Goal: Information Seeking & Learning: Find specific page/section

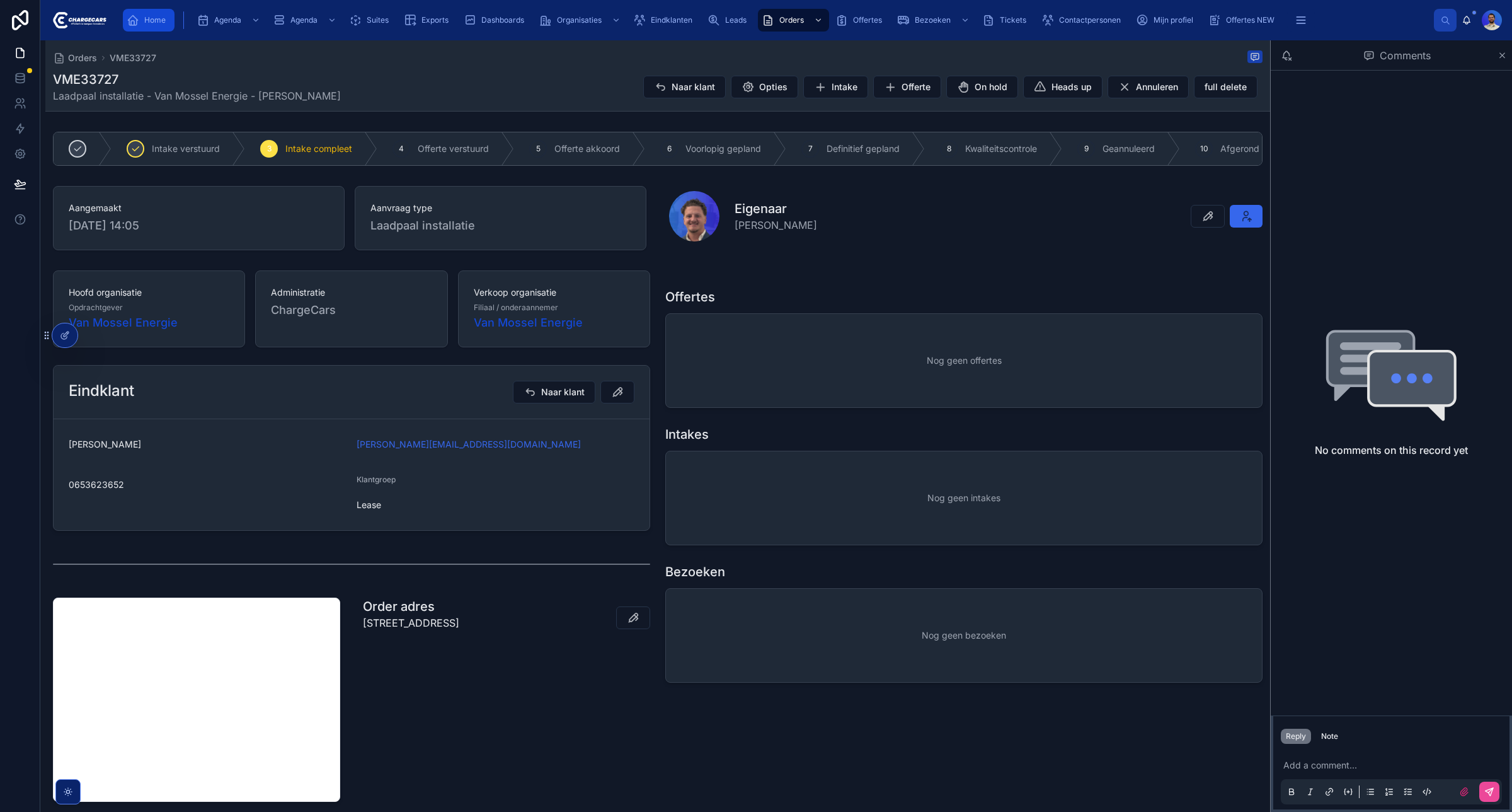
click at [161, 23] on span "Home" at bounding box center [155, 20] width 22 height 10
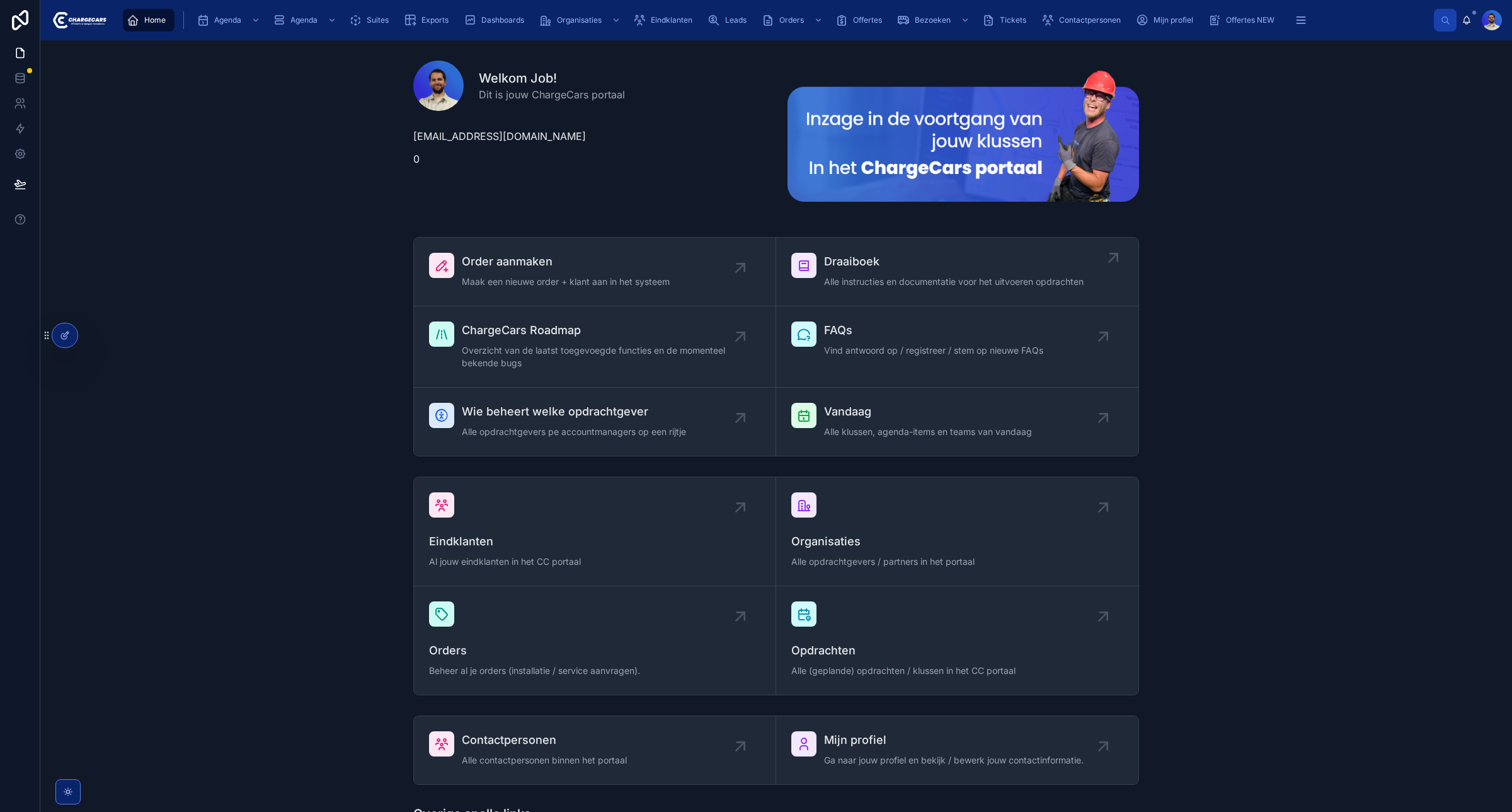
drag, startPoint x: 669, startPoint y: 39, endPoint x: 955, endPoint y: 299, distance: 386.5
click at [955, 299] on div "Home Agenda Agenda Suites Exports Dashboards Organisaties Eindklanten Leads Ord…" at bounding box center [776, 406] width 1472 height 812
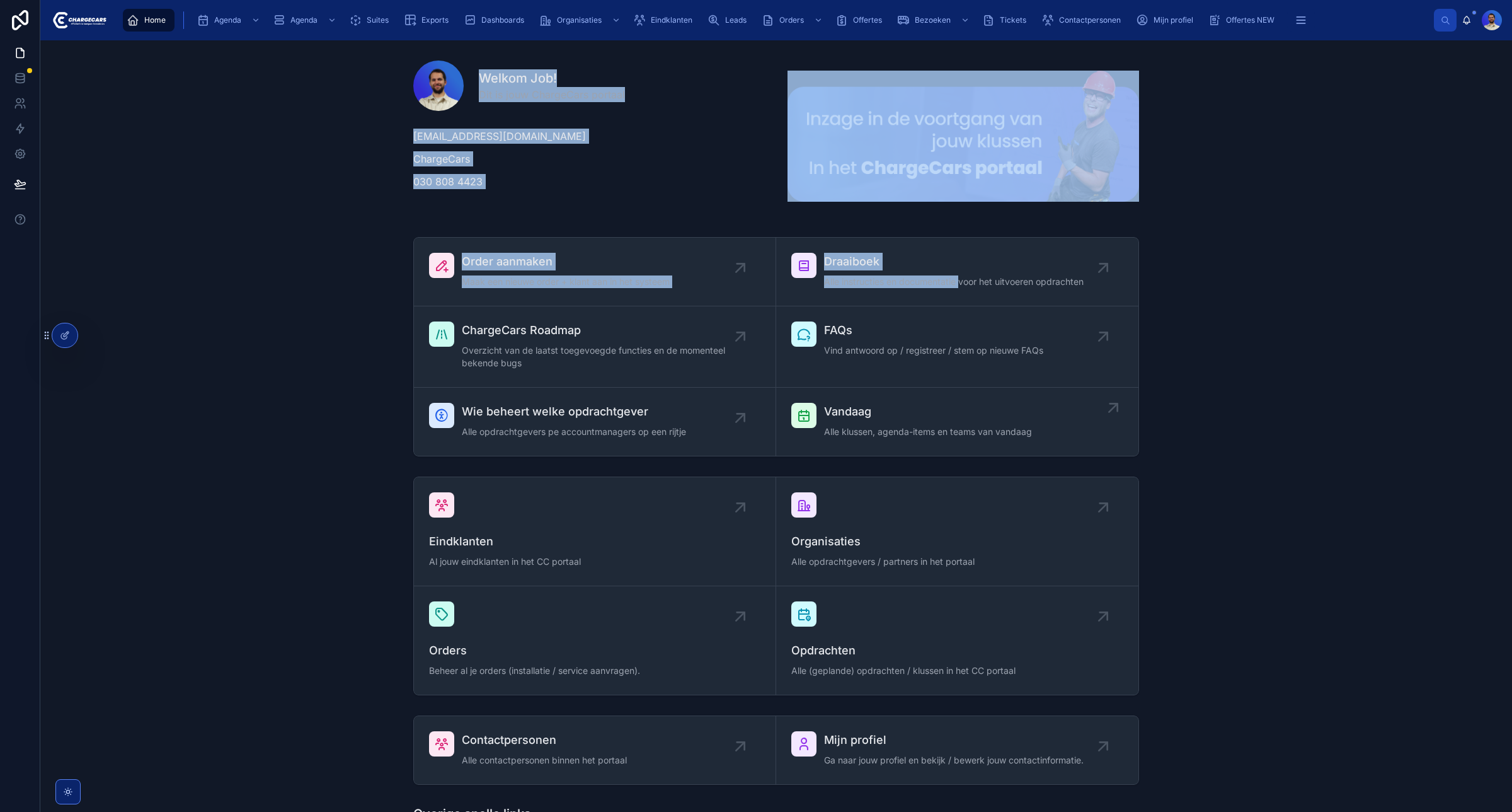
click at [966, 399] on link "Vandaag Alle klussen, agenda-items en teams van vandaag" at bounding box center [957, 422] width 362 height 68
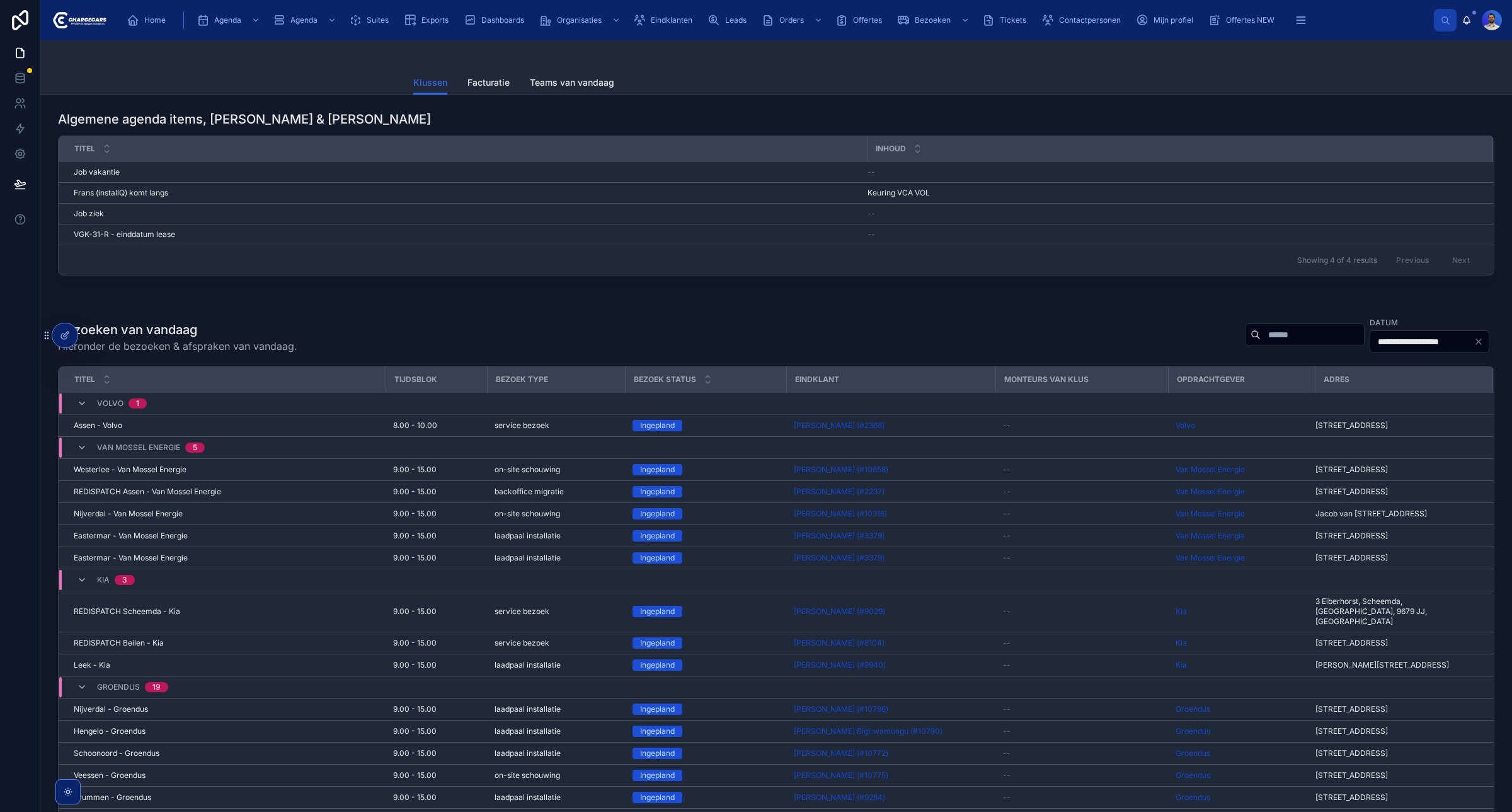
click at [1261, 342] on input "text" at bounding box center [1313, 334] width 103 height 18
type input "****"
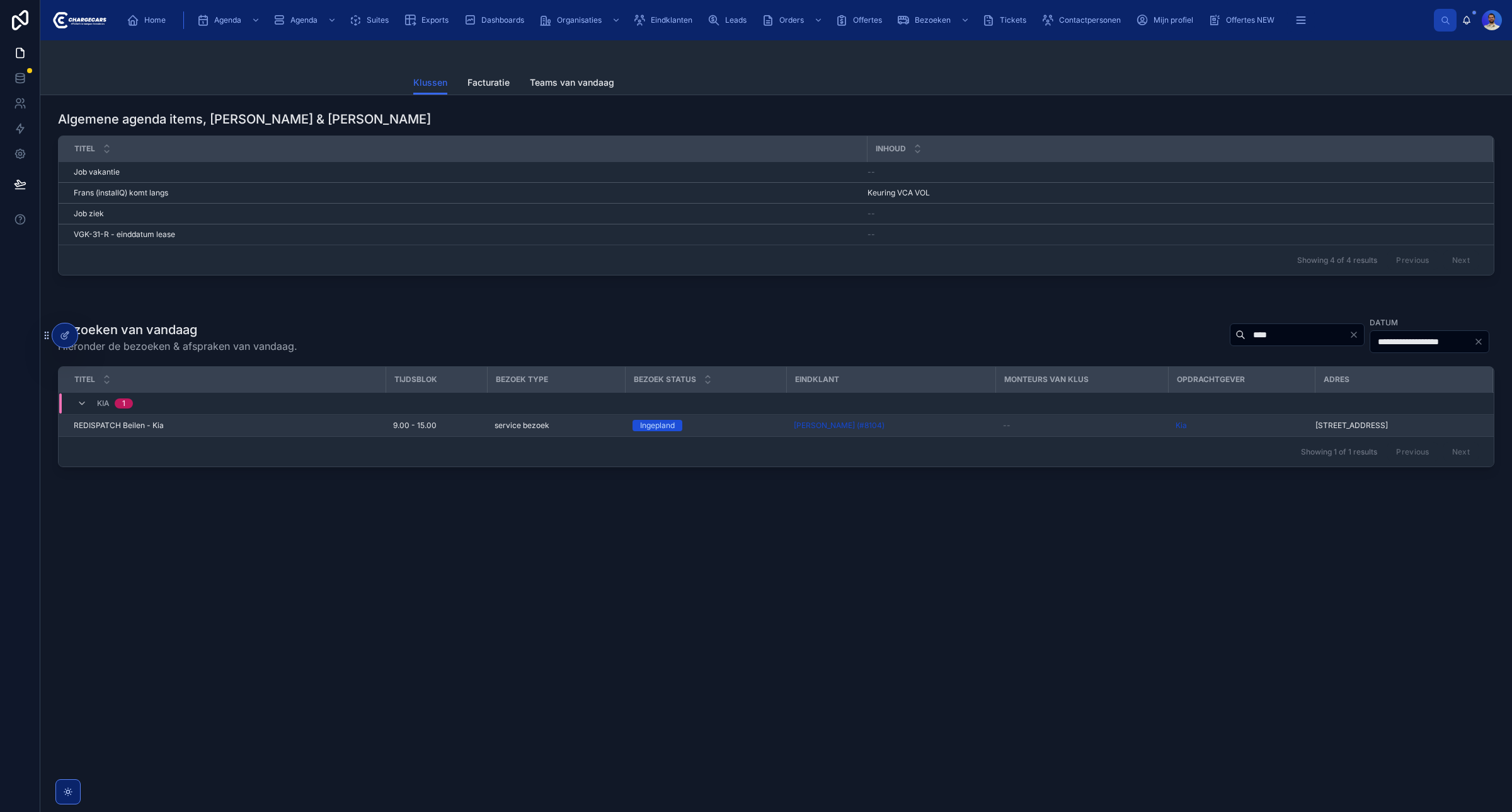
click at [303, 428] on div "REDISPATCH Beilen - Kia REDISPATCH Beilen - Kia" at bounding box center [226, 425] width 305 height 10
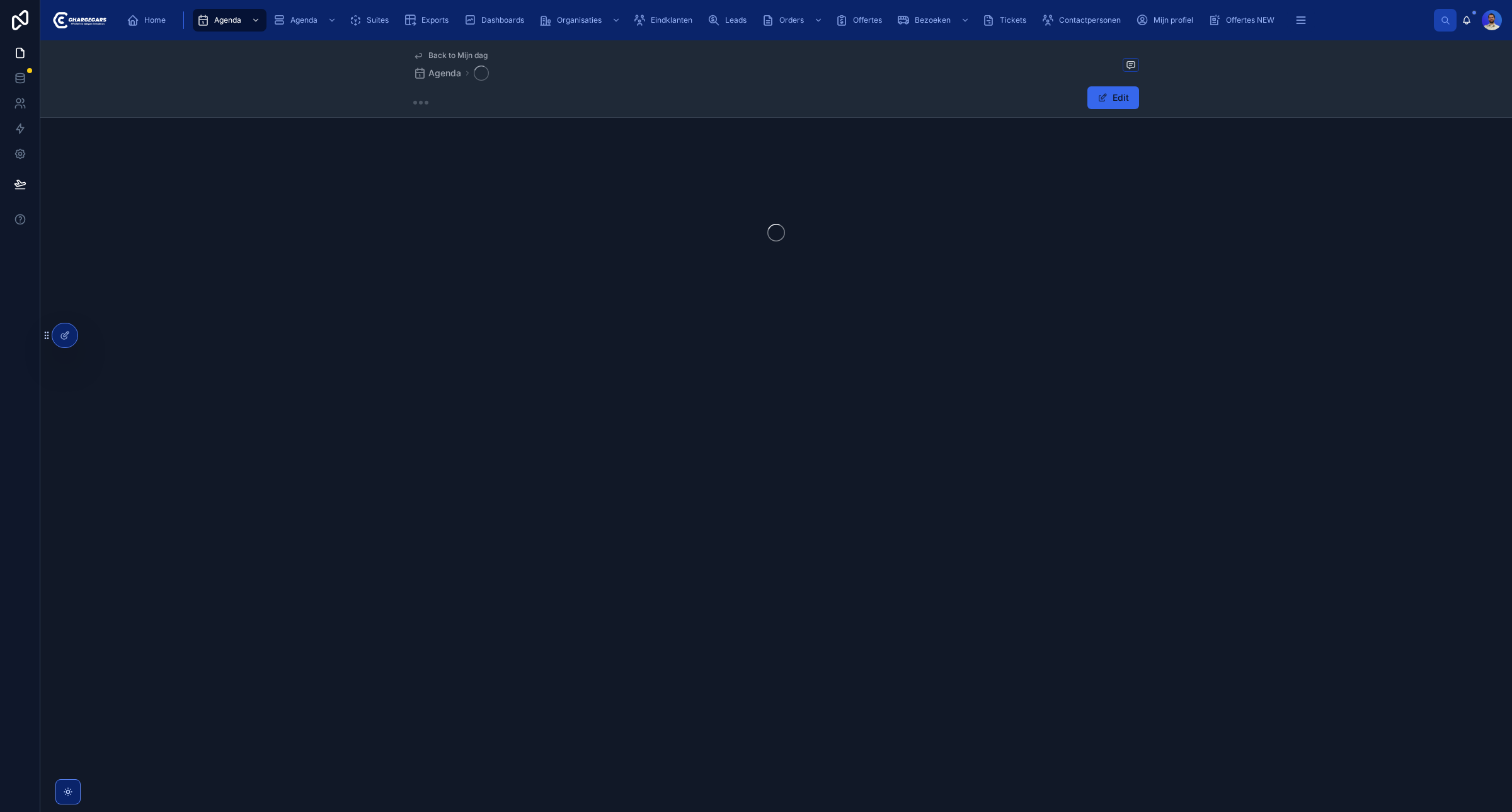
click at [303, 428] on div "Back to Mijn dag Agenda Edit" at bounding box center [776, 426] width 1472 height 772
click at [591, 188] on div at bounding box center [776, 232] width 1472 height 199
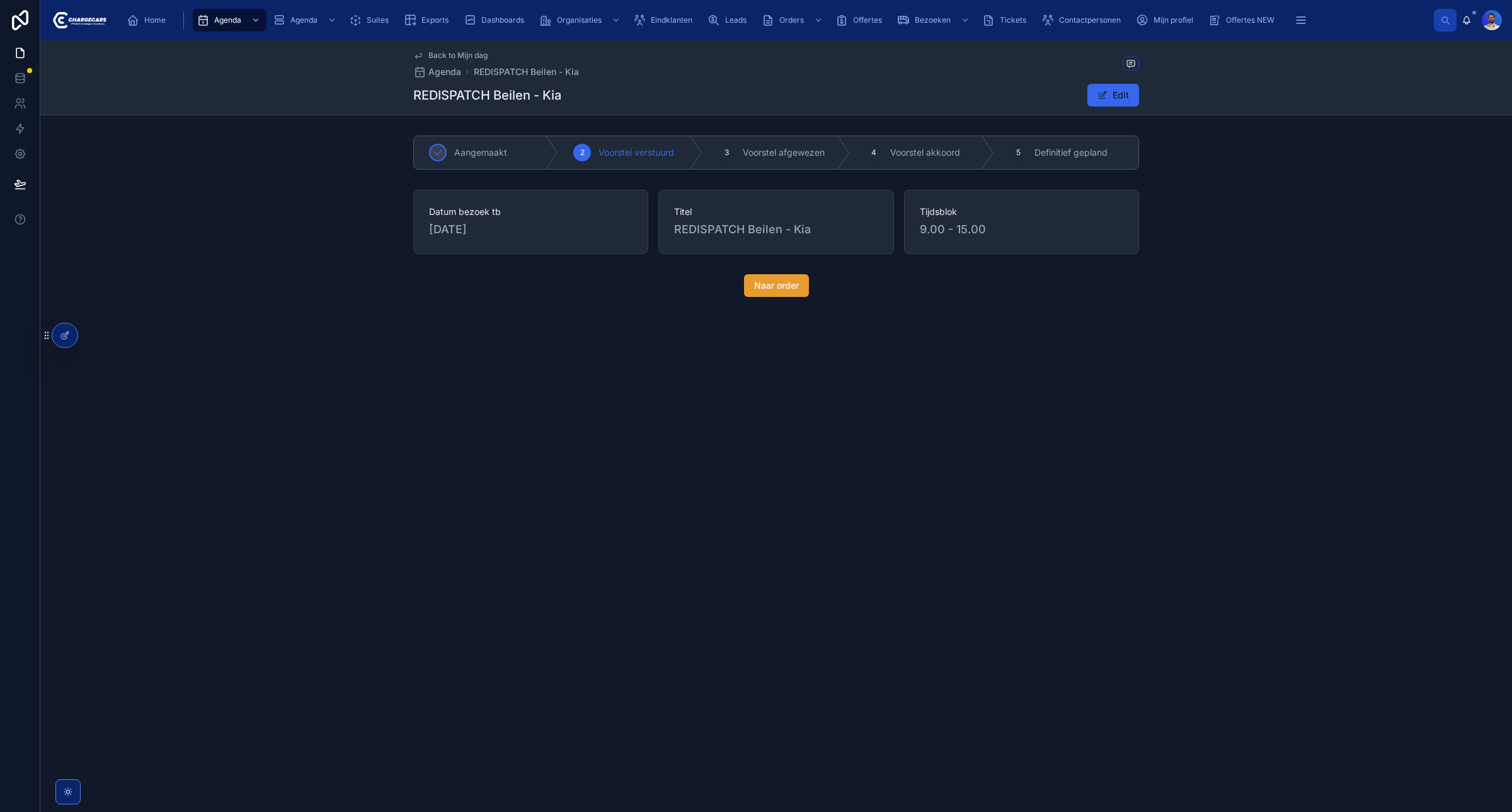
click at [764, 284] on span "Naar order" at bounding box center [776, 285] width 44 height 13
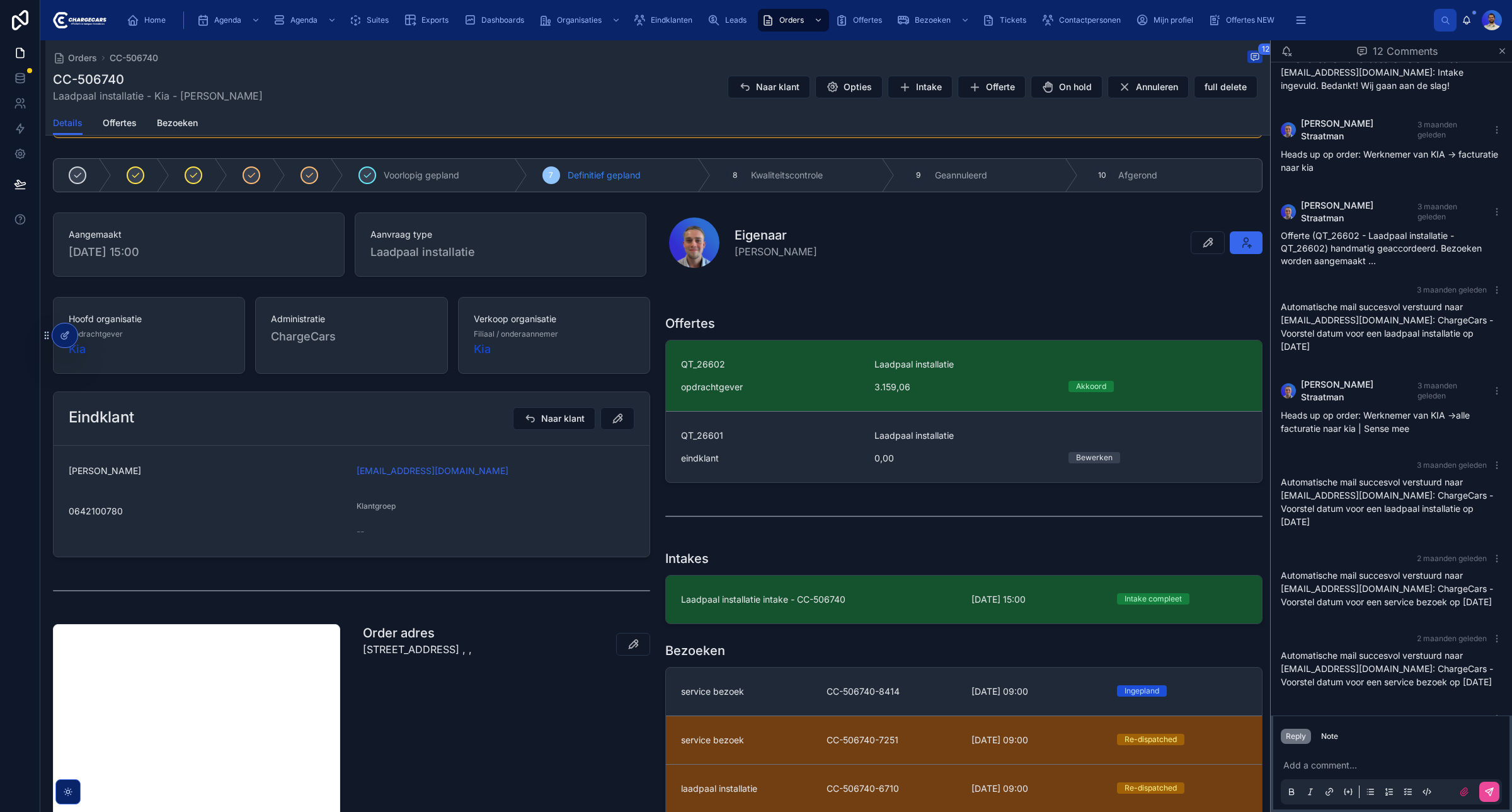
scroll to position [77, 0]
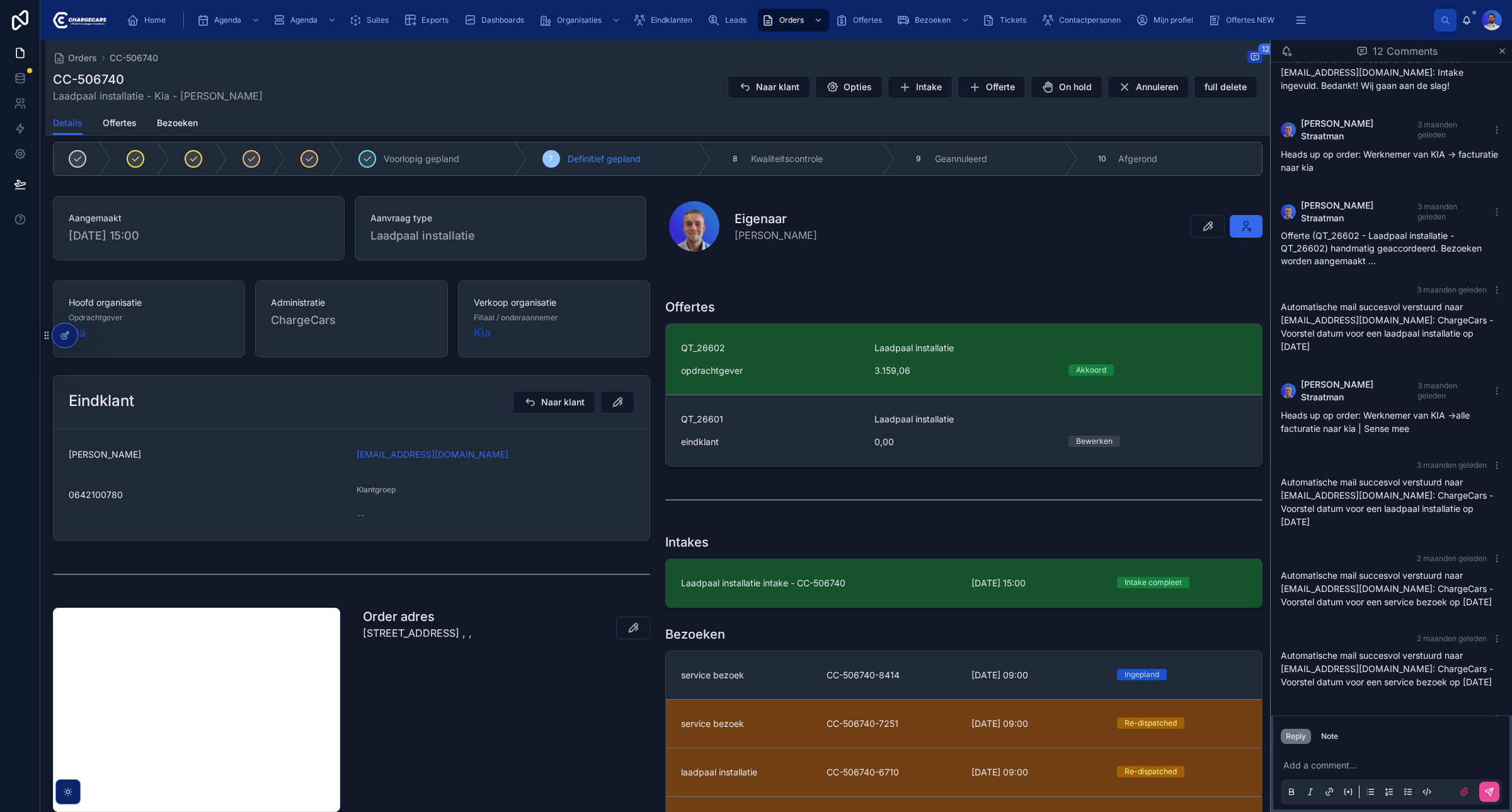
click at [427, 638] on p "30 Hooghuizenweg, Huizen, Noord-Holland, 1272 CA, Nederland , ," at bounding box center [417, 633] width 109 height 15
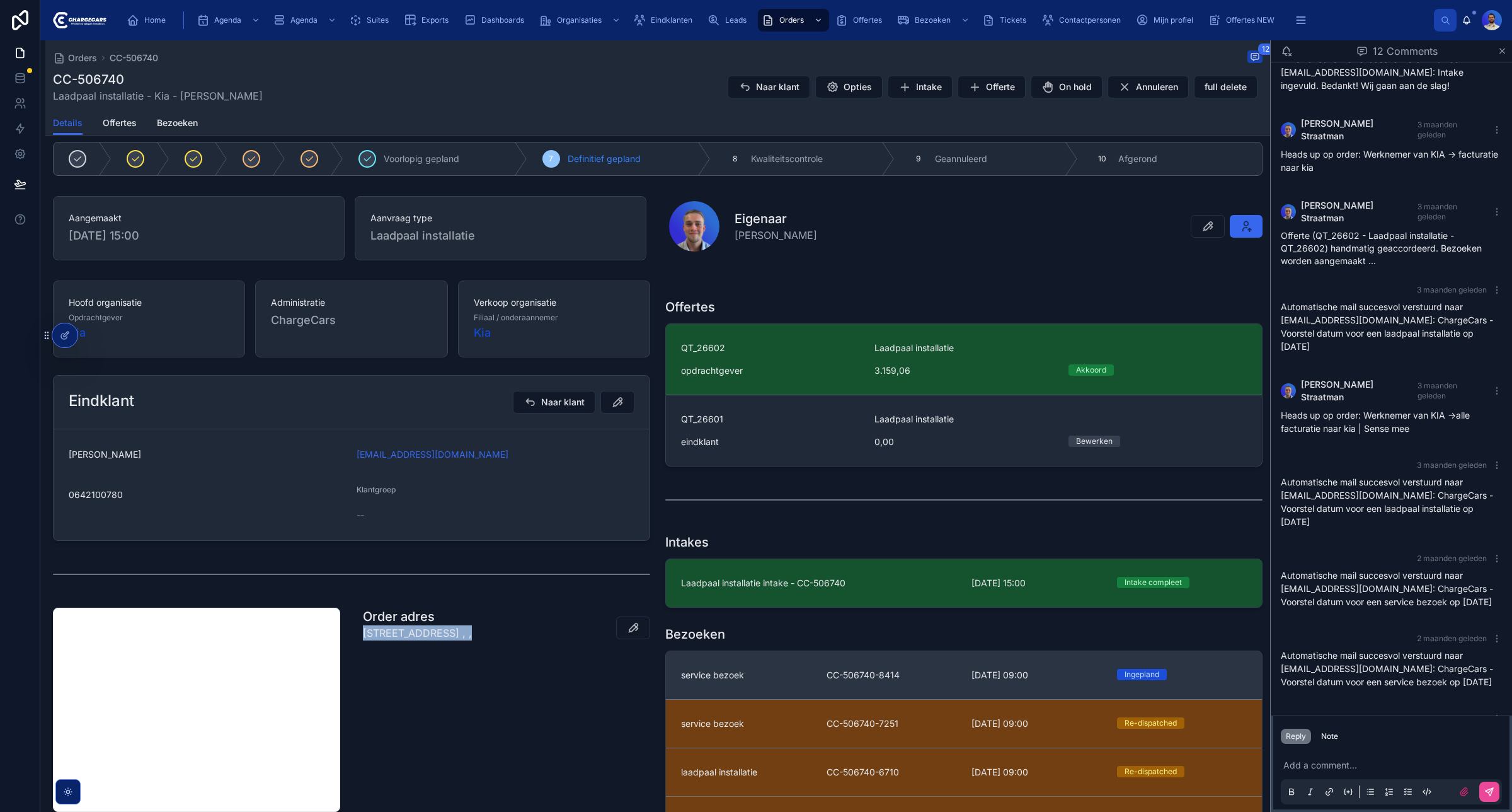
click at [877, 676] on span "CC-506740-8414" at bounding box center [892, 676] width 130 height 13
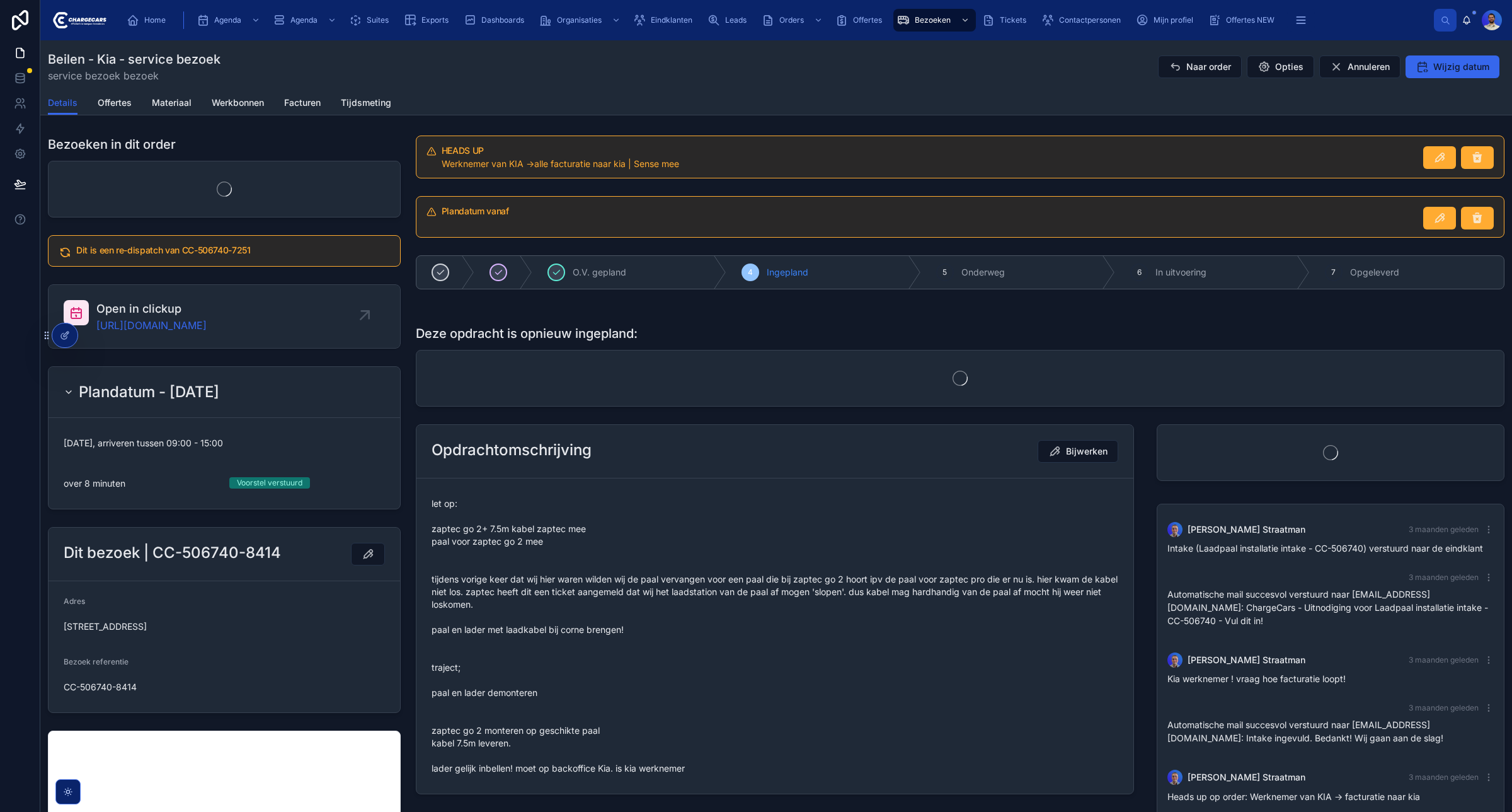
scroll to position [281, 0]
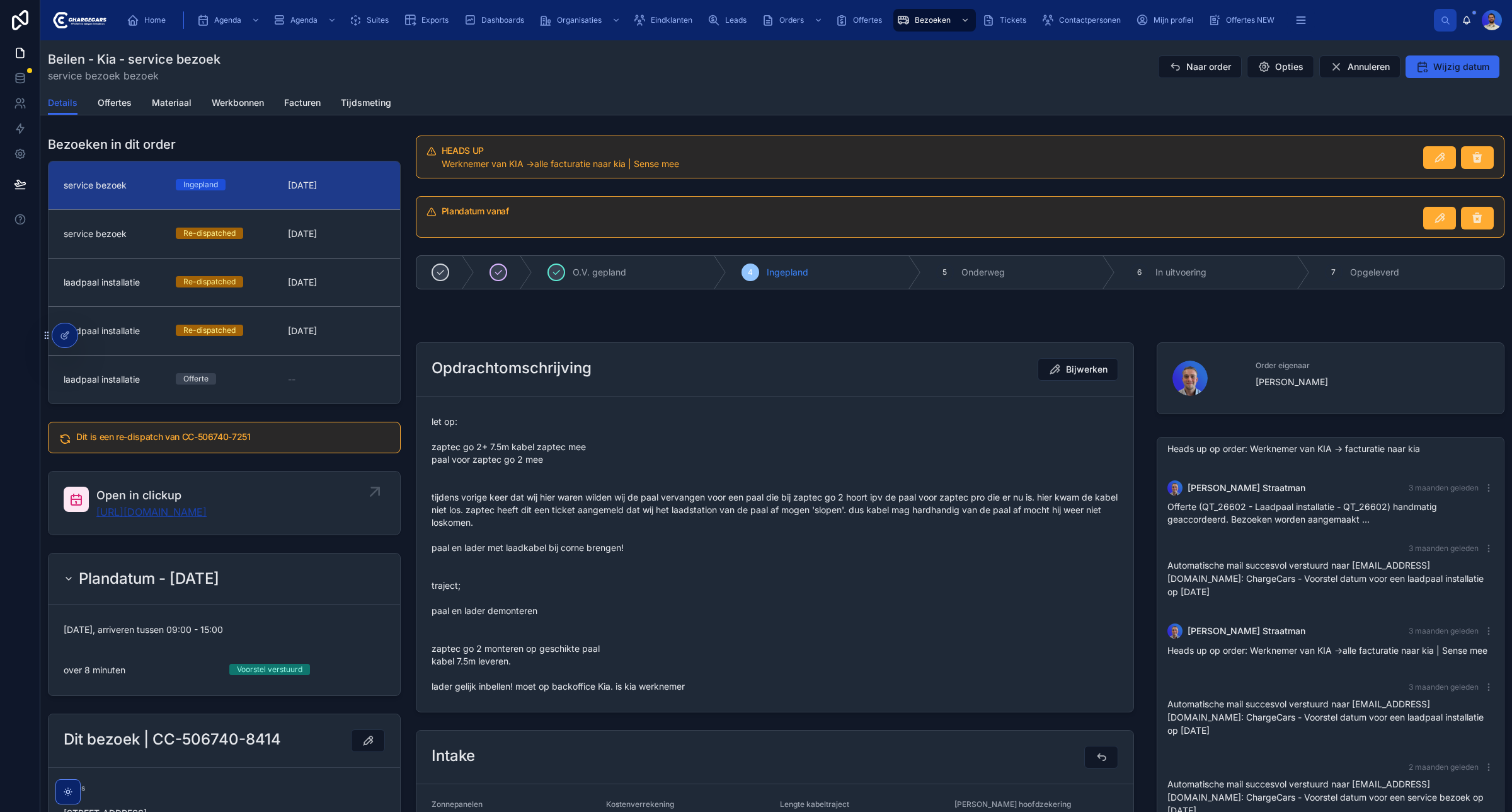
click at [206, 511] on link "https://app.clickup.com/t/86c52kj7m" at bounding box center [151, 511] width 110 height 15
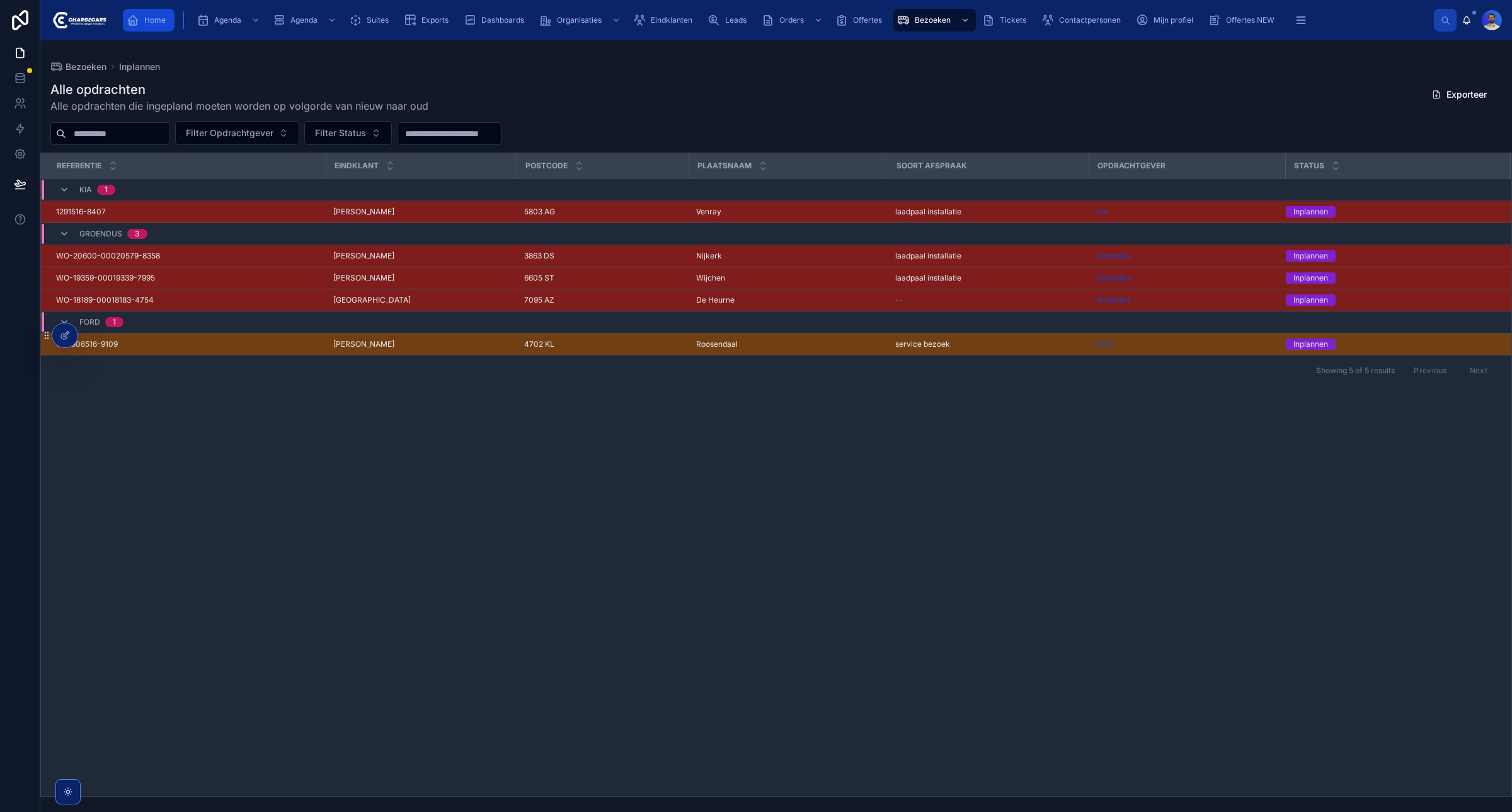
click at [149, 19] on span "Home" at bounding box center [155, 20] width 22 height 10
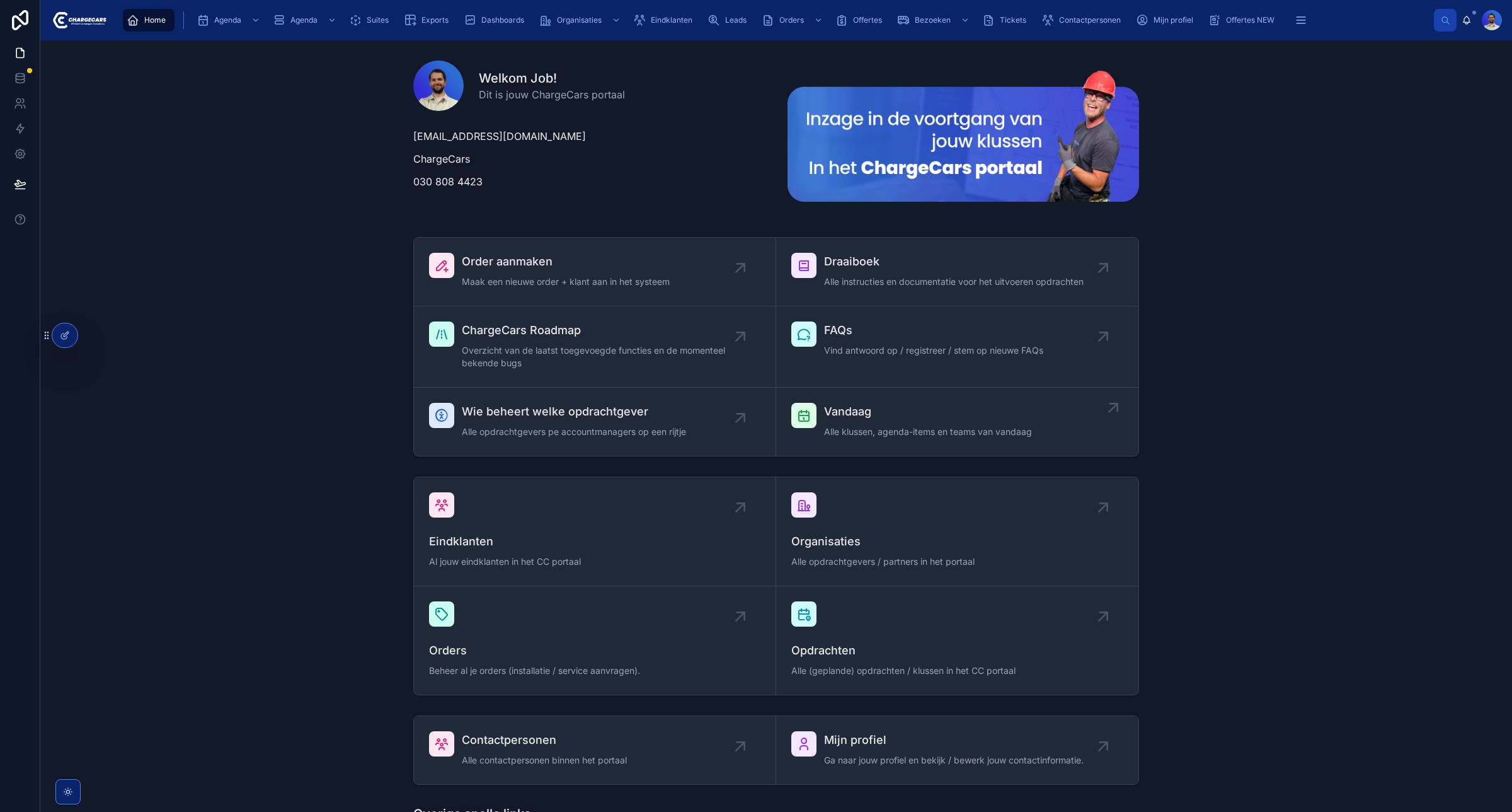
click at [918, 422] on div "Vandaag Alle klussen, agenda-items en teams van vandaag" at bounding box center [928, 422] width 208 height 38
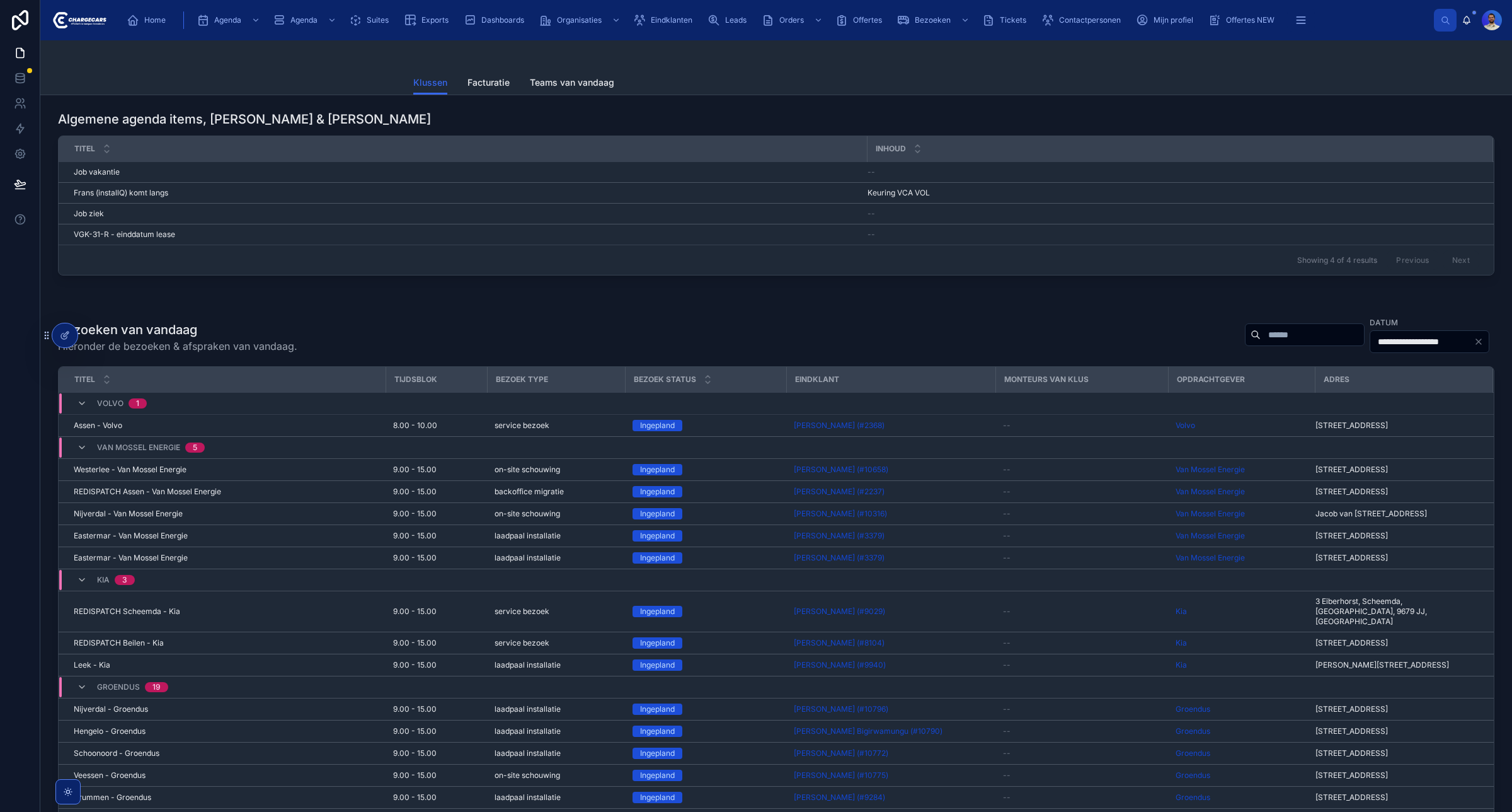
click at [1245, 344] on div at bounding box center [1305, 335] width 120 height 23
click at [1261, 339] on input "text" at bounding box center [1313, 334] width 103 height 18
type input "******"
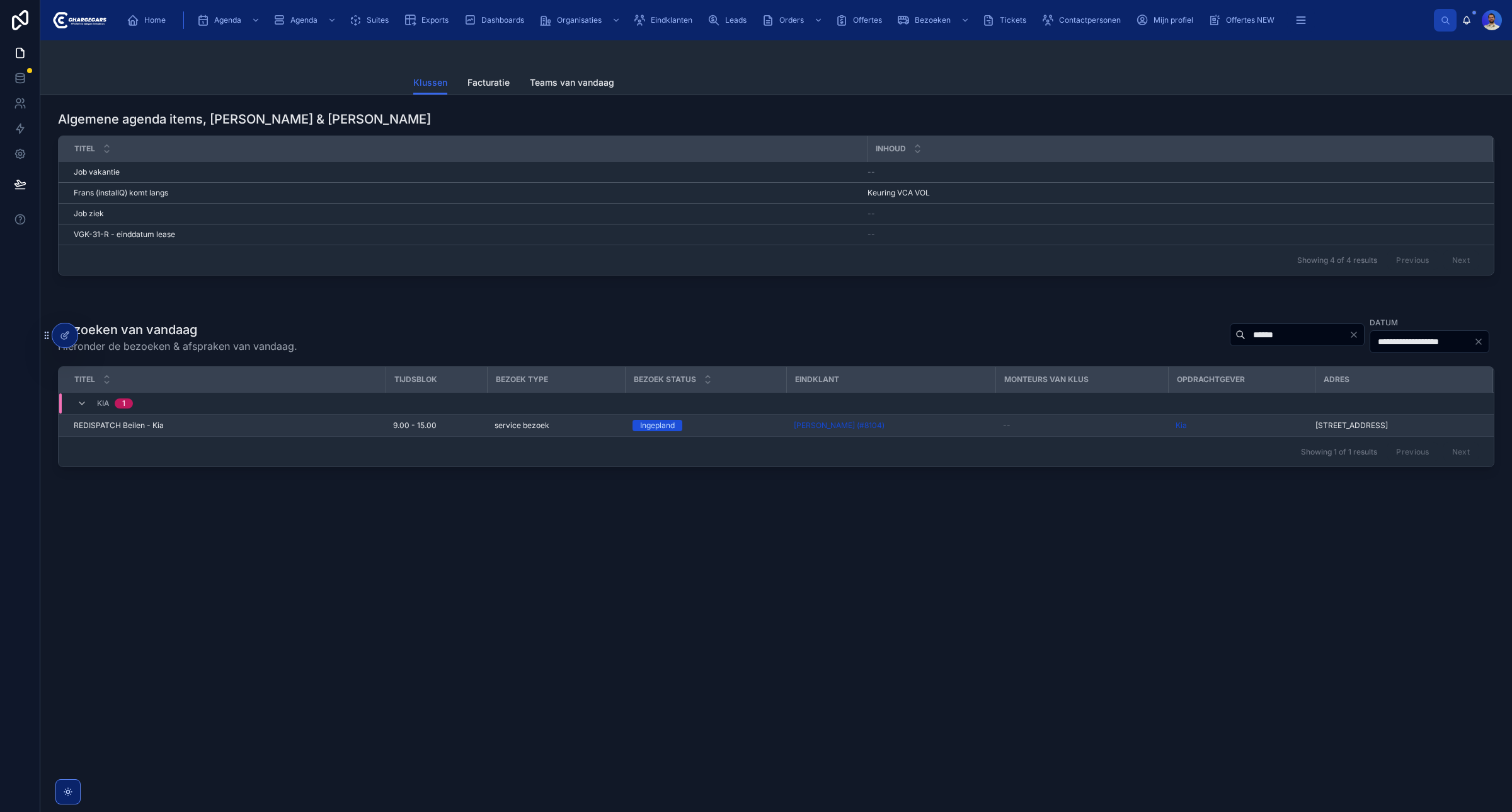
click at [216, 437] on td "REDISPATCH Beilen - Kia REDISPATCH Beilen - Kia" at bounding box center [222, 425] width 327 height 22
click at [133, 426] on span "REDISPATCH Beilen - Kia" at bounding box center [119, 425] width 90 height 10
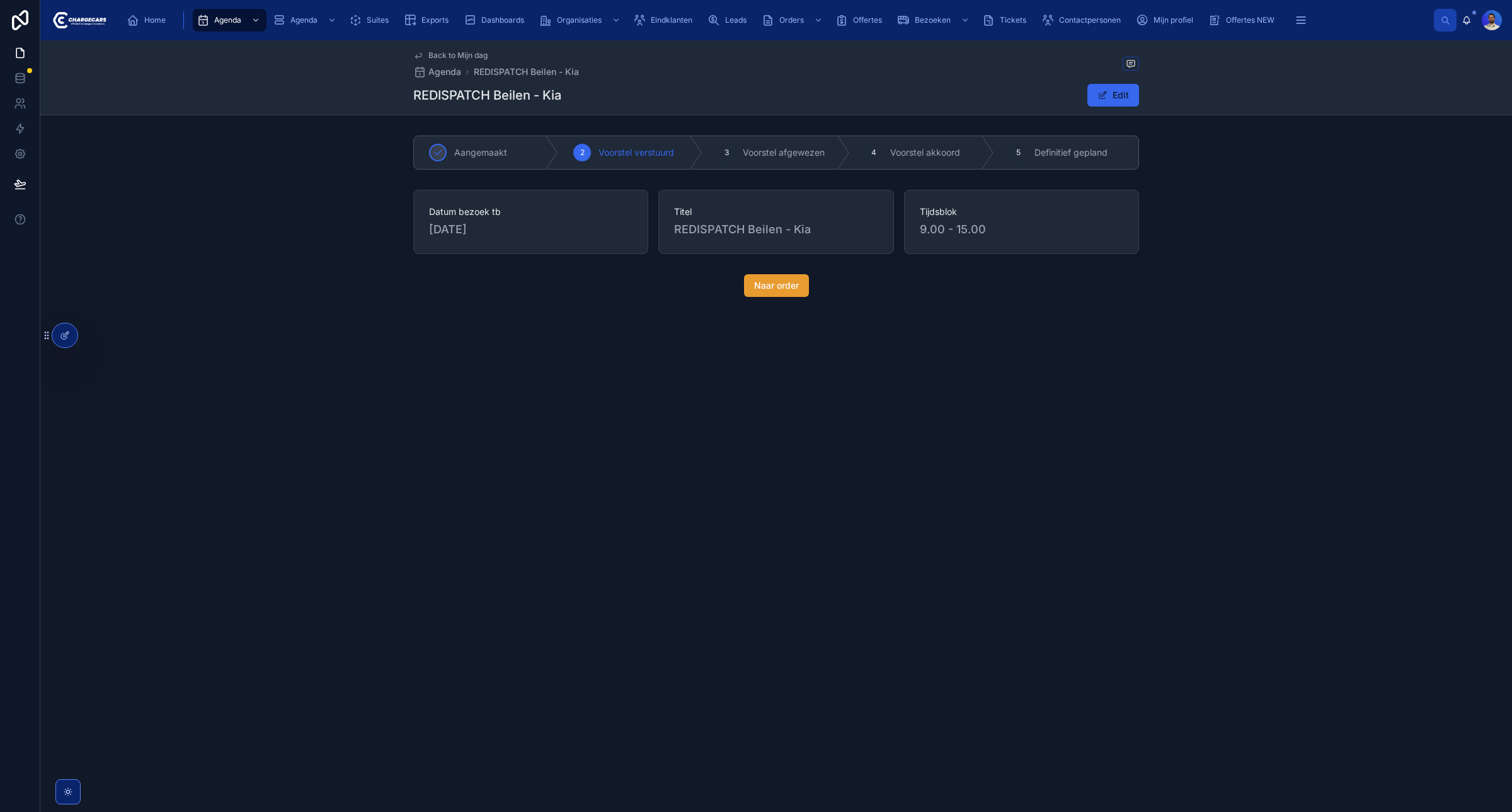
click at [768, 275] on button "Naar order" at bounding box center [776, 285] width 65 height 23
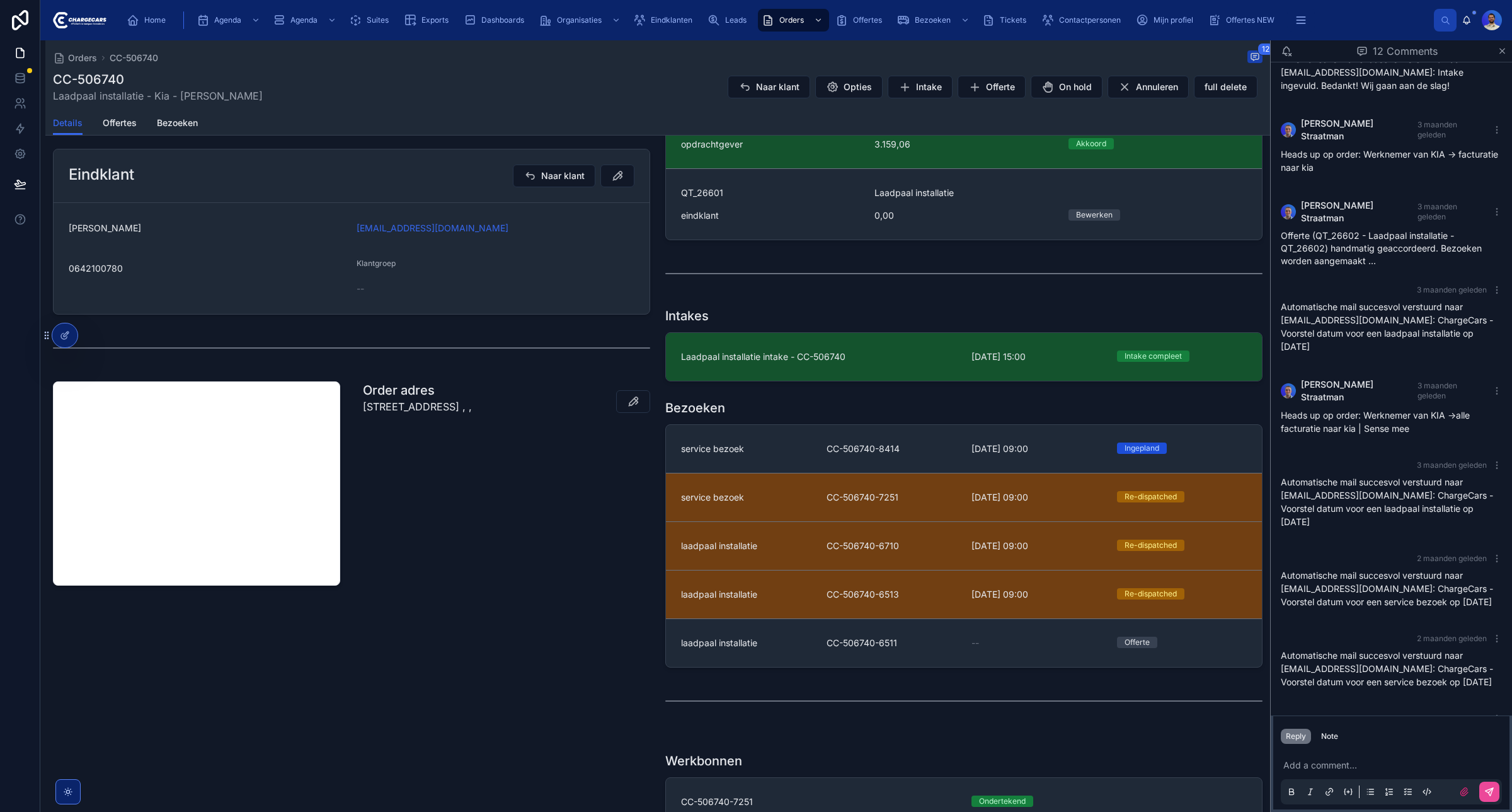
scroll to position [303, 0]
click at [404, 405] on p "30 Hooghuizenweg, Huizen, Noord-Holland, 1272 CA, Nederland , ," at bounding box center [417, 406] width 109 height 15
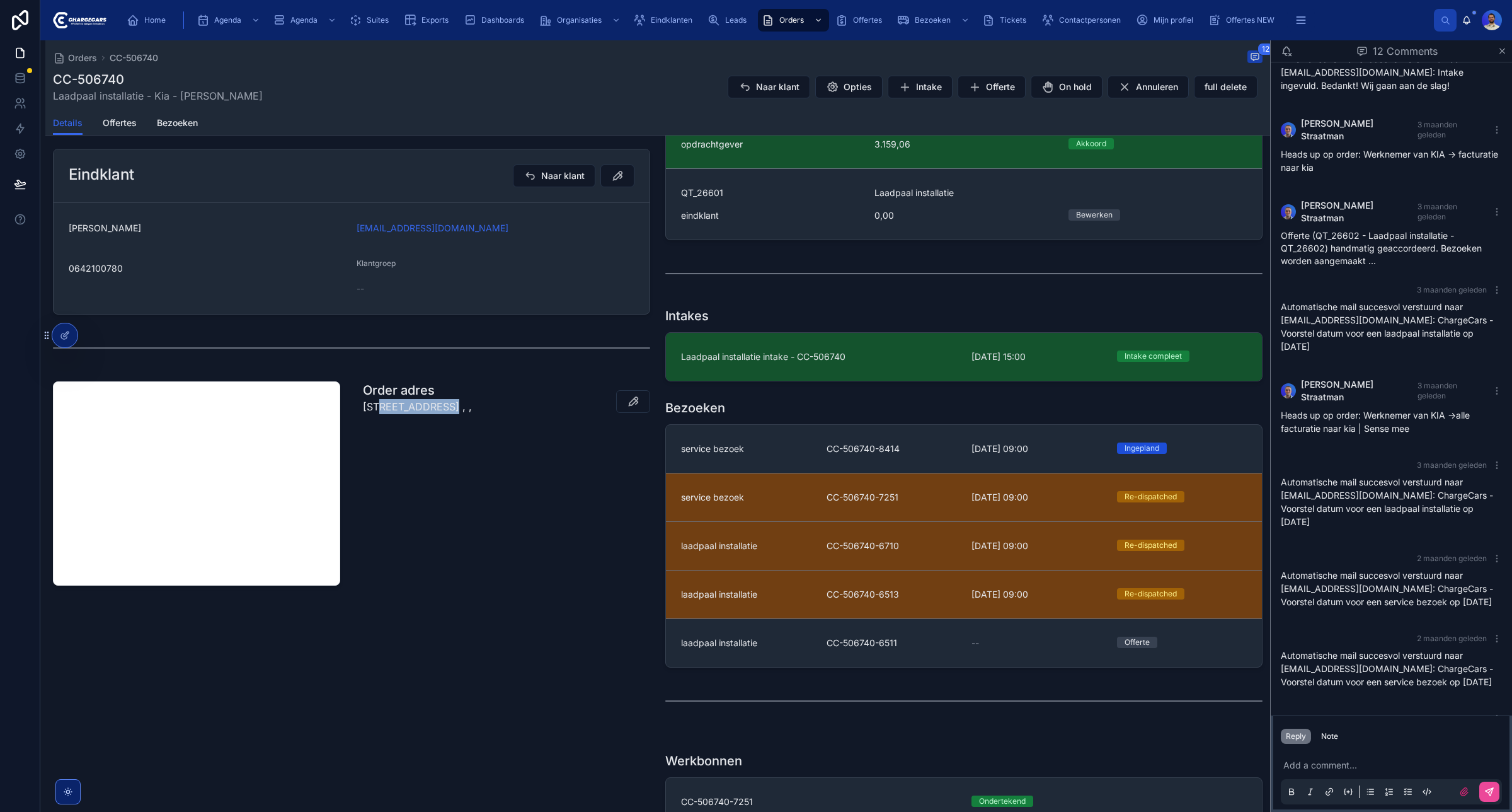
click at [404, 405] on p "30 Hooghuizenweg, Huizen, Noord-Holland, 1272 CA, Nederland , ," at bounding box center [417, 406] width 109 height 15
click at [452, 484] on div "Order adres 30 Hooghuizenweg, Huizen, Noord-Holland, 1272 CA, Nederland , ," at bounding box center [507, 483] width 303 height 214
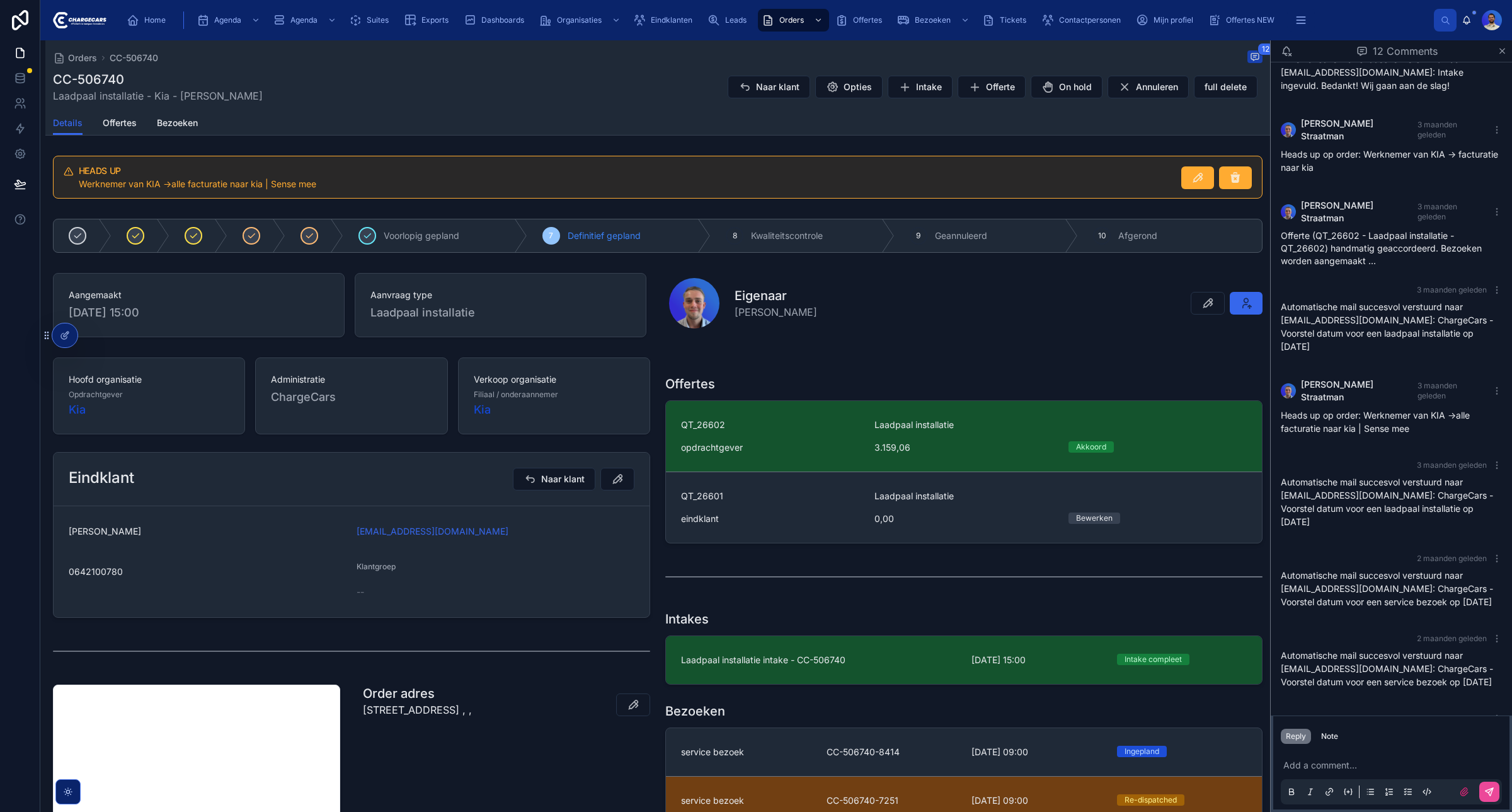
click at [73, 74] on h1 "CC-506740" at bounding box center [158, 79] width 210 height 18
copy h1 "CC-506740"
click at [450, 101] on div "CC-506740 Laadpaal installatie - Kia - Jorrit van Werven Naar klant Opties Inta…" at bounding box center [658, 87] width 1210 height 33
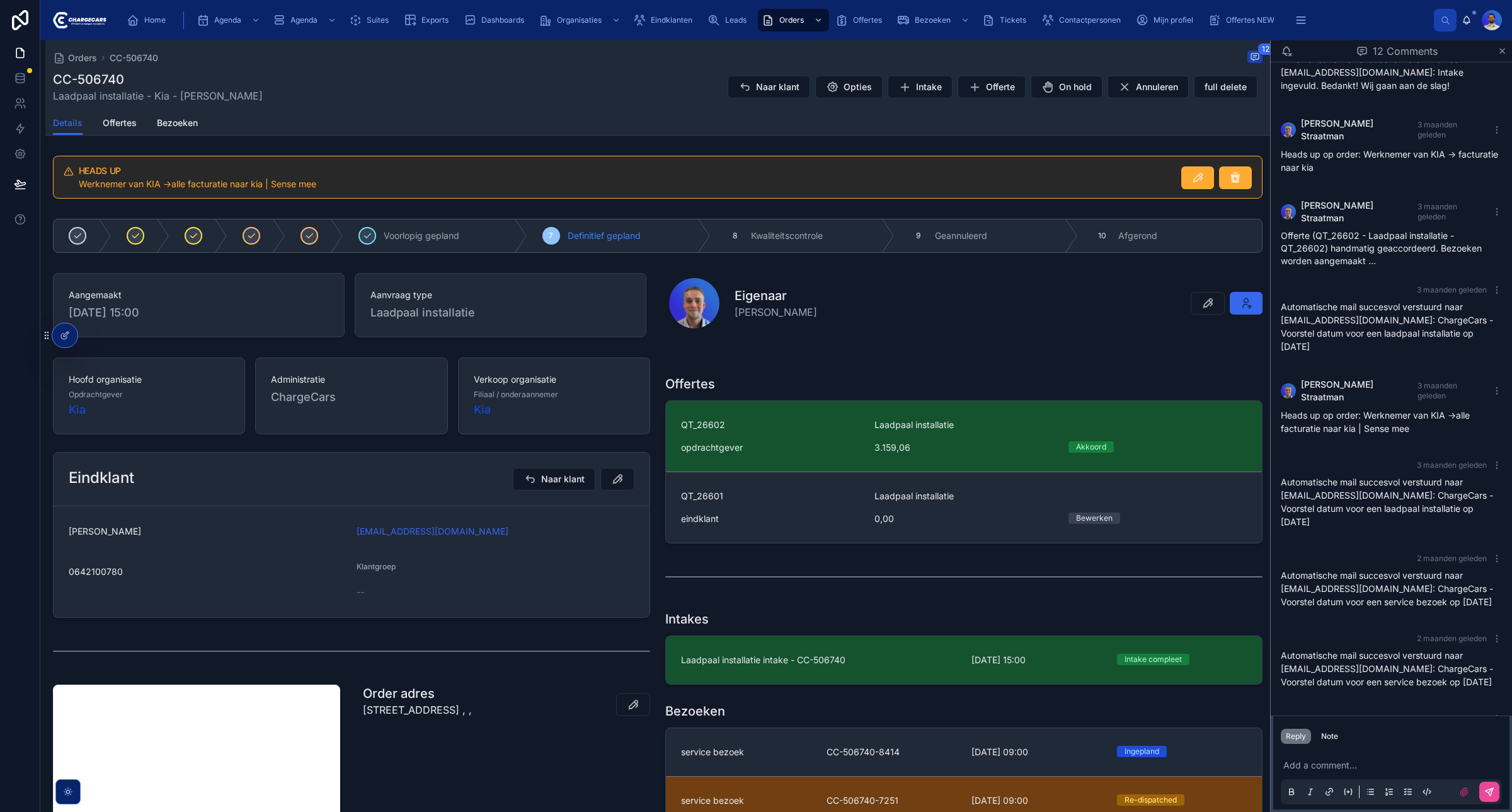
click at [449, 716] on p "30 Hooghuizenweg, Huizen, Noord-Holland, 1272 CA, Nederland , ," at bounding box center [417, 709] width 109 height 15
copy p "30 Hooghuizenweg, Huizen, Noord-Holland, 1272 CA, Nederland , ,"
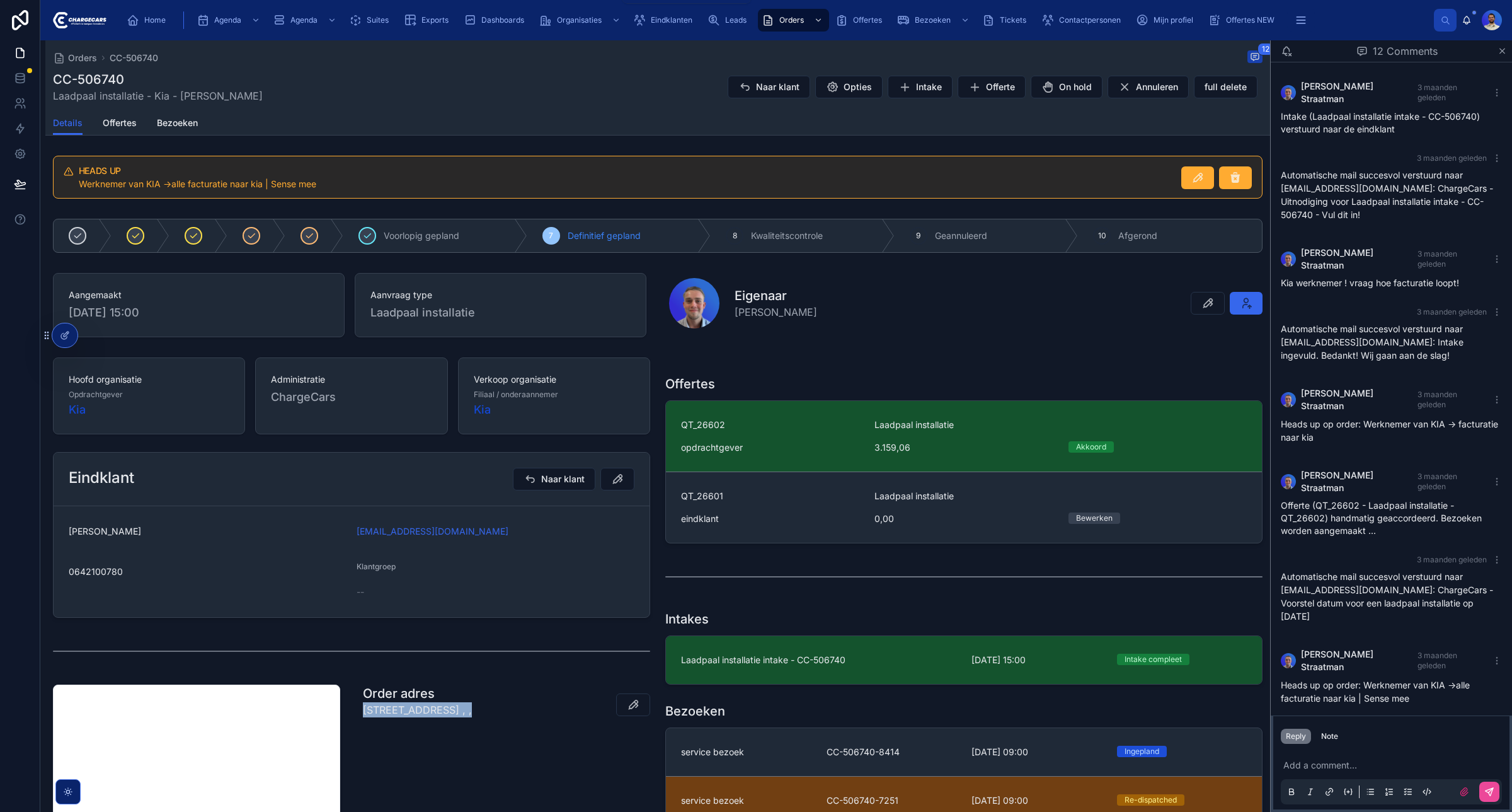
scroll to position [270, 0]
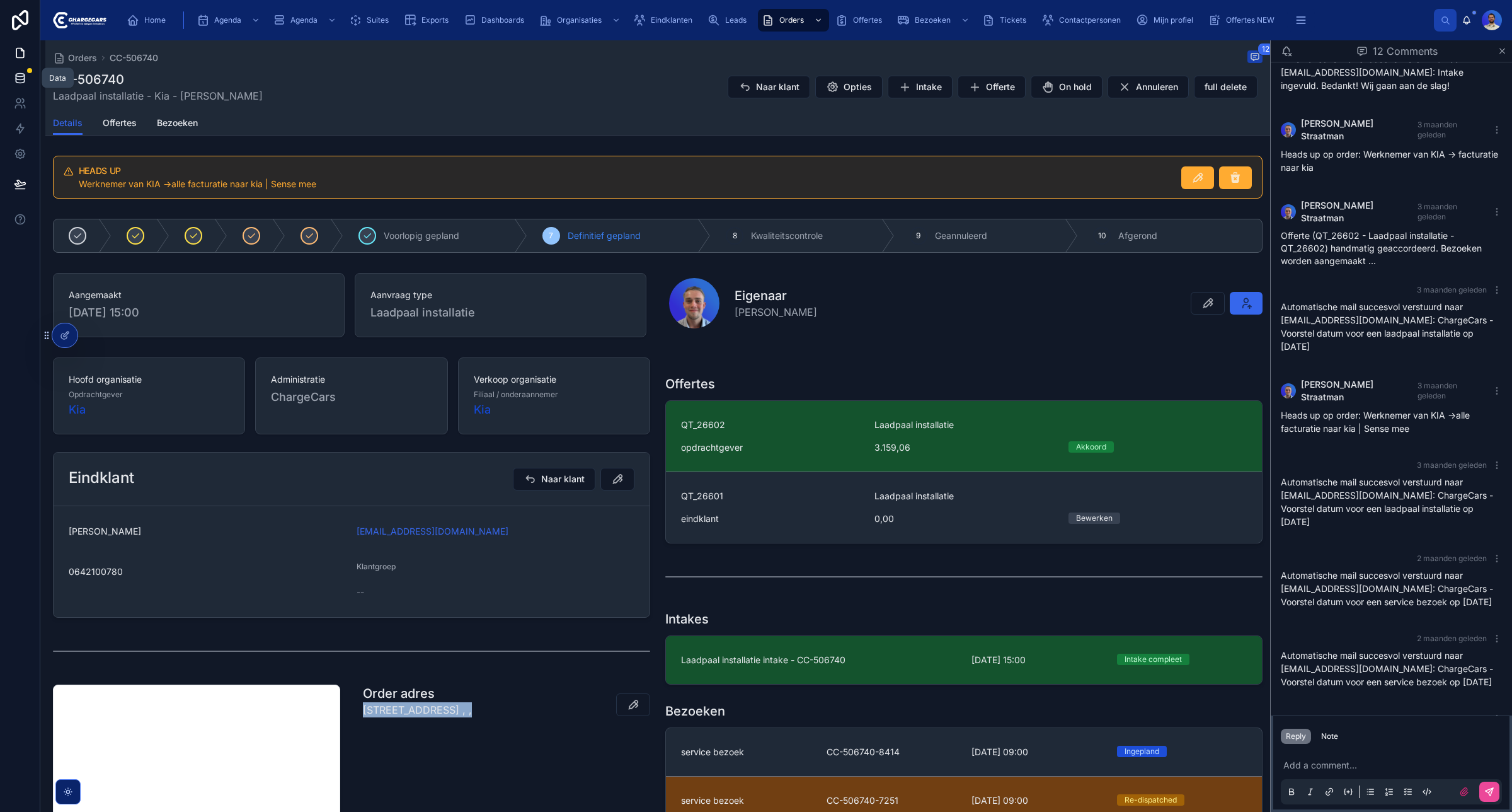
click at [25, 72] on icon at bounding box center [20, 78] width 13 height 13
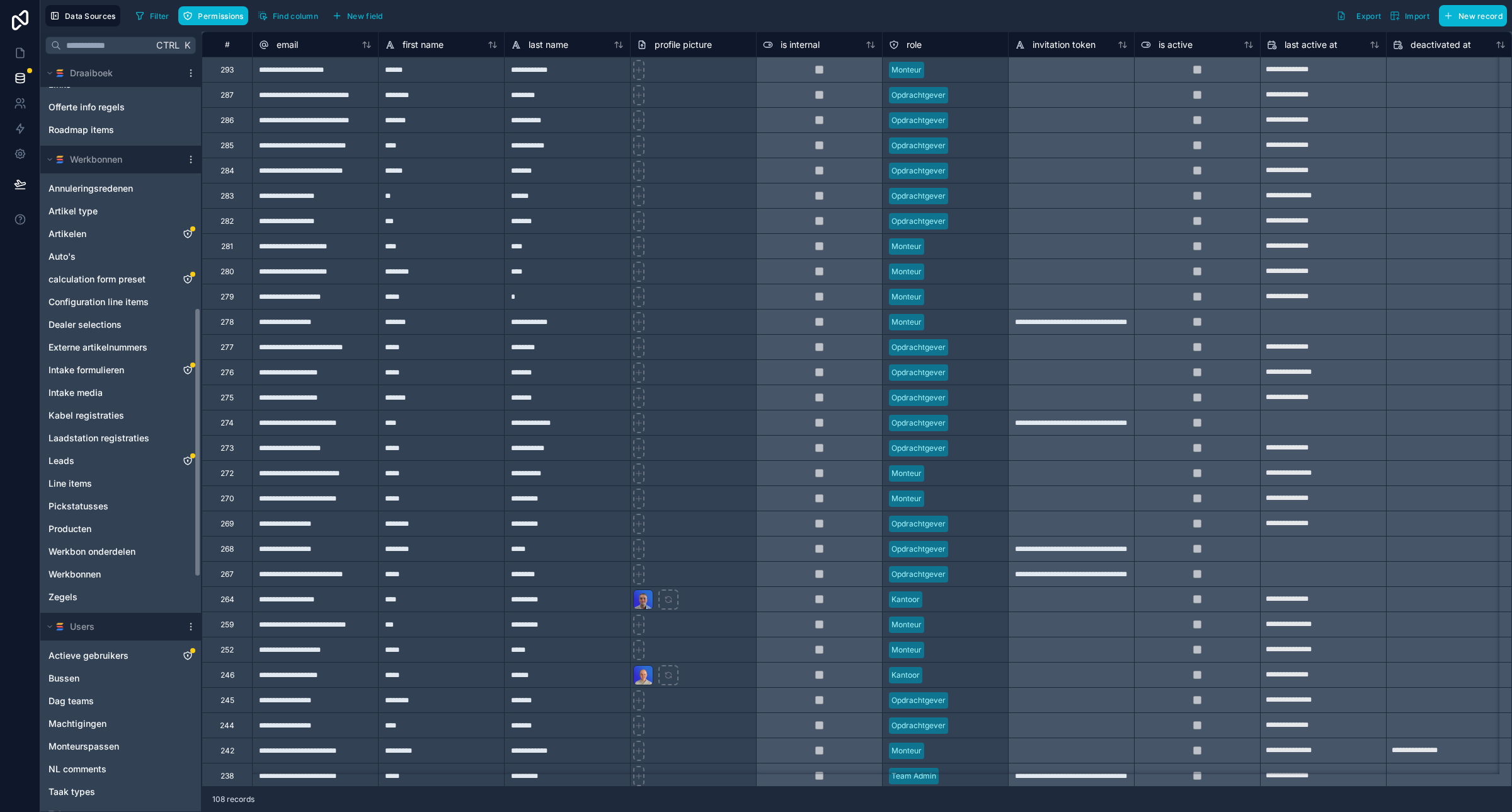
scroll to position [694, 0]
click at [192, 155] on icon "scrollable content" at bounding box center [191, 159] width 10 height 10
click at [242, 203] on span "Queue data sync" at bounding box center [255, 206] width 91 height 10
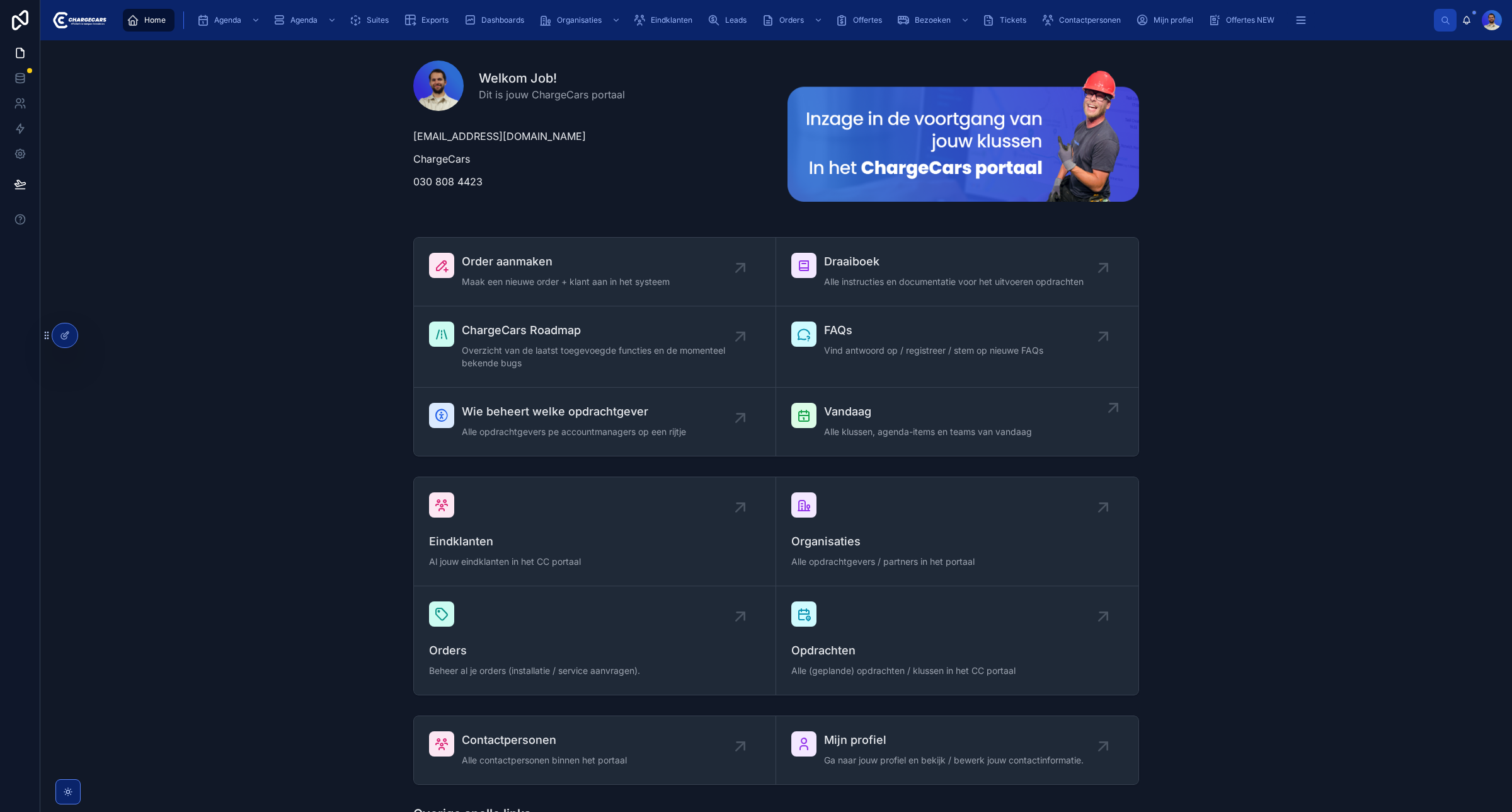
click at [865, 426] on span "Alle klussen, agenda-items en teams van vandaag" at bounding box center [928, 432] width 208 height 13
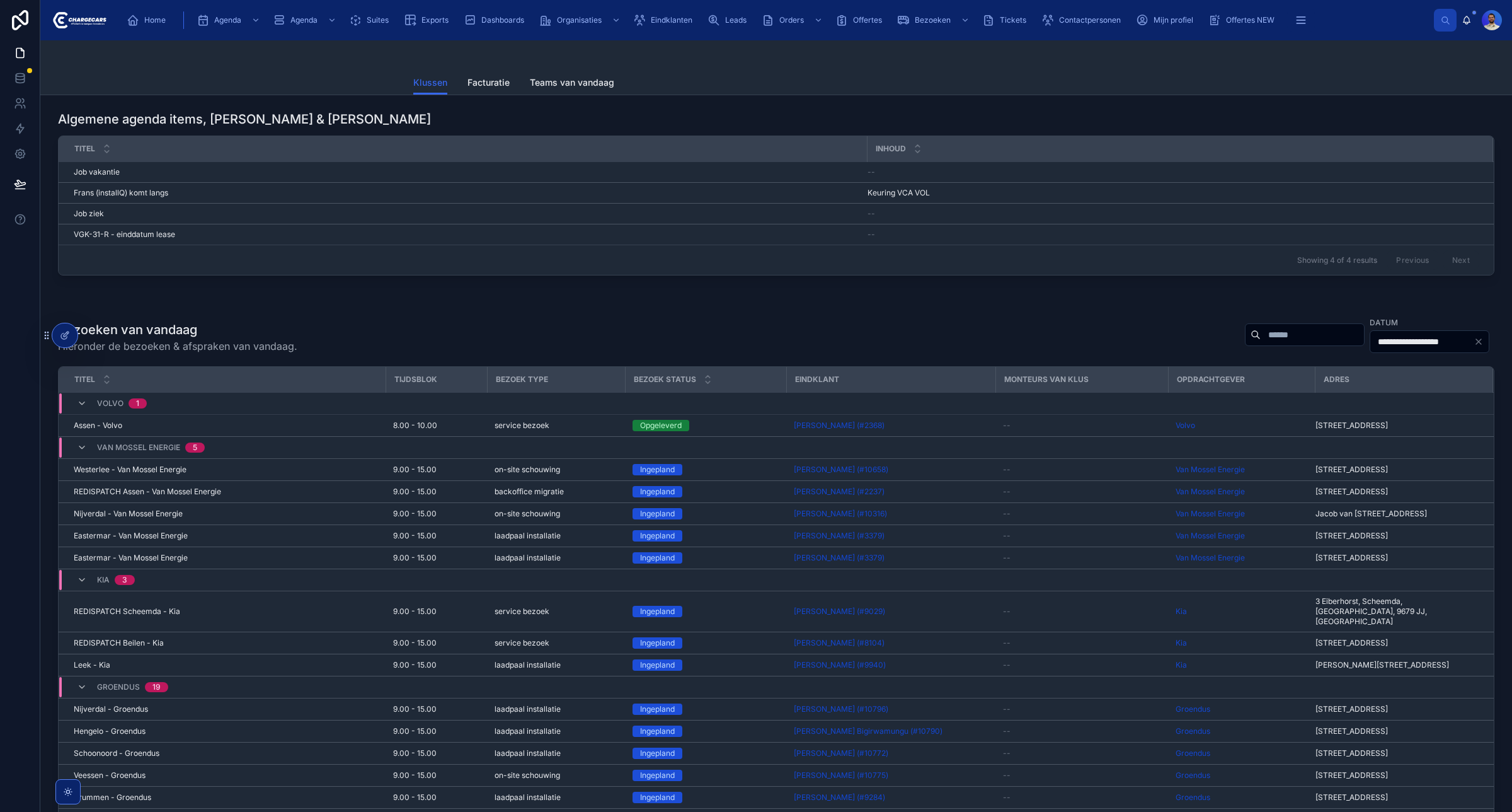
click at [1248, 346] on div at bounding box center [1305, 335] width 120 height 23
click at [1261, 344] on input "text" at bounding box center [1313, 334] width 103 height 18
type input "*****"
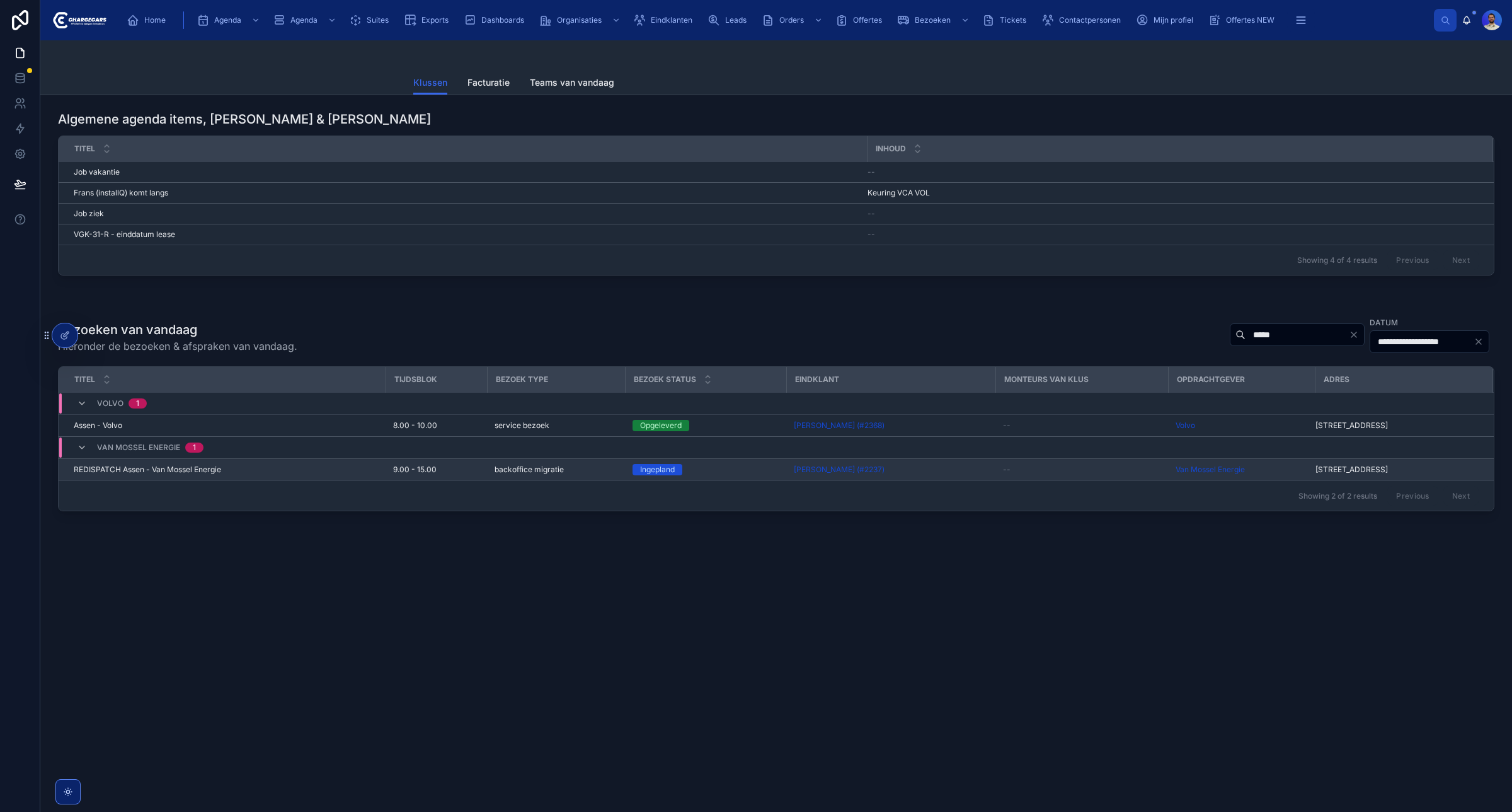
click at [417, 471] on span "9.00 - 15.00" at bounding box center [414, 470] width 44 height 10
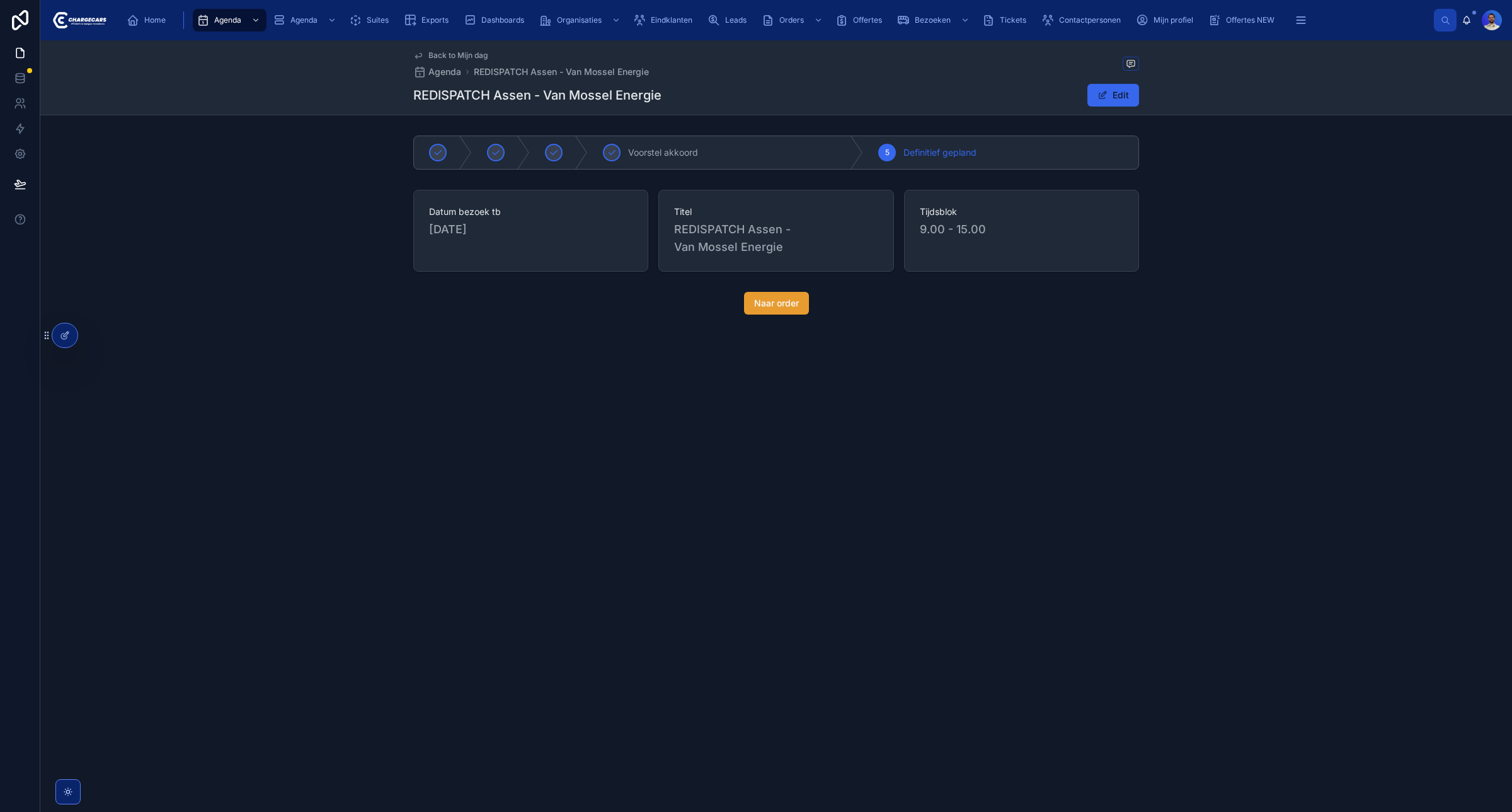
click at [759, 301] on span "Naar order" at bounding box center [776, 303] width 44 height 13
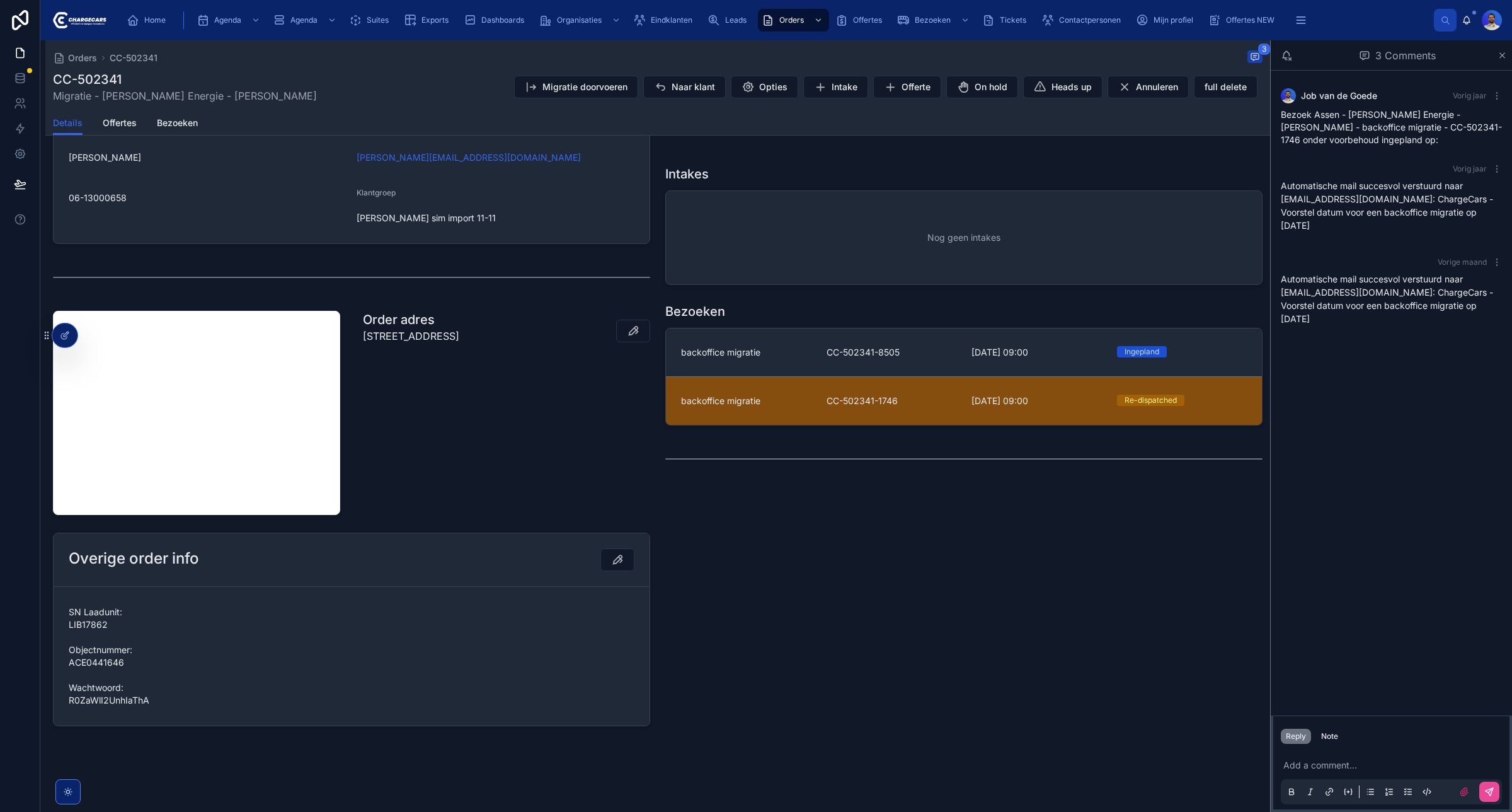
scroll to position [373, 0]
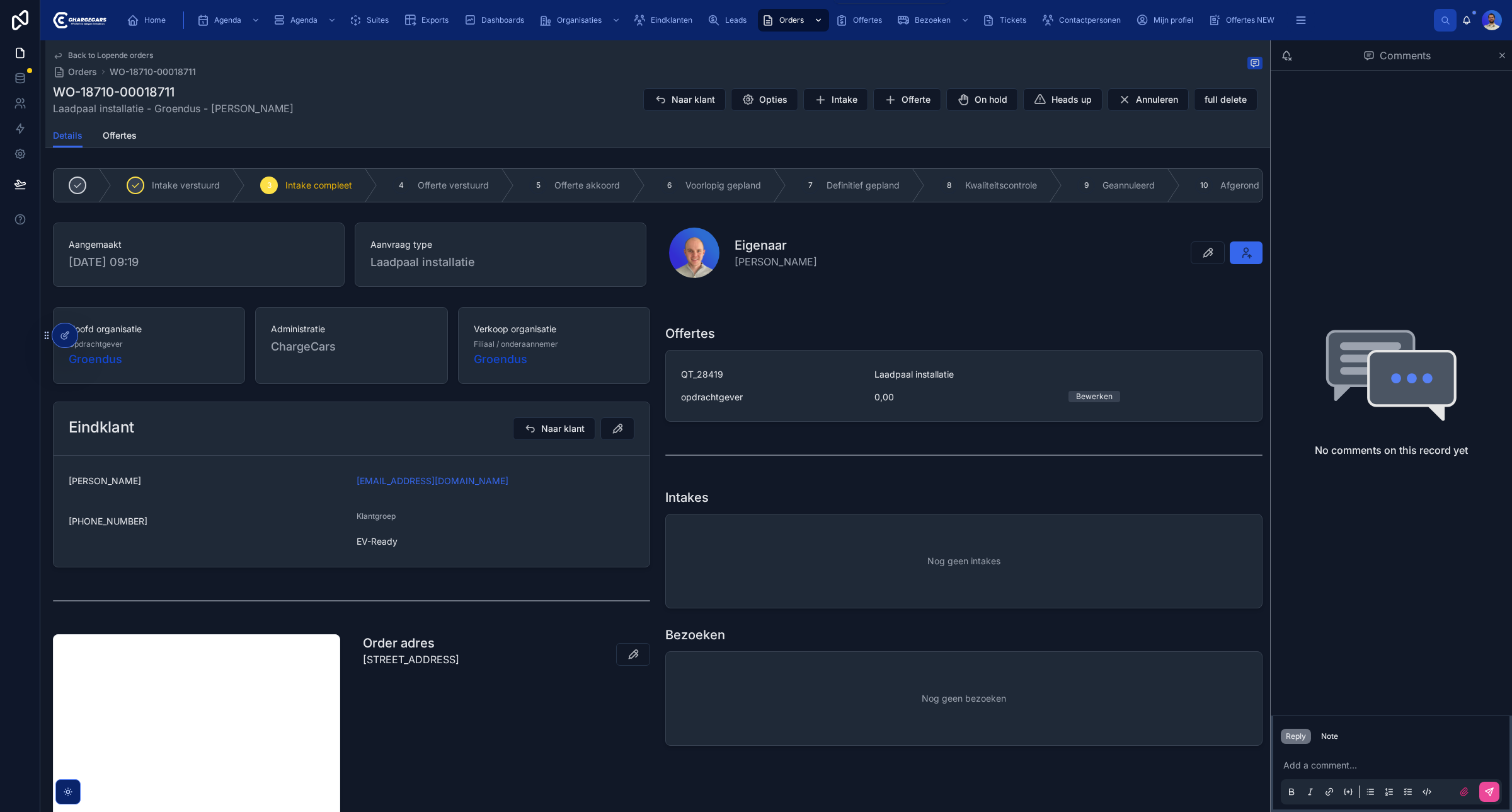
click at [791, 16] on span "Orders" at bounding box center [791, 20] width 24 height 10
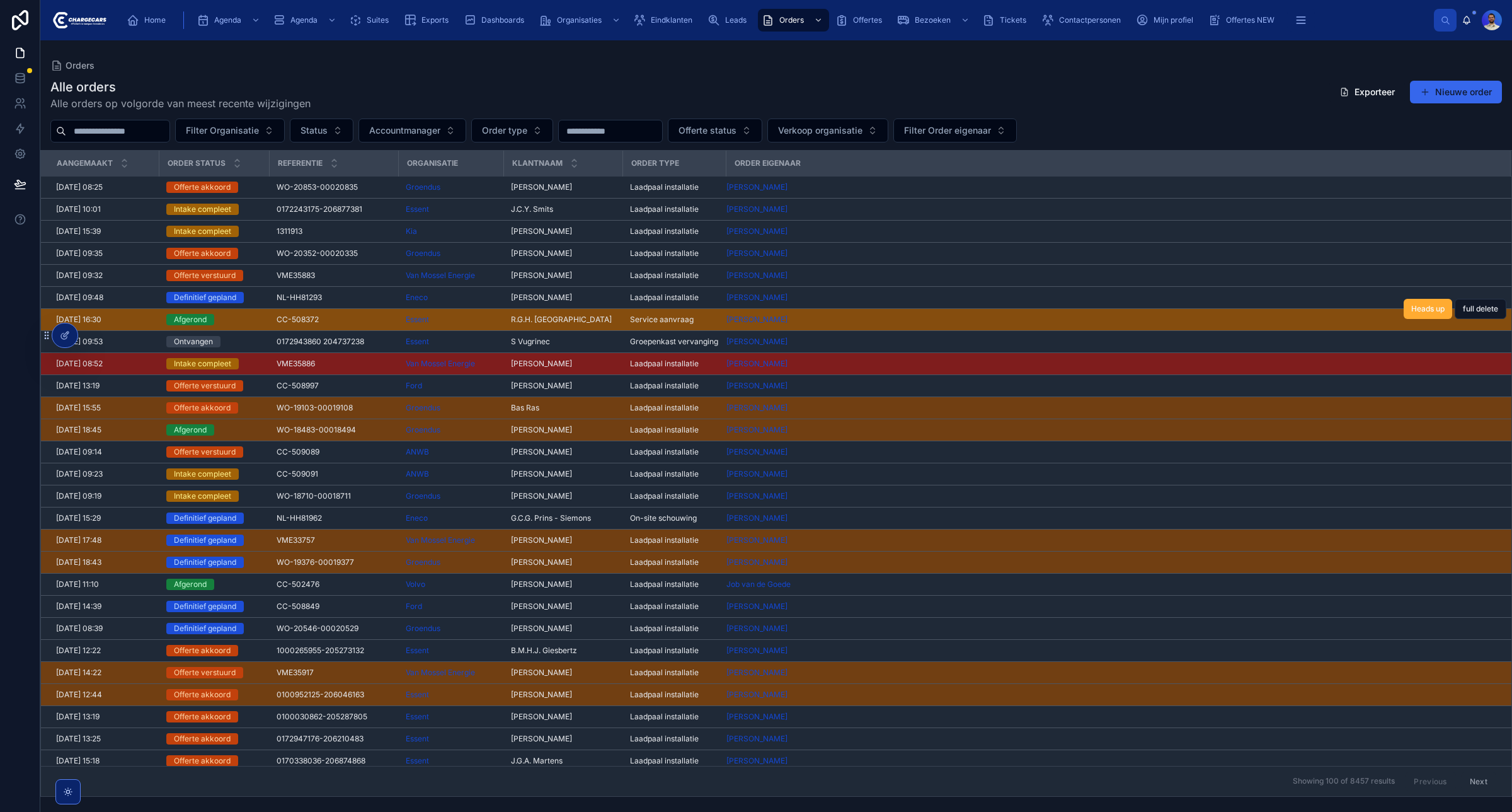
click at [258, 320] on div "Afgerond" at bounding box center [214, 320] width 95 height 11
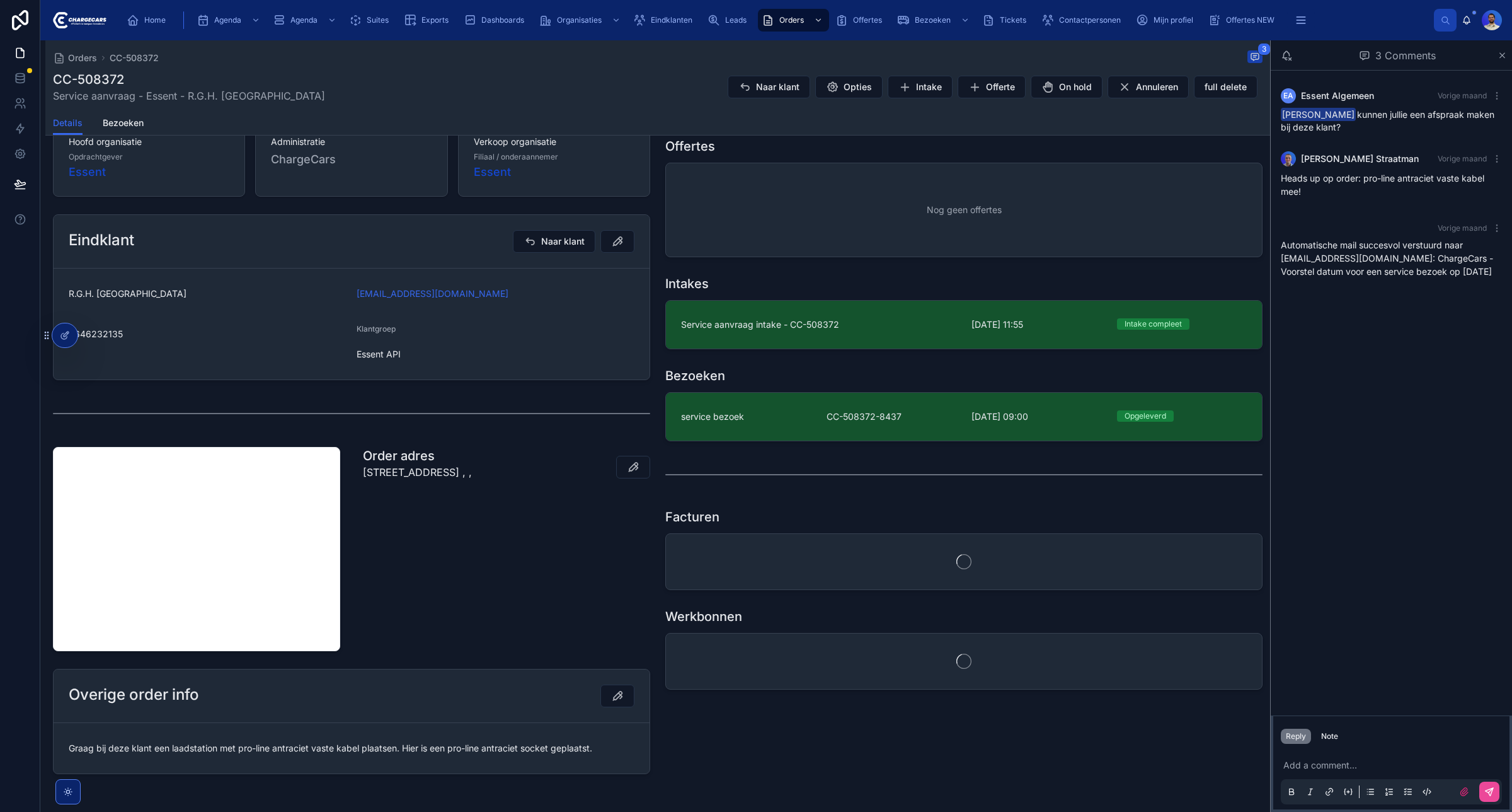
scroll to position [298, 0]
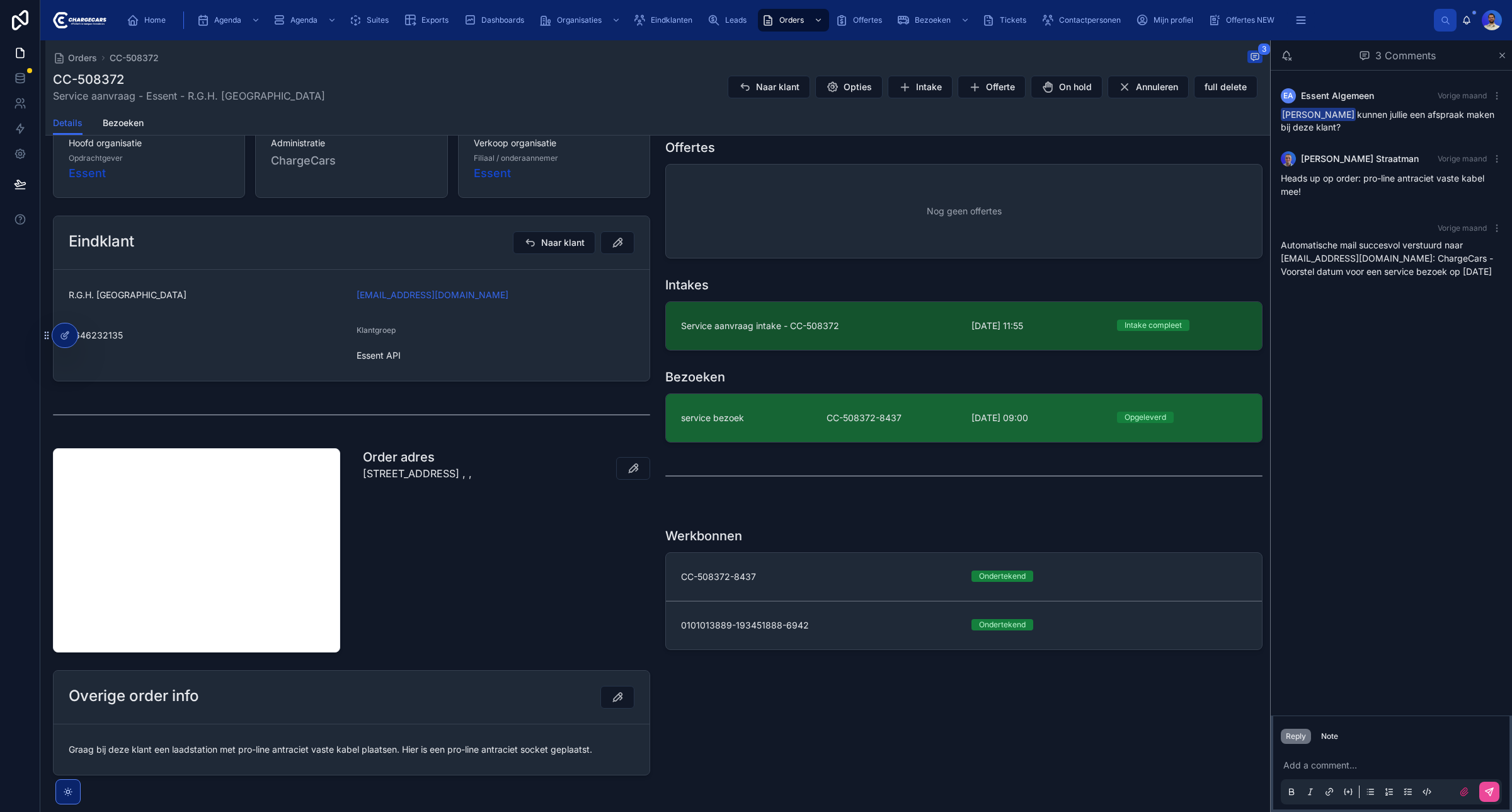
click at [811, 427] on link "service bezoek CC-508372-8437 4-9-2025 09:00 Opgeleverd" at bounding box center [964, 417] width 596 height 48
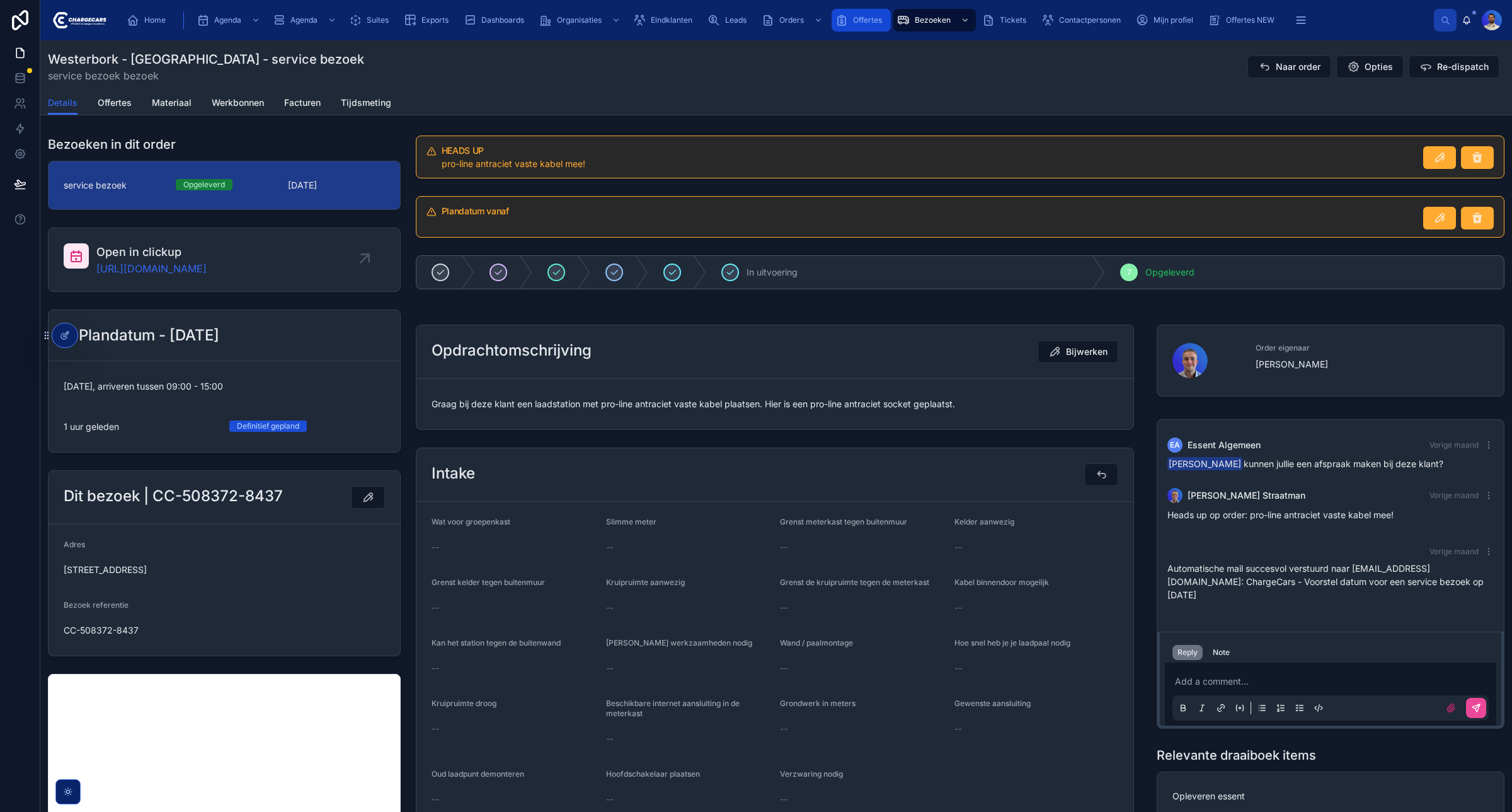
click at [851, 23] on div "Offertes" at bounding box center [861, 20] width 52 height 20
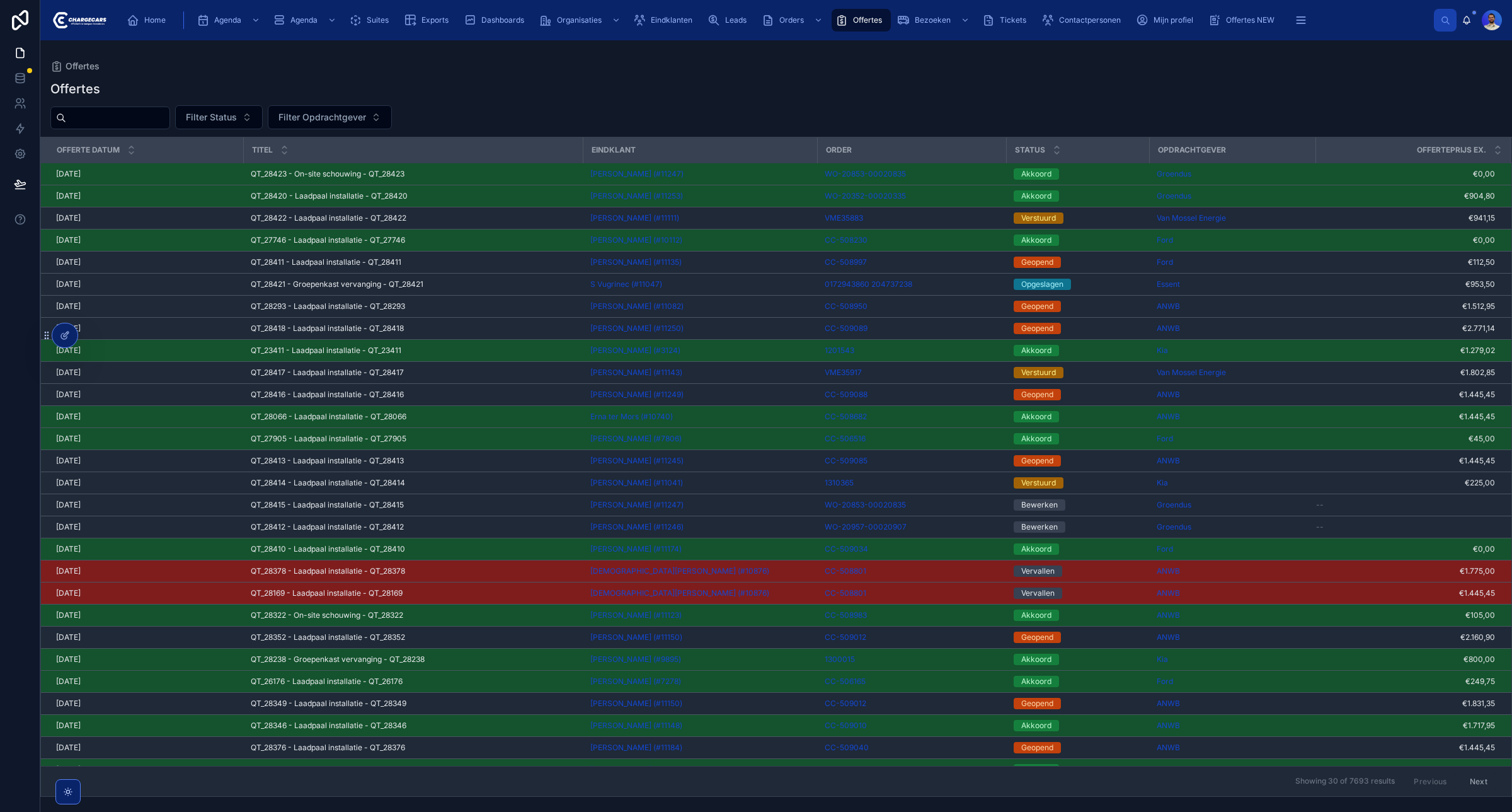
click at [541, 488] on div "QT_28414 - Laadpaal installatie - QT_28414 QT_28414 - Laadpaal installatie - QT…" at bounding box center [413, 483] width 325 height 10
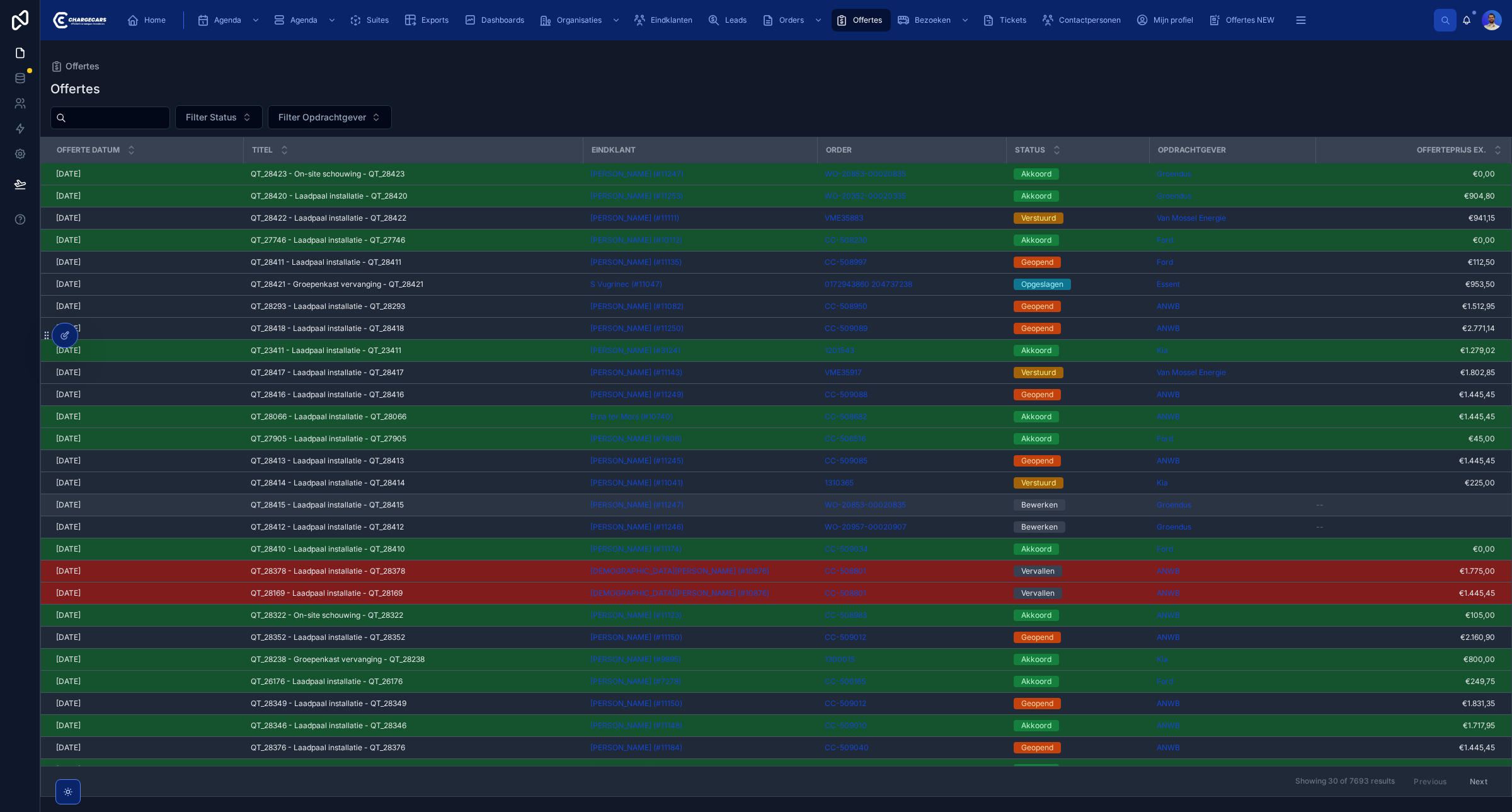
click at [509, 502] on div "QT_28415 - Laadpaal installatie - QT_28415 QT_28415 - Laadpaal installatie - QT…" at bounding box center [413, 505] width 325 height 10
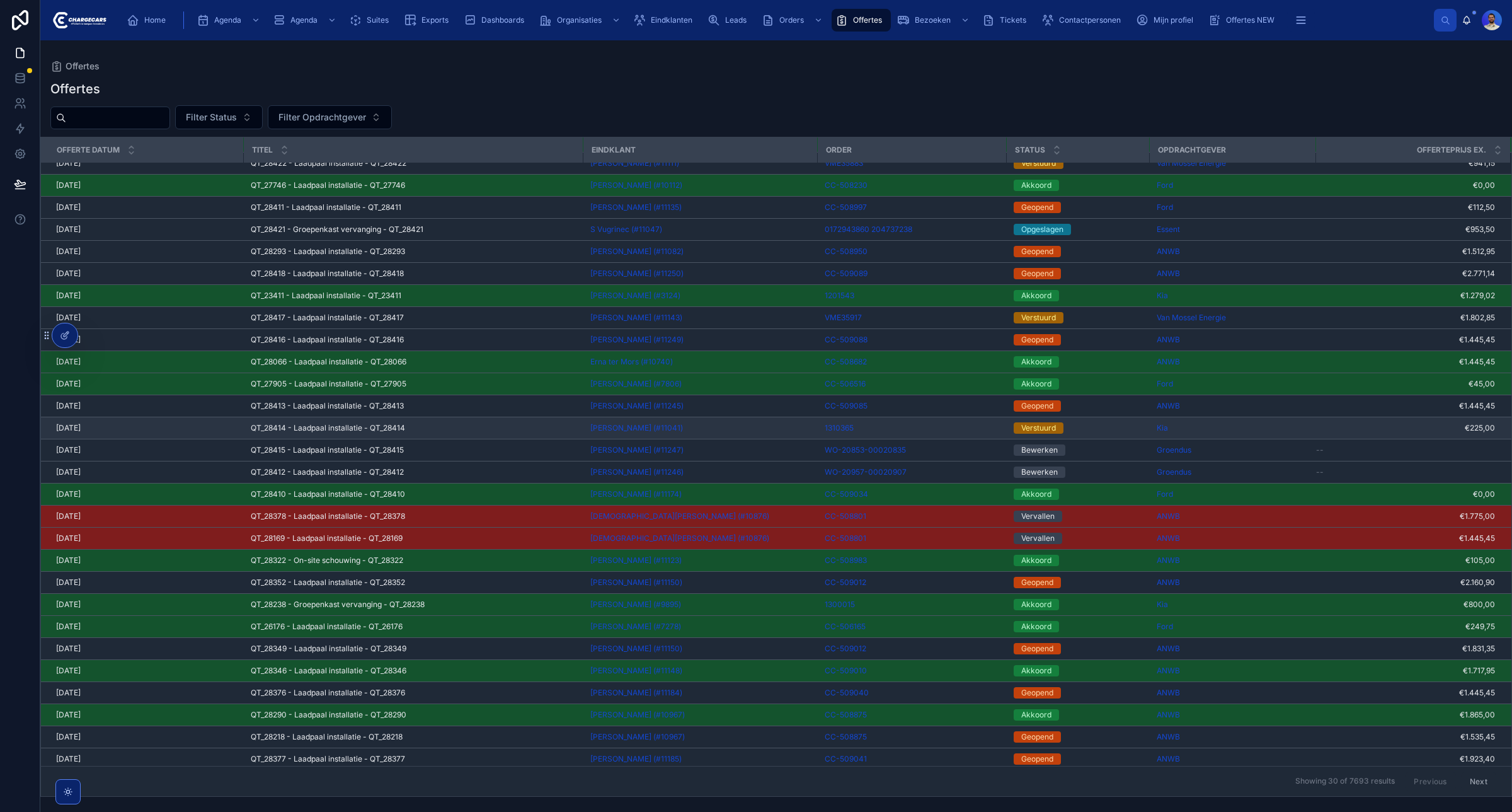
scroll to position [55, 0]
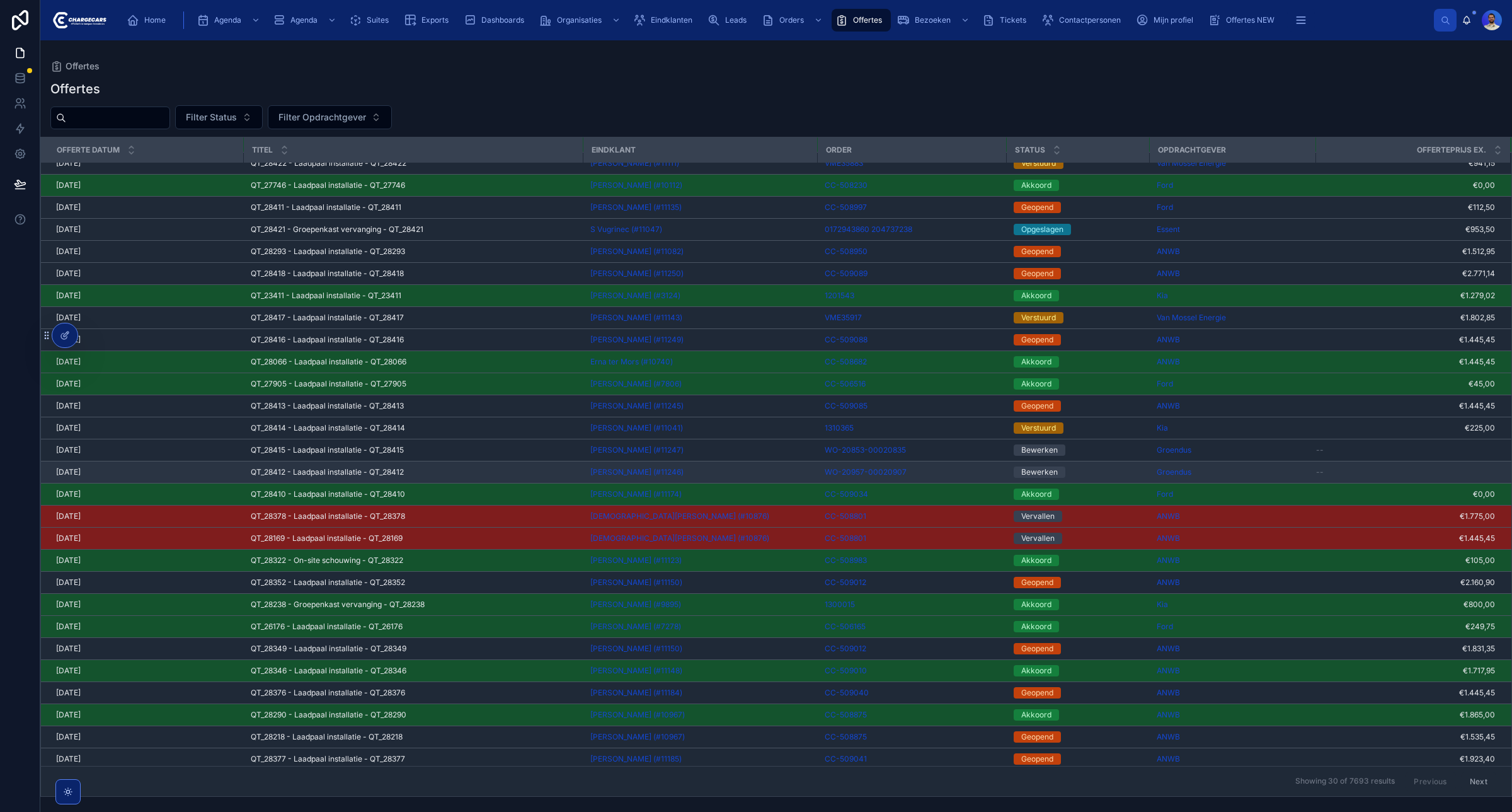
click at [541, 473] on div "QT_28412 - Laadpaal installatie - QT_28412 QT_28412 - Laadpaal installatie - QT…" at bounding box center [413, 472] width 325 height 10
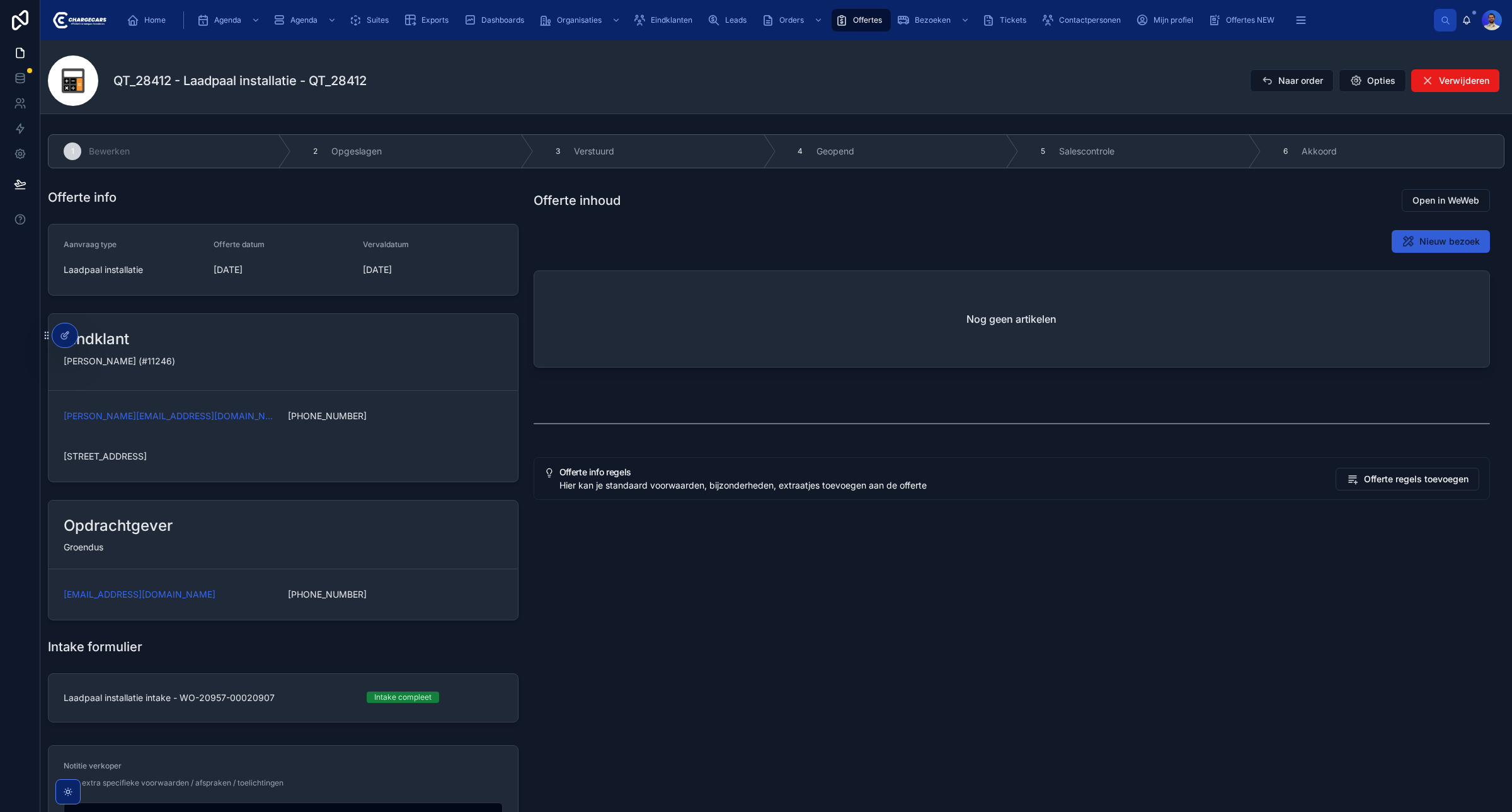
click at [1422, 240] on span "Nieuw bezoek" at bounding box center [1450, 242] width 60 height 13
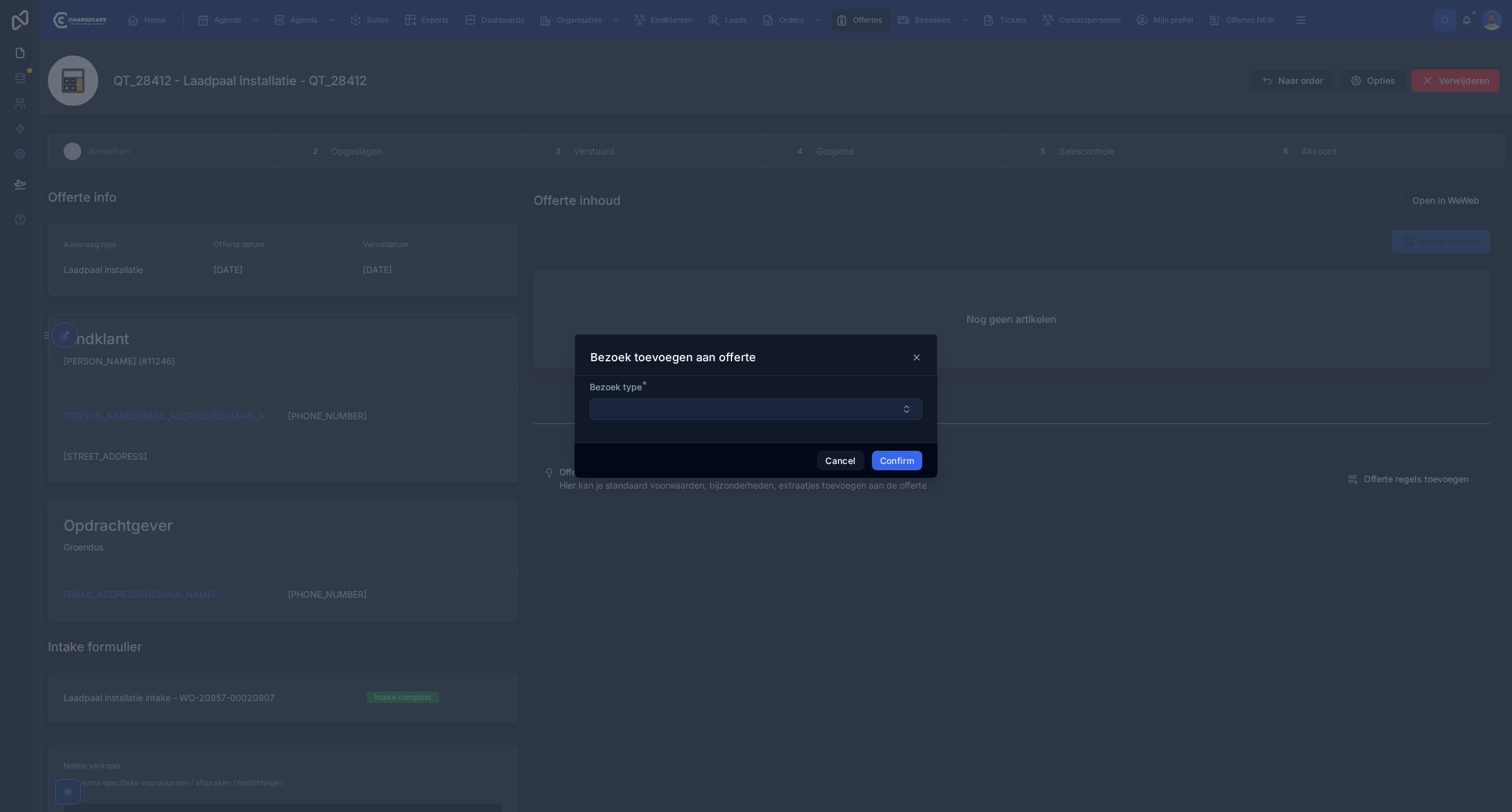
click at [738, 400] on button "Select Button" at bounding box center [756, 409] width 333 height 22
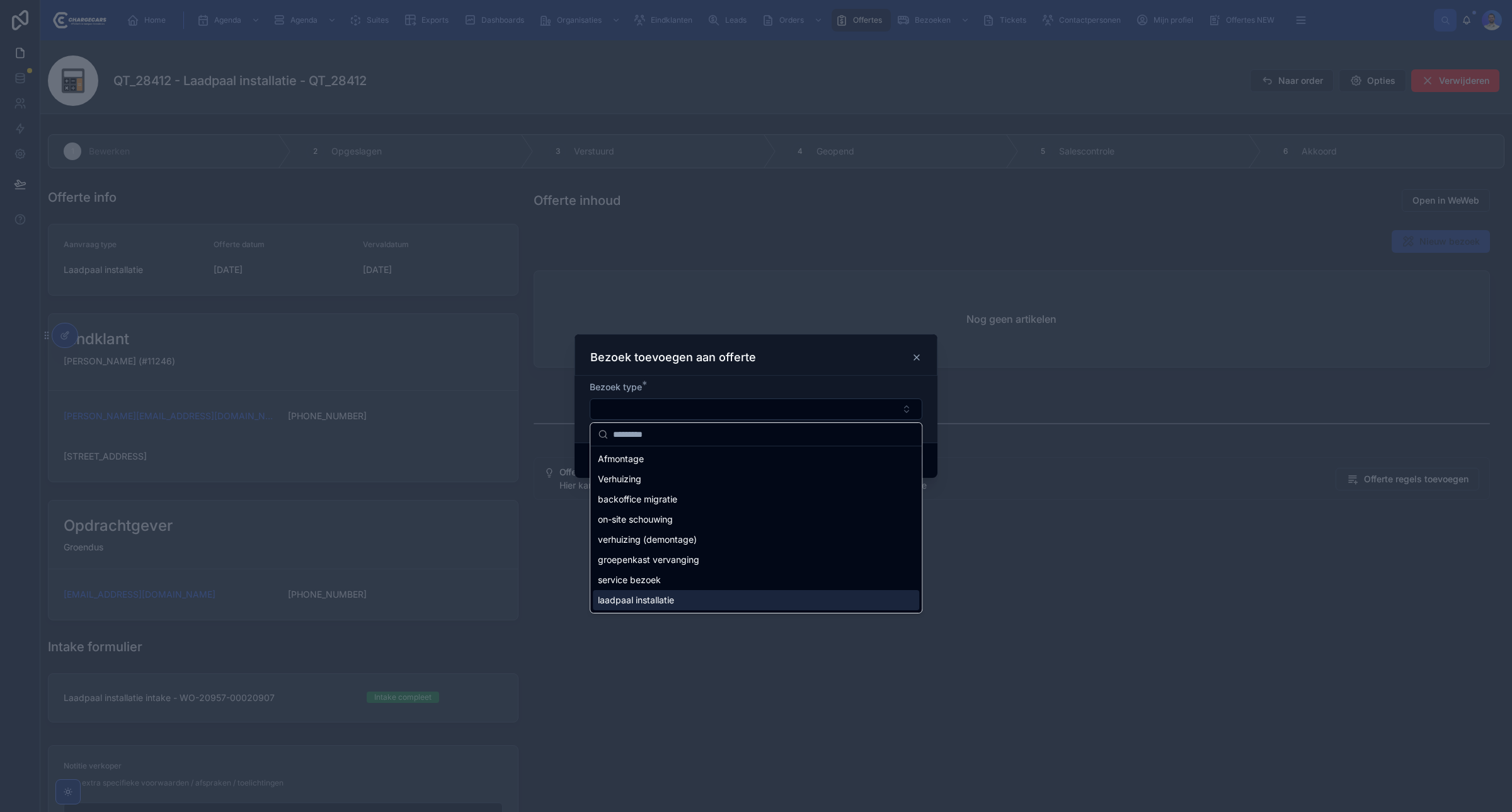
click at [669, 603] on span "laadpaal installatie" at bounding box center [636, 600] width 76 height 13
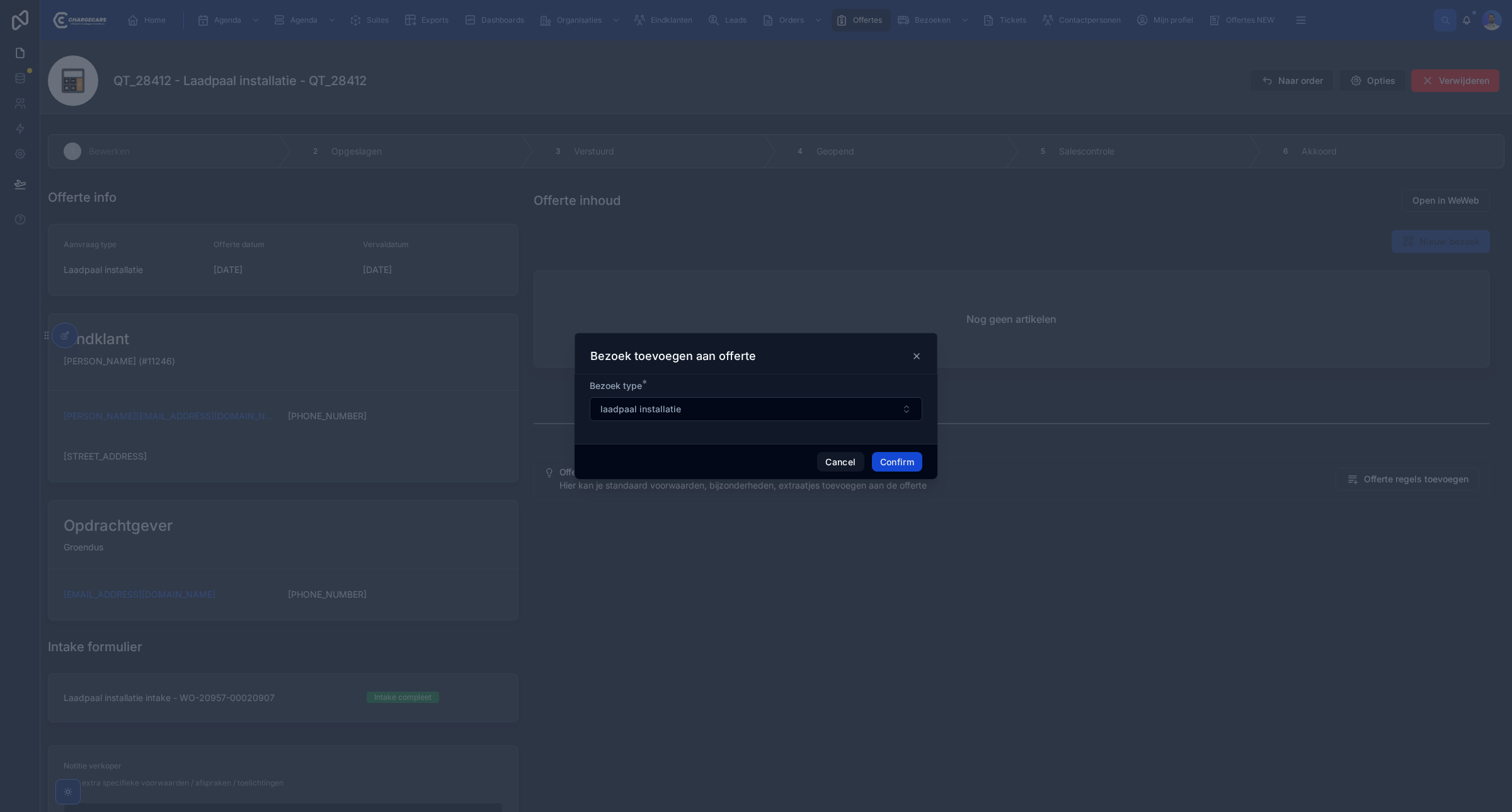
click at [890, 466] on button "Confirm" at bounding box center [897, 462] width 50 height 20
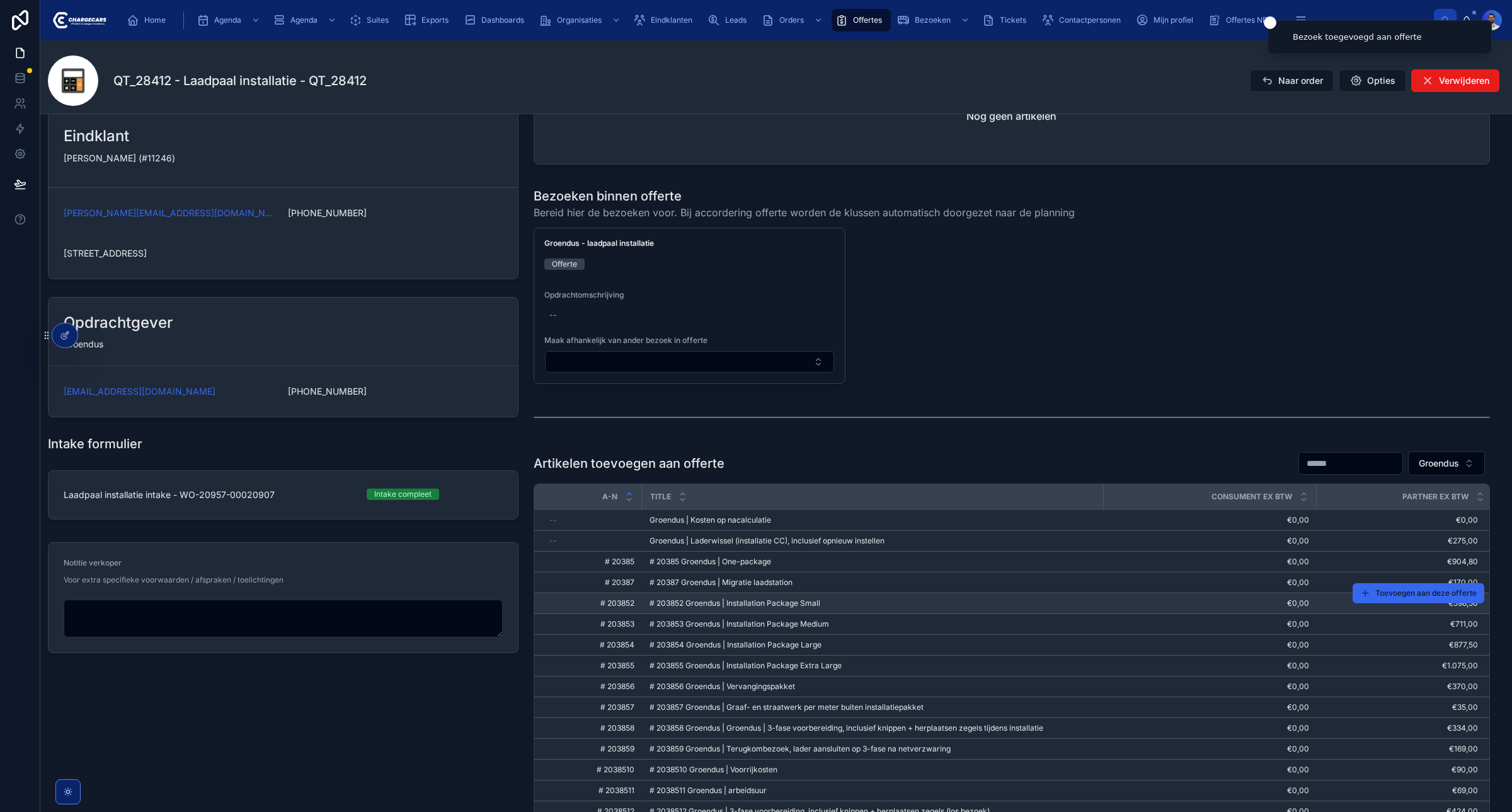
scroll to position [204, 0]
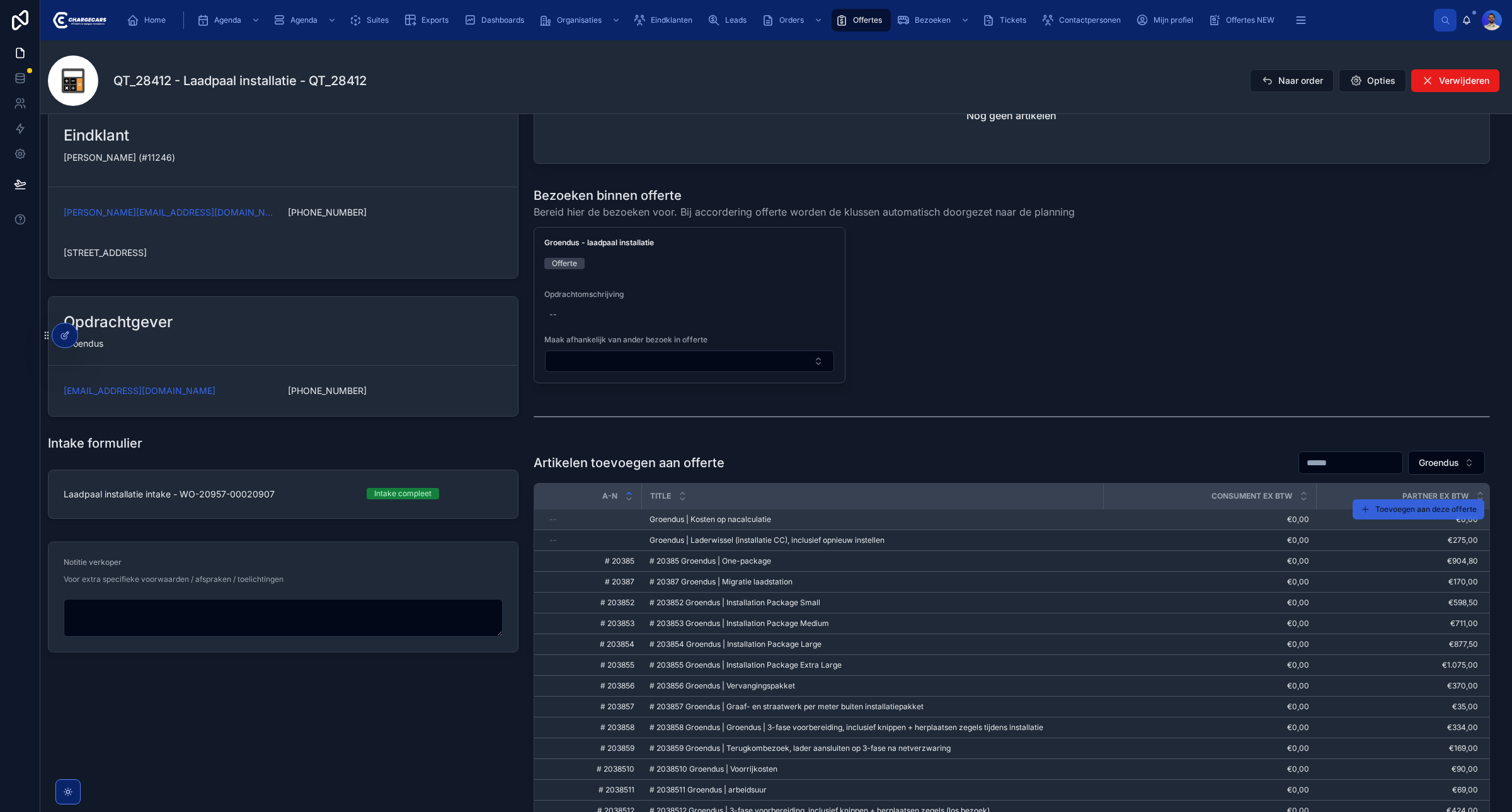
click at [1388, 509] on span "Toevoegen aan deze offerte" at bounding box center [1427, 509] width 102 height 10
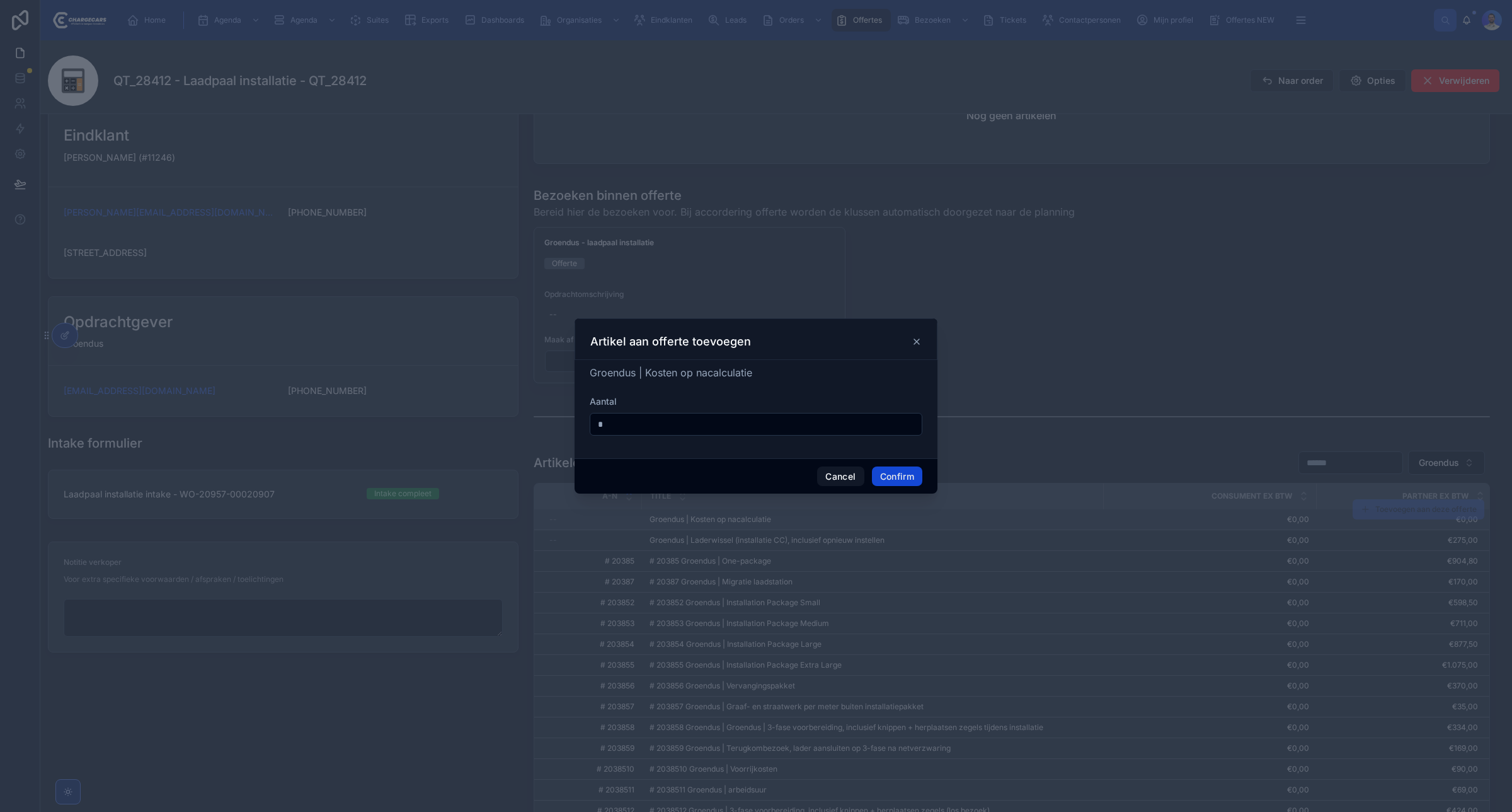
click at [903, 474] on button "Confirm" at bounding box center [897, 476] width 50 height 20
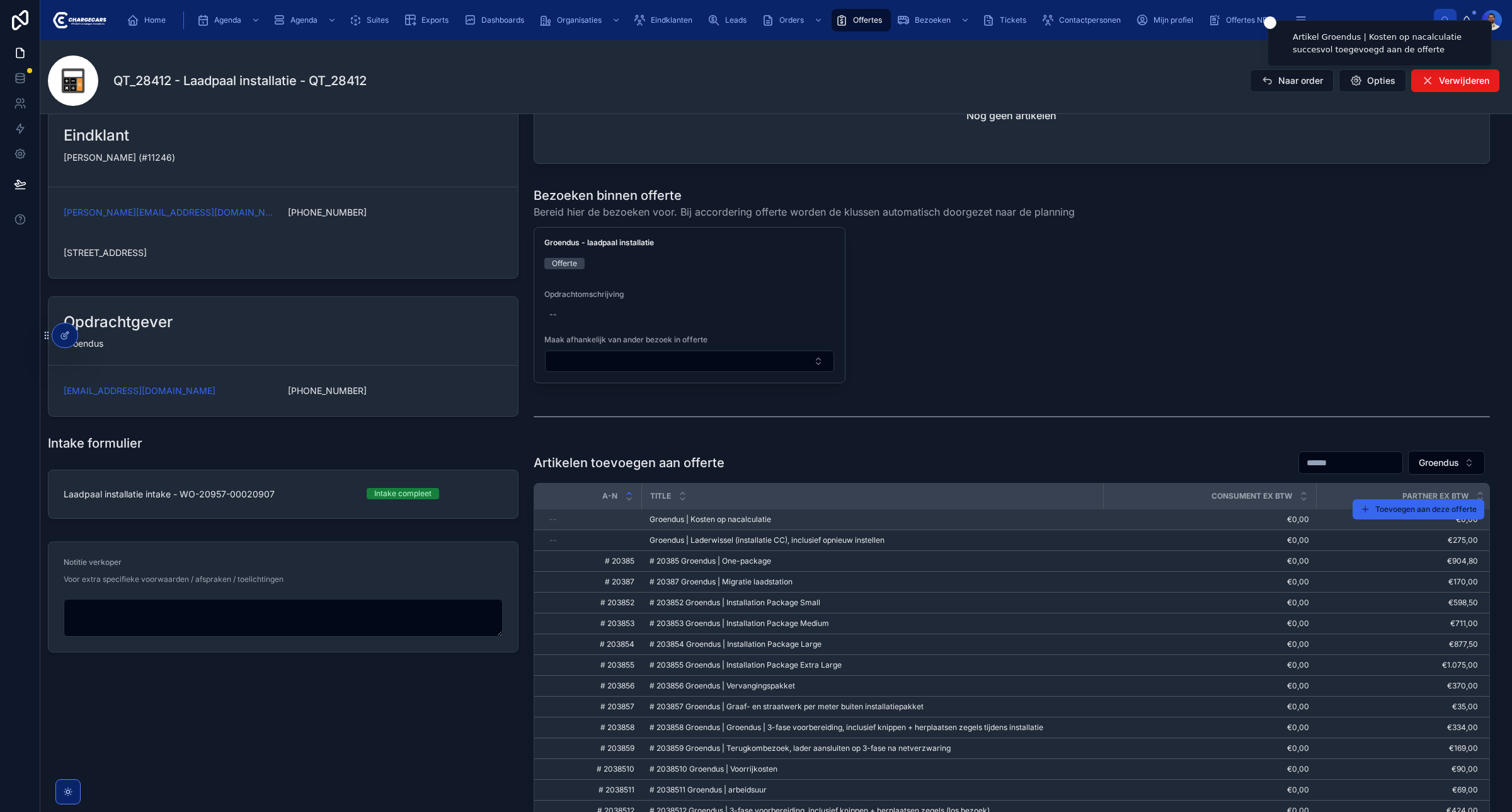
scroll to position [0, 0]
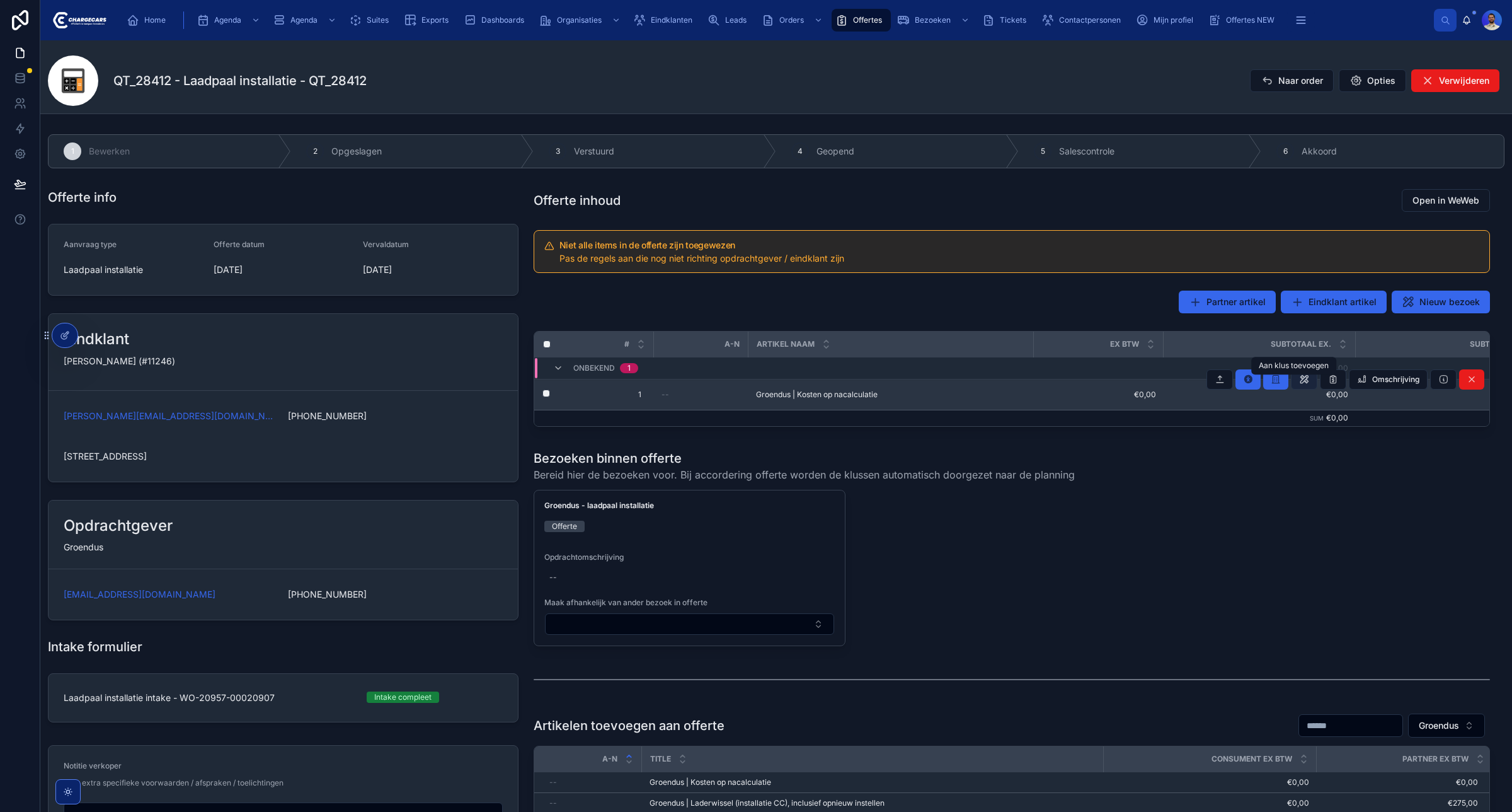
click at [1299, 380] on icon at bounding box center [1304, 379] width 10 height 10
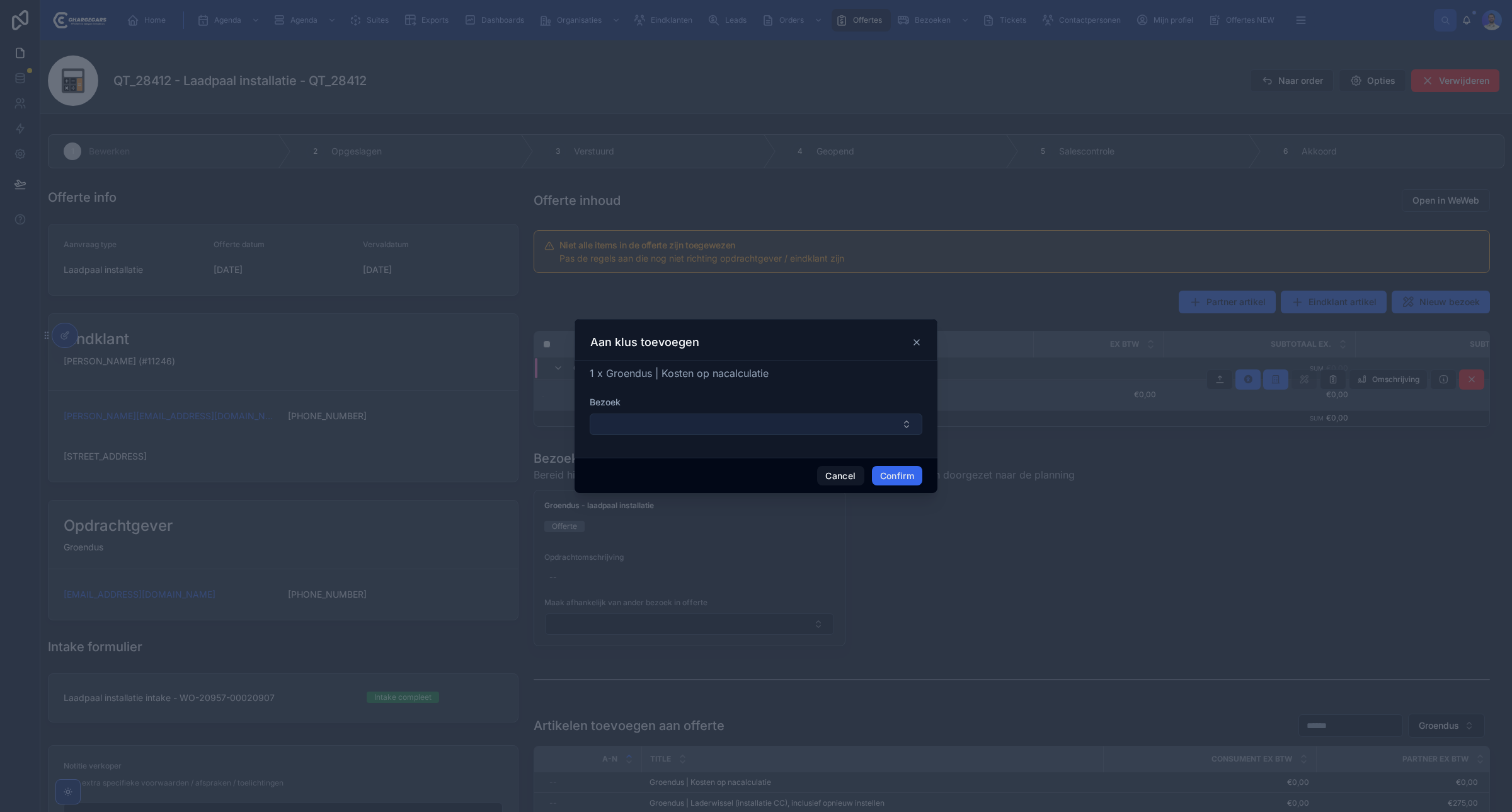
click at [719, 422] on button "Select Button" at bounding box center [756, 425] width 333 height 22
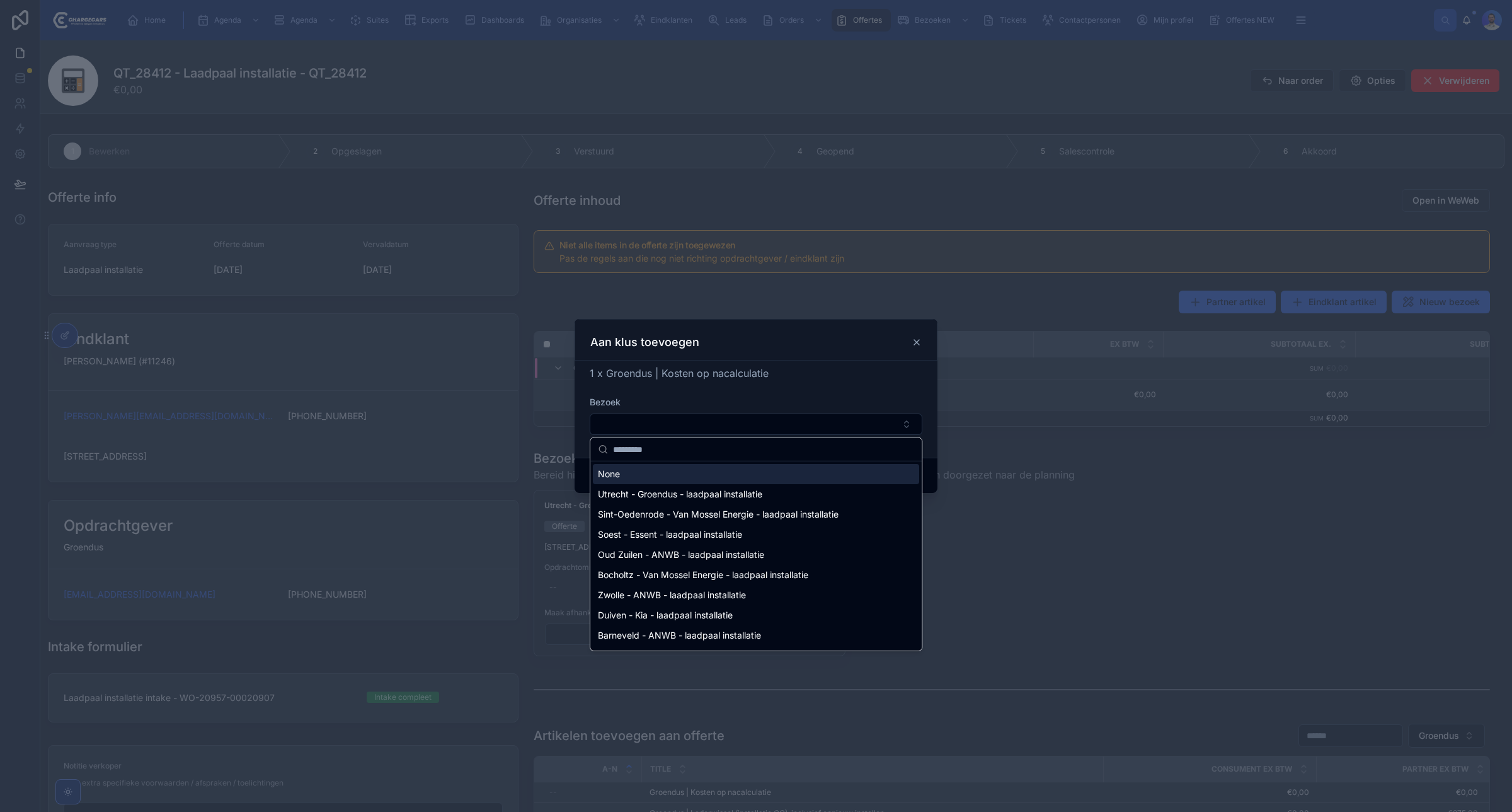
click at [788, 345] on div "Aan klus toevoegen" at bounding box center [756, 342] width 331 height 15
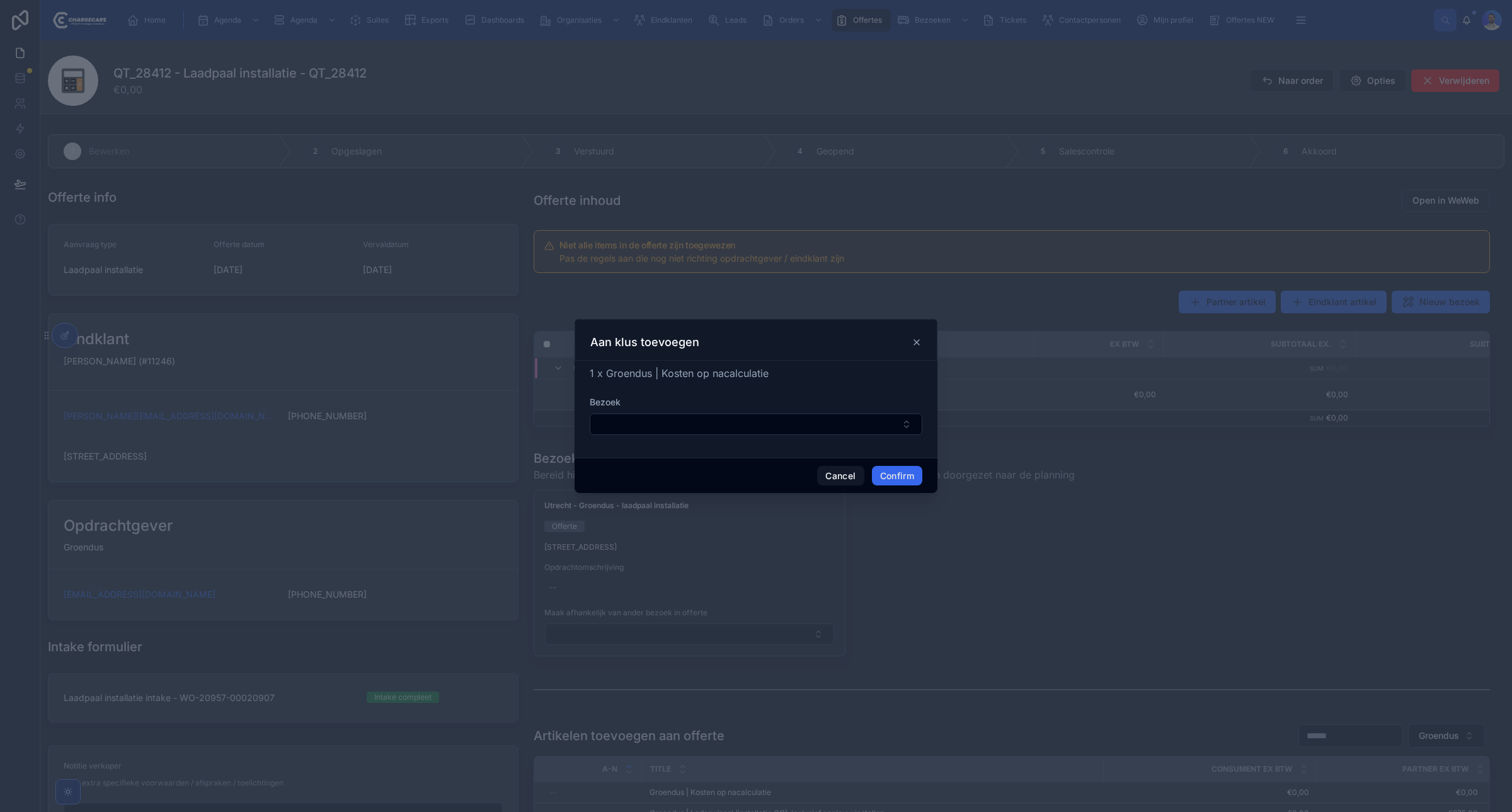
click at [918, 344] on icon at bounding box center [917, 342] width 10 height 10
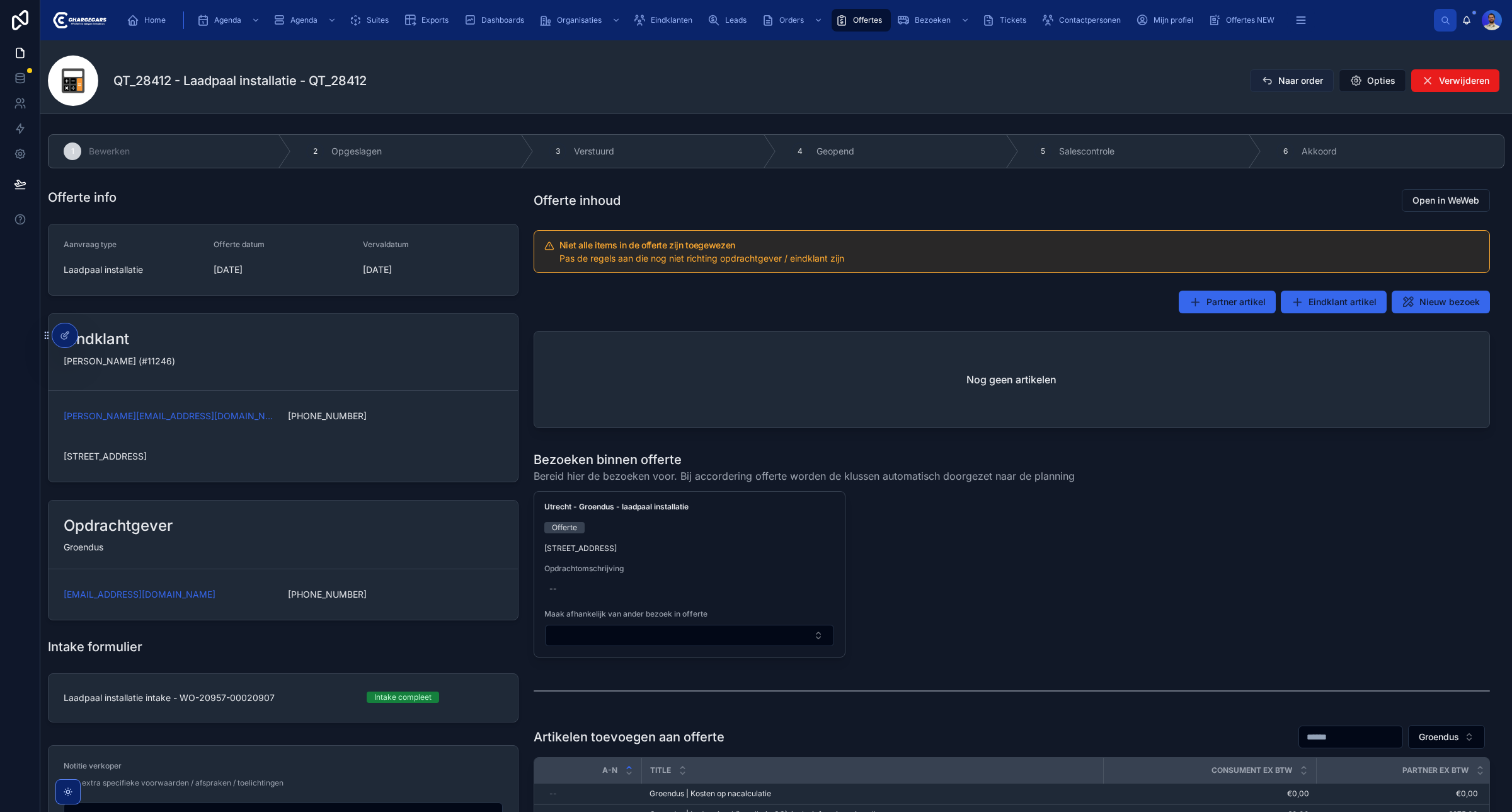
click at [1284, 85] on span "Naar order" at bounding box center [1301, 81] width 44 height 13
click at [861, 26] on div "Offertes" at bounding box center [861, 20] width 52 height 20
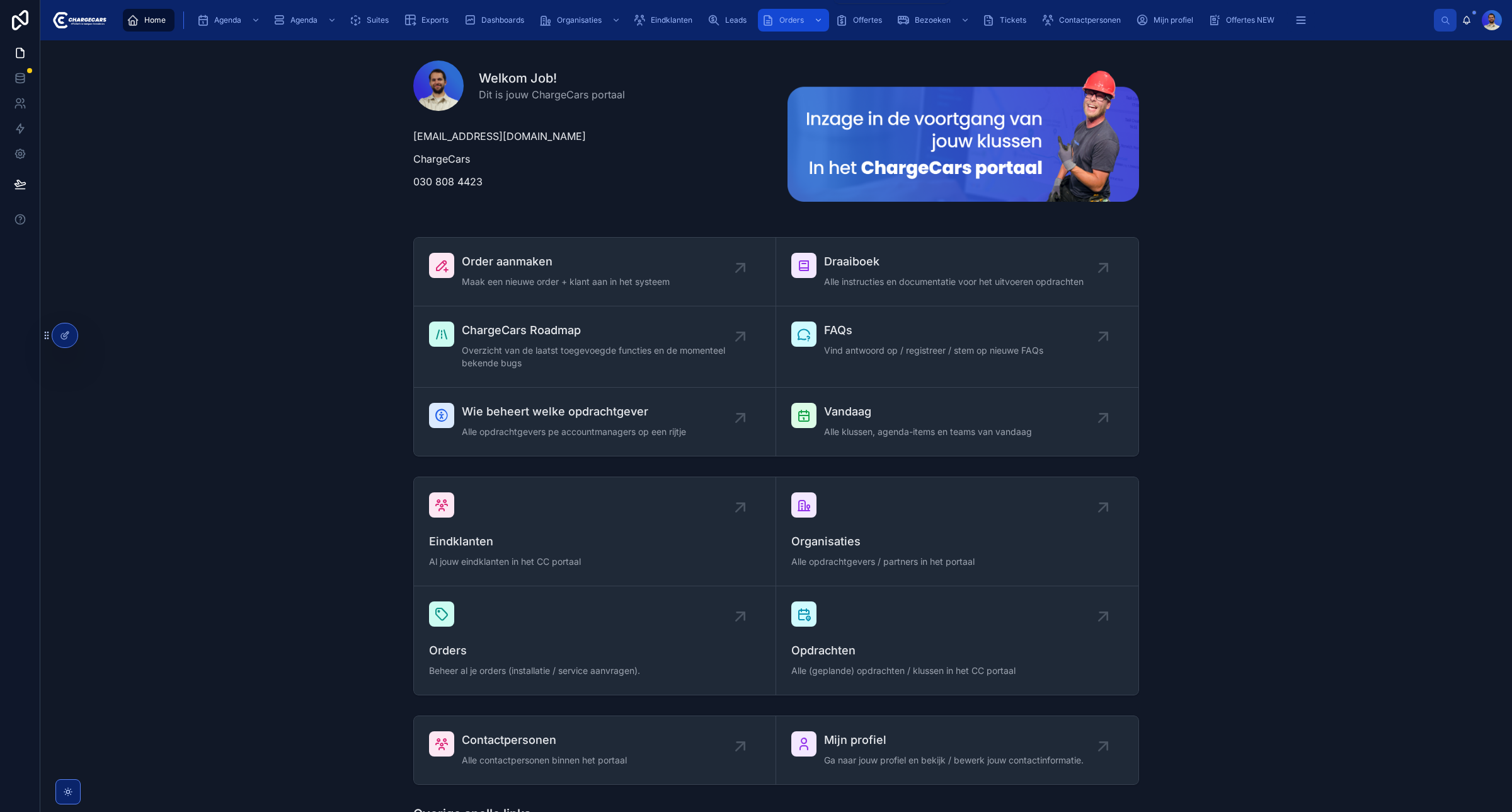
click at [789, 19] on span "Orders" at bounding box center [791, 20] width 24 height 10
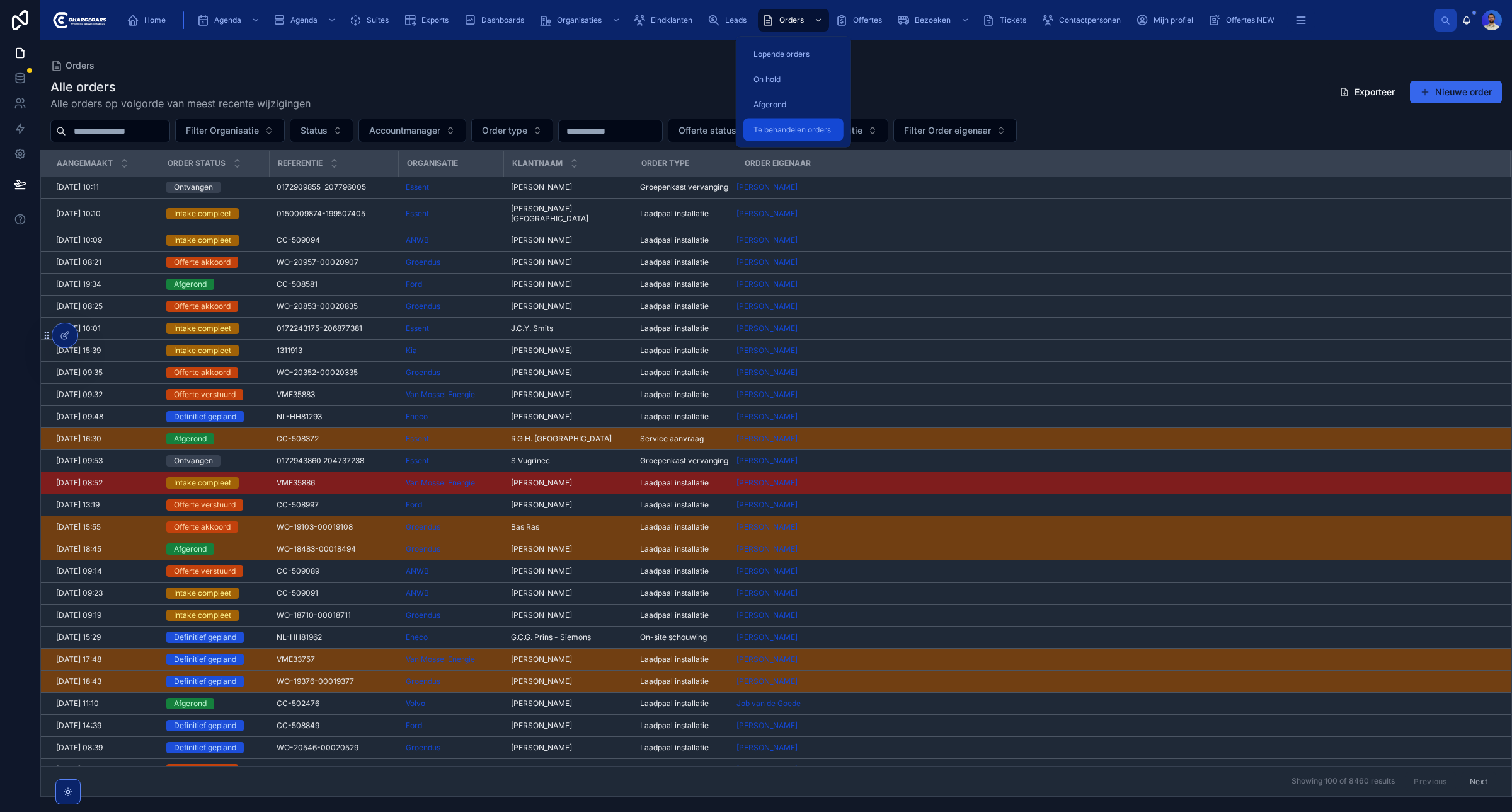
click at [786, 133] on span "Te behandelen orders" at bounding box center [792, 130] width 77 height 10
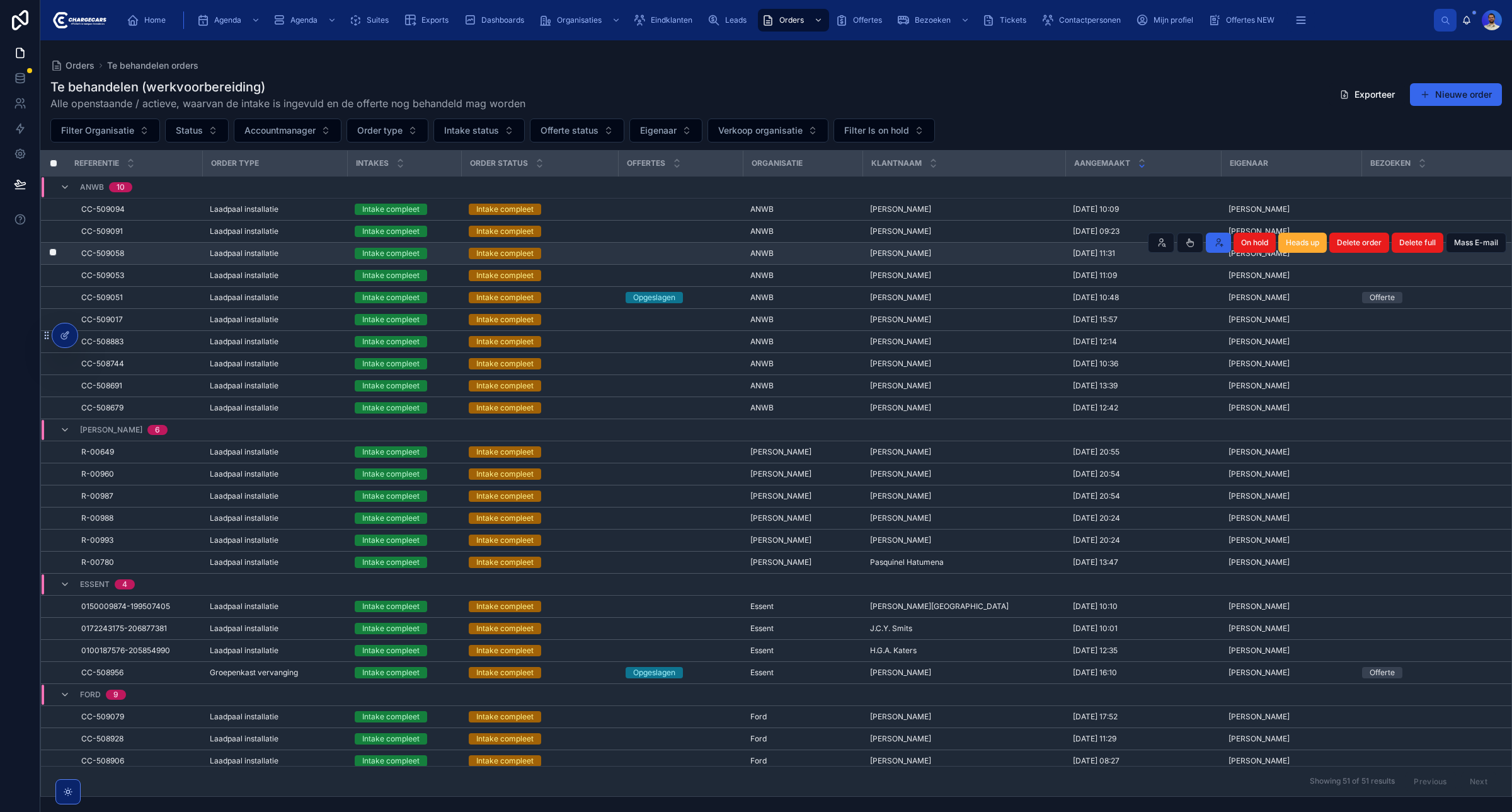
click at [643, 263] on td at bounding box center [680, 253] width 125 height 22
click at [642, 252] on td at bounding box center [680, 253] width 125 height 22
click at [899, 254] on span "Tim Helmer" at bounding box center [900, 253] width 61 height 10
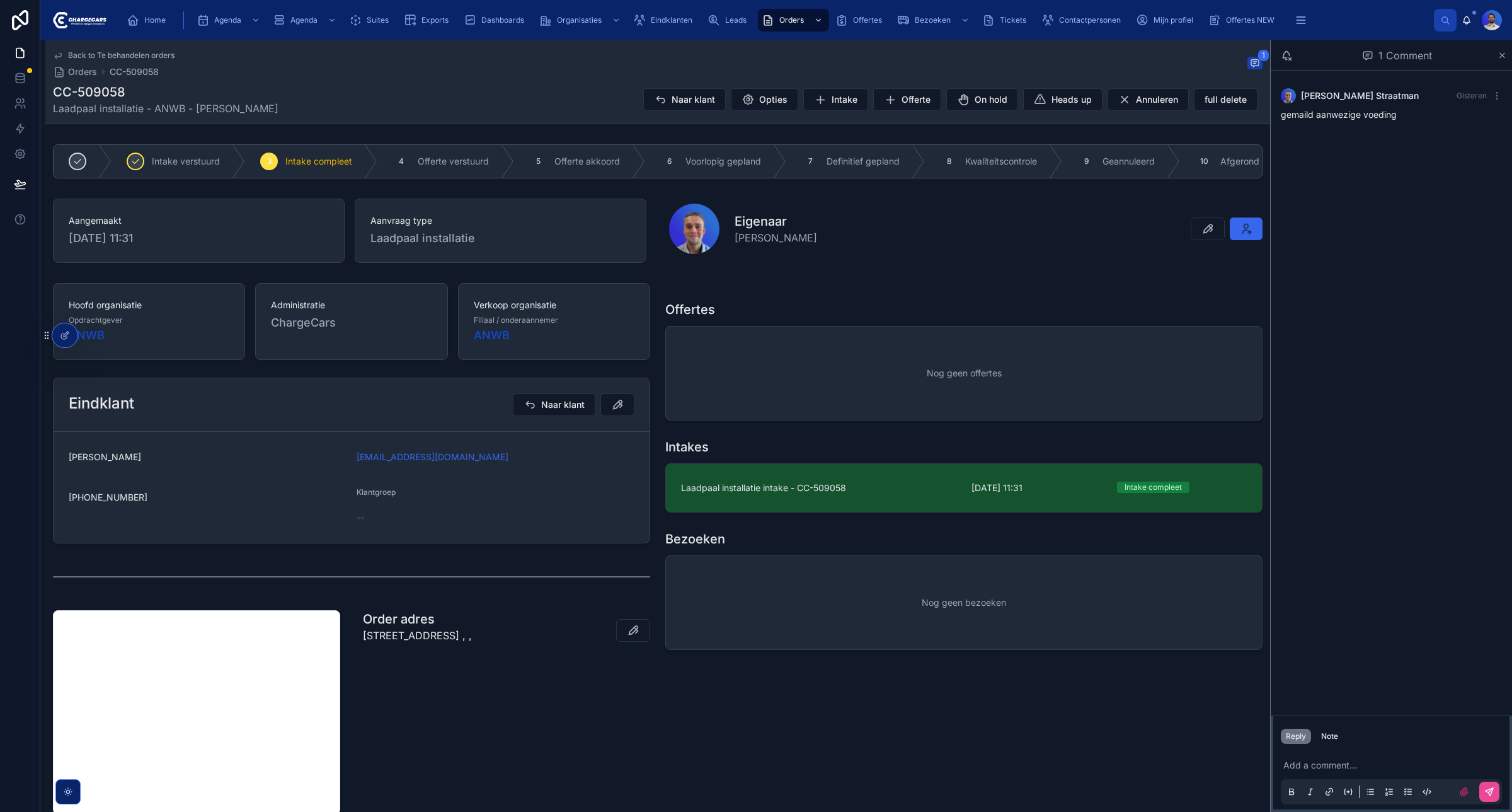
scroll to position [96, 0]
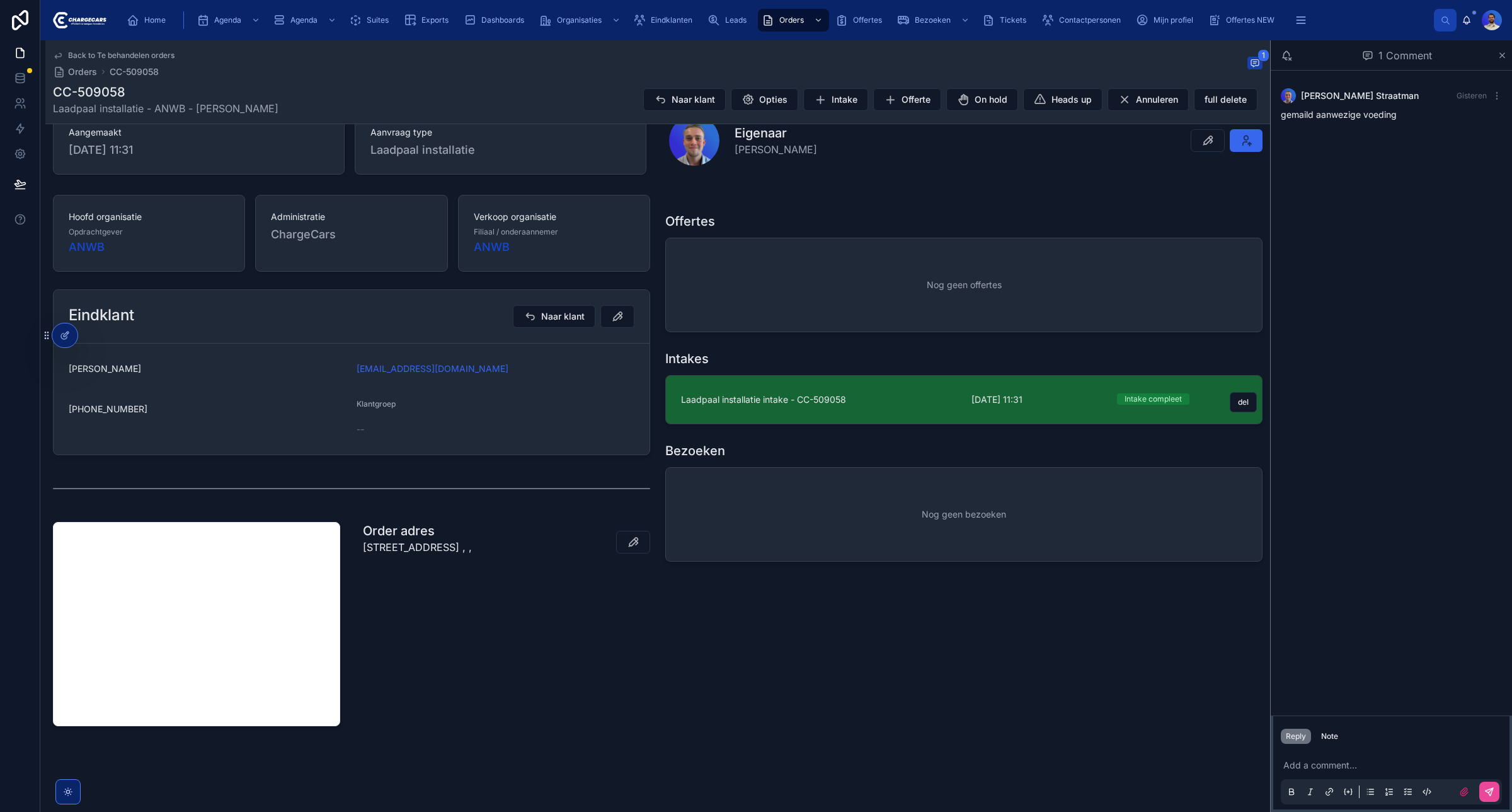
click at [796, 410] on link "Laadpaal installatie intake - CC-509058 3-9-2025 11:31 Intake compleet del" at bounding box center [964, 400] width 596 height 48
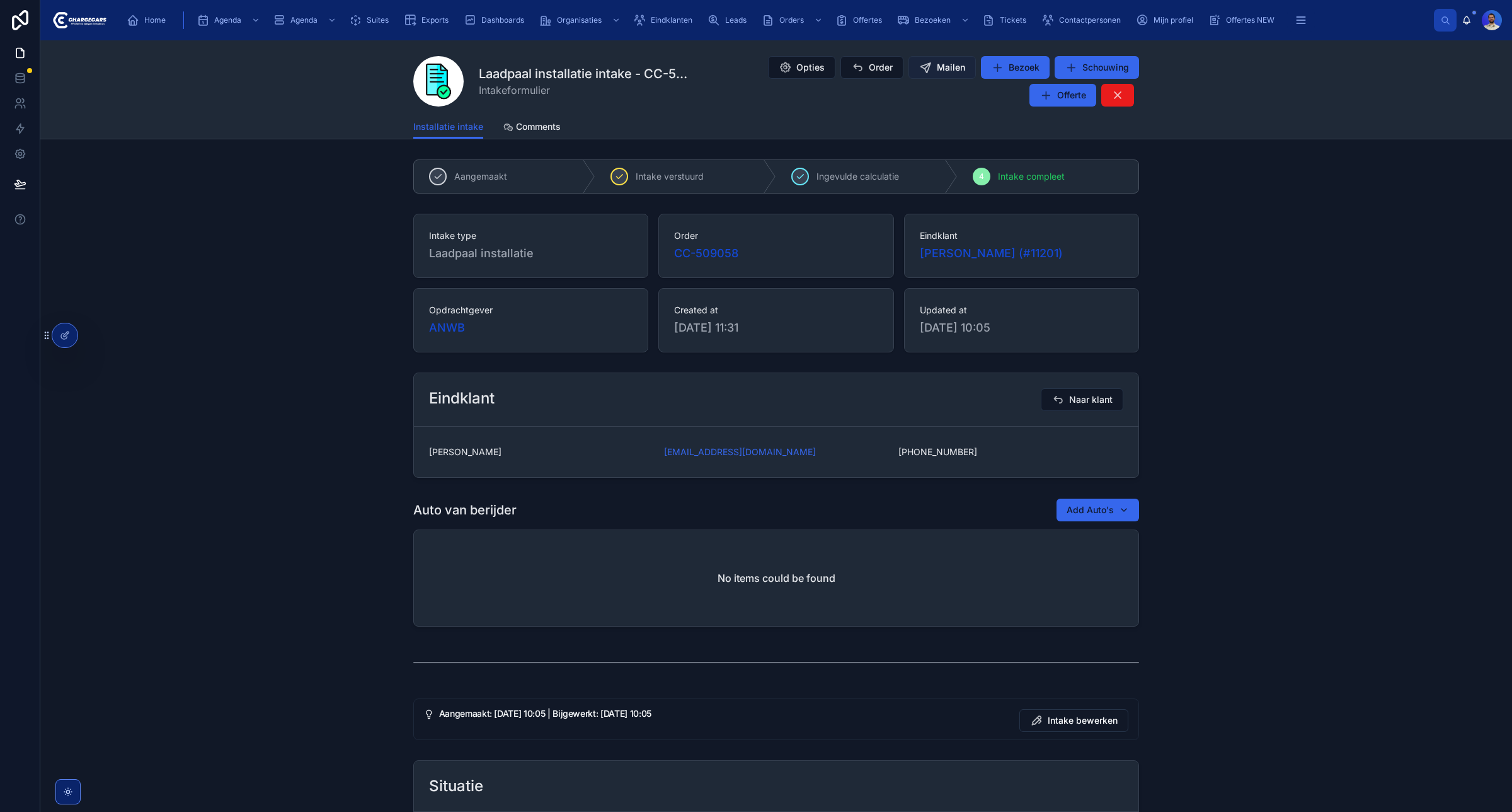
click at [933, 75] on button "Mailen" at bounding box center [942, 67] width 67 height 23
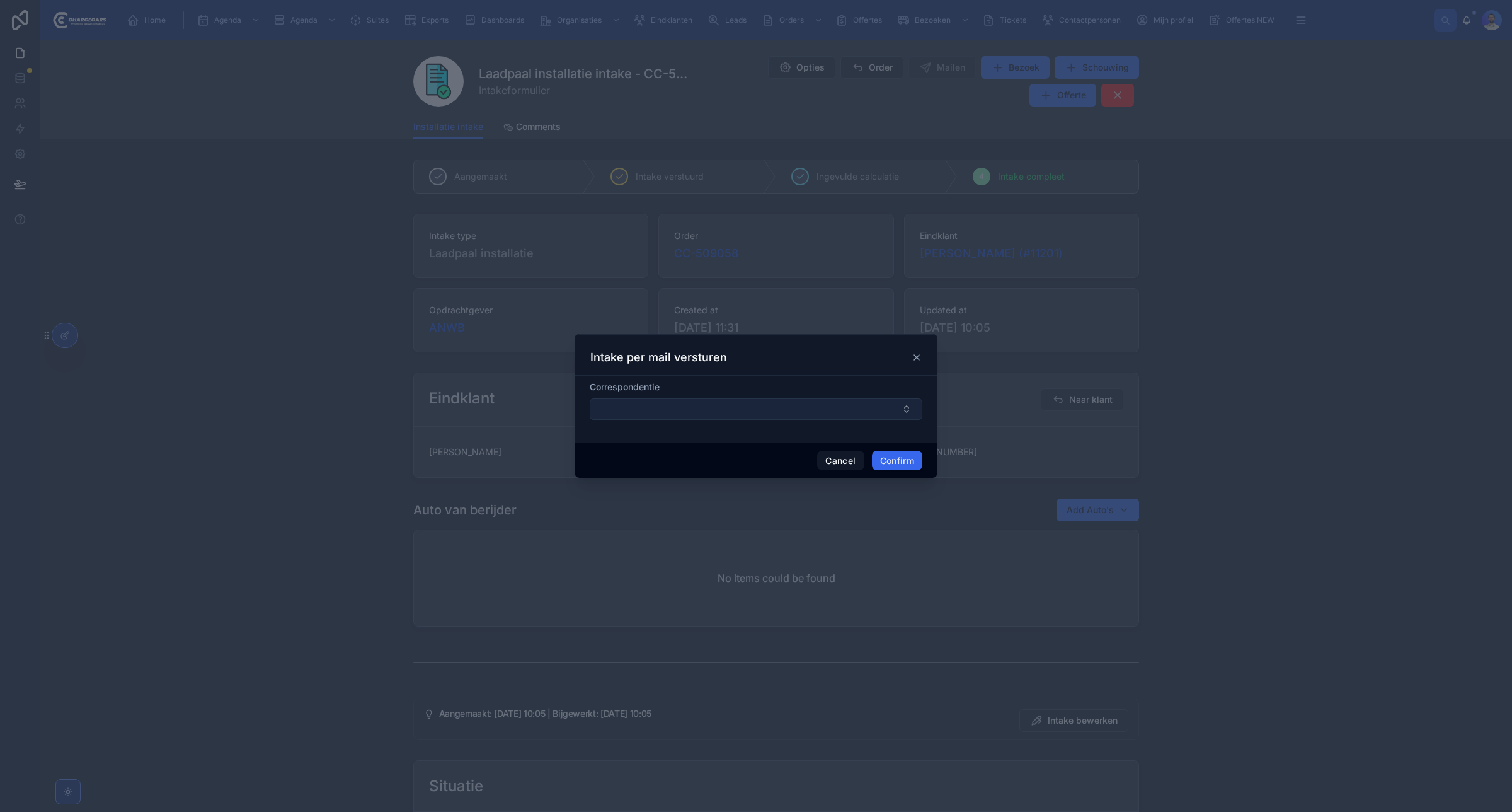
click at [644, 408] on button "Select Button" at bounding box center [756, 409] width 333 height 22
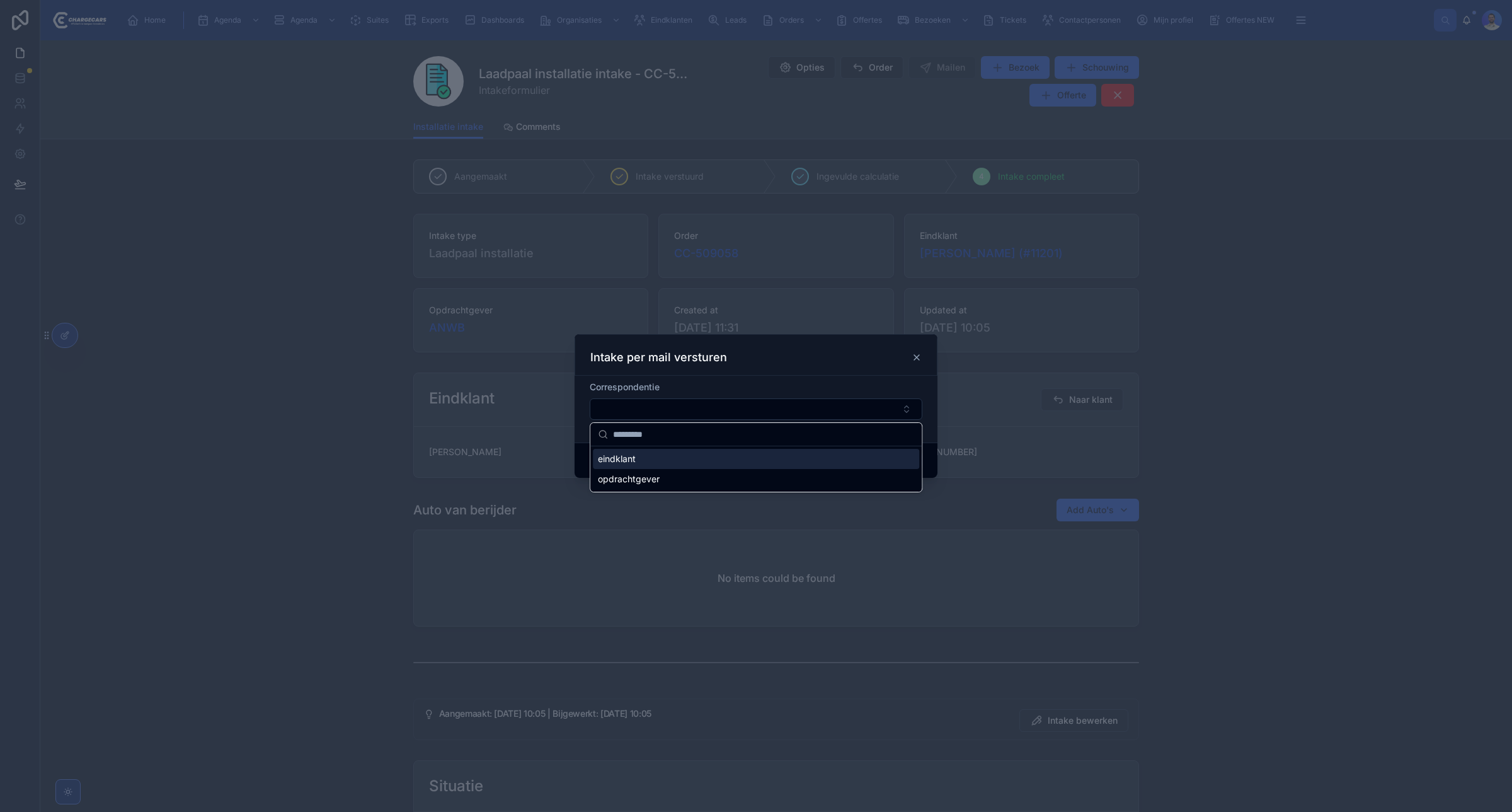
click at [624, 464] on span "eindklant" at bounding box center [617, 459] width 38 height 13
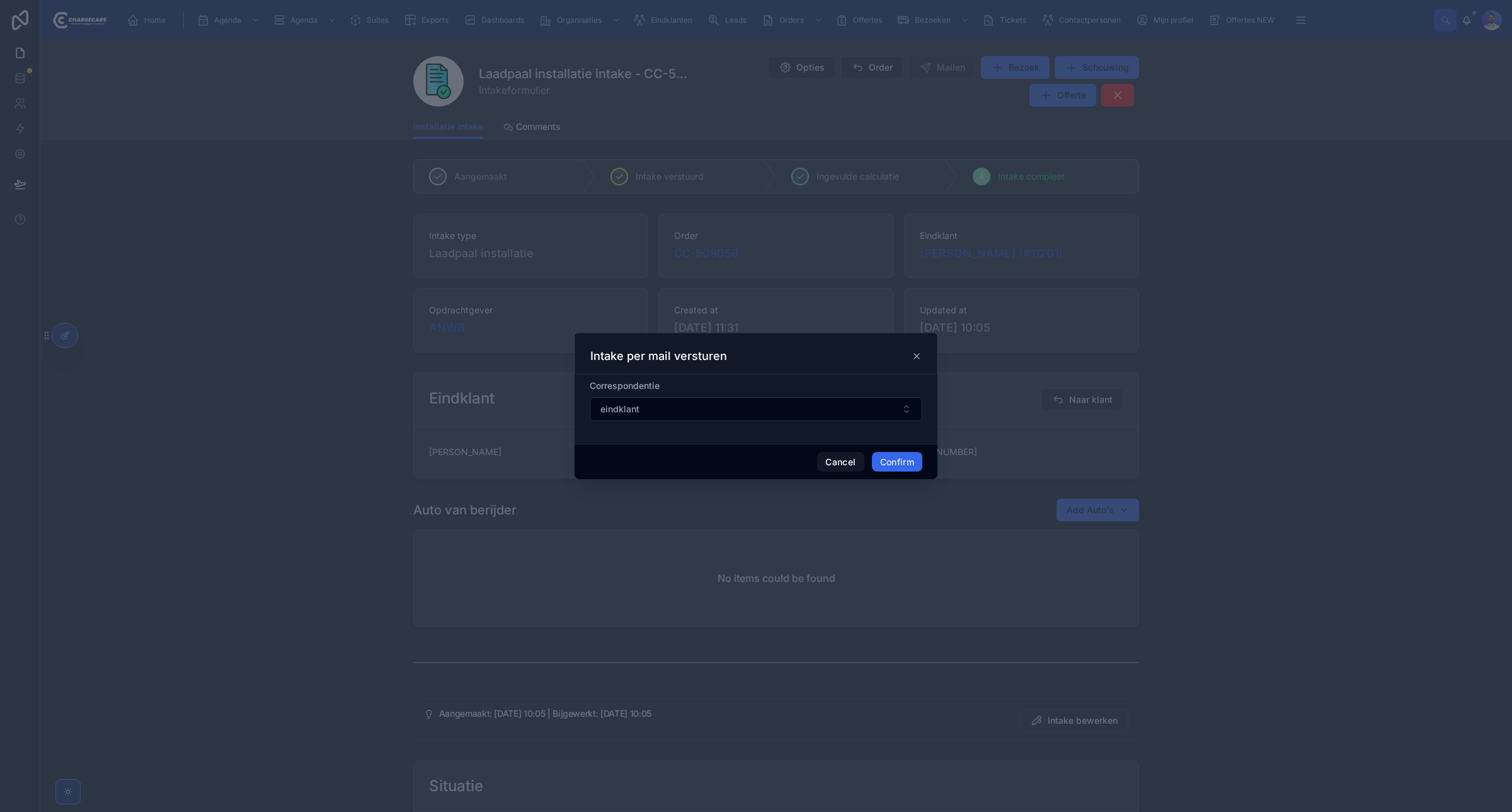
click at [657, 433] on form "Correspondentie eindklant" at bounding box center [756, 407] width 333 height 55
click at [845, 457] on button "Cancel" at bounding box center [840, 462] width 47 height 20
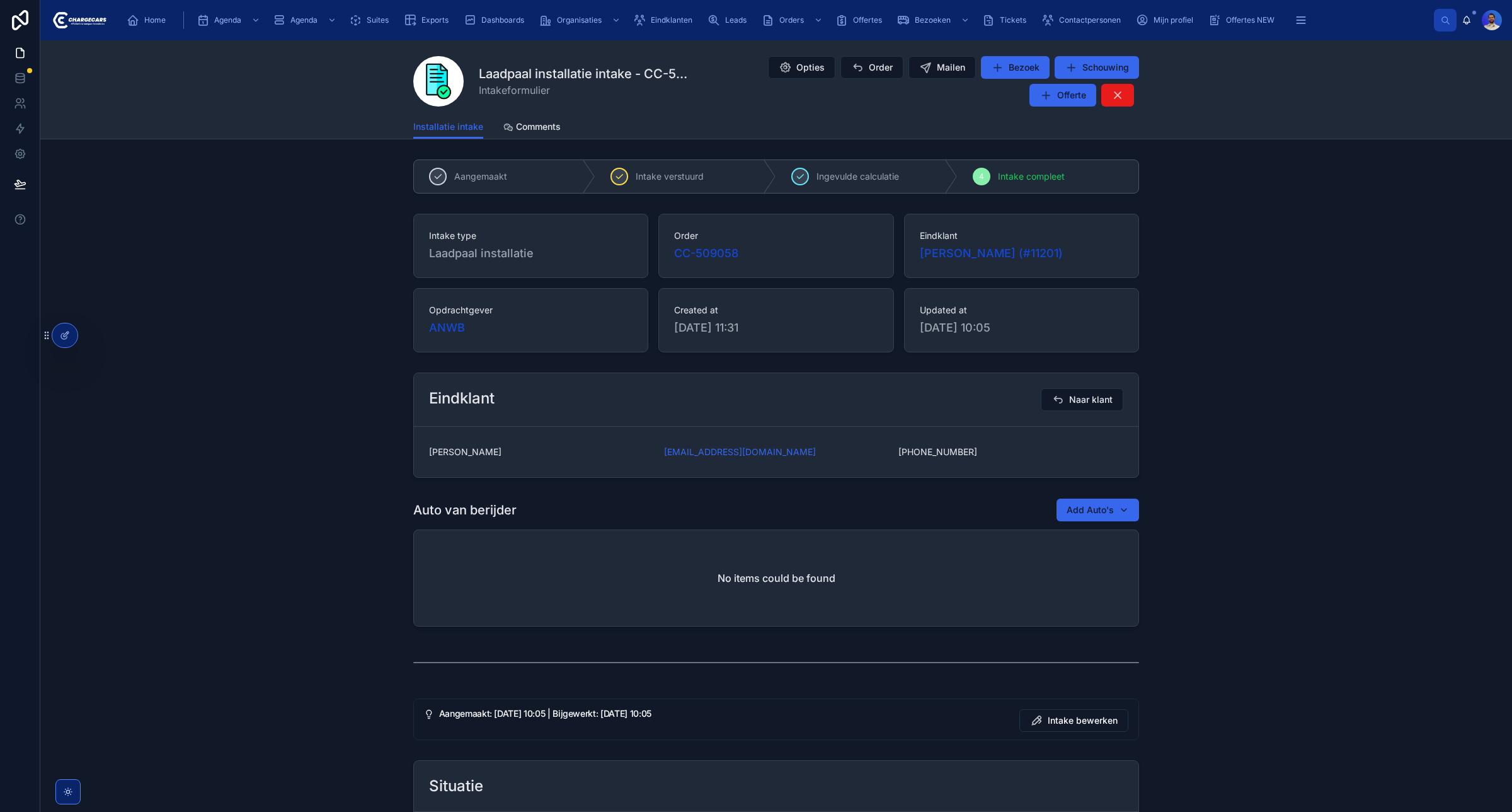
click at [1364, 288] on div "Intake type Laadpaal installatie Order CC-509058 Eindklant Tim Helmer (#11201) …" at bounding box center [776, 283] width 1472 height 148
click at [153, 24] on span "Home" at bounding box center [155, 20] width 22 height 10
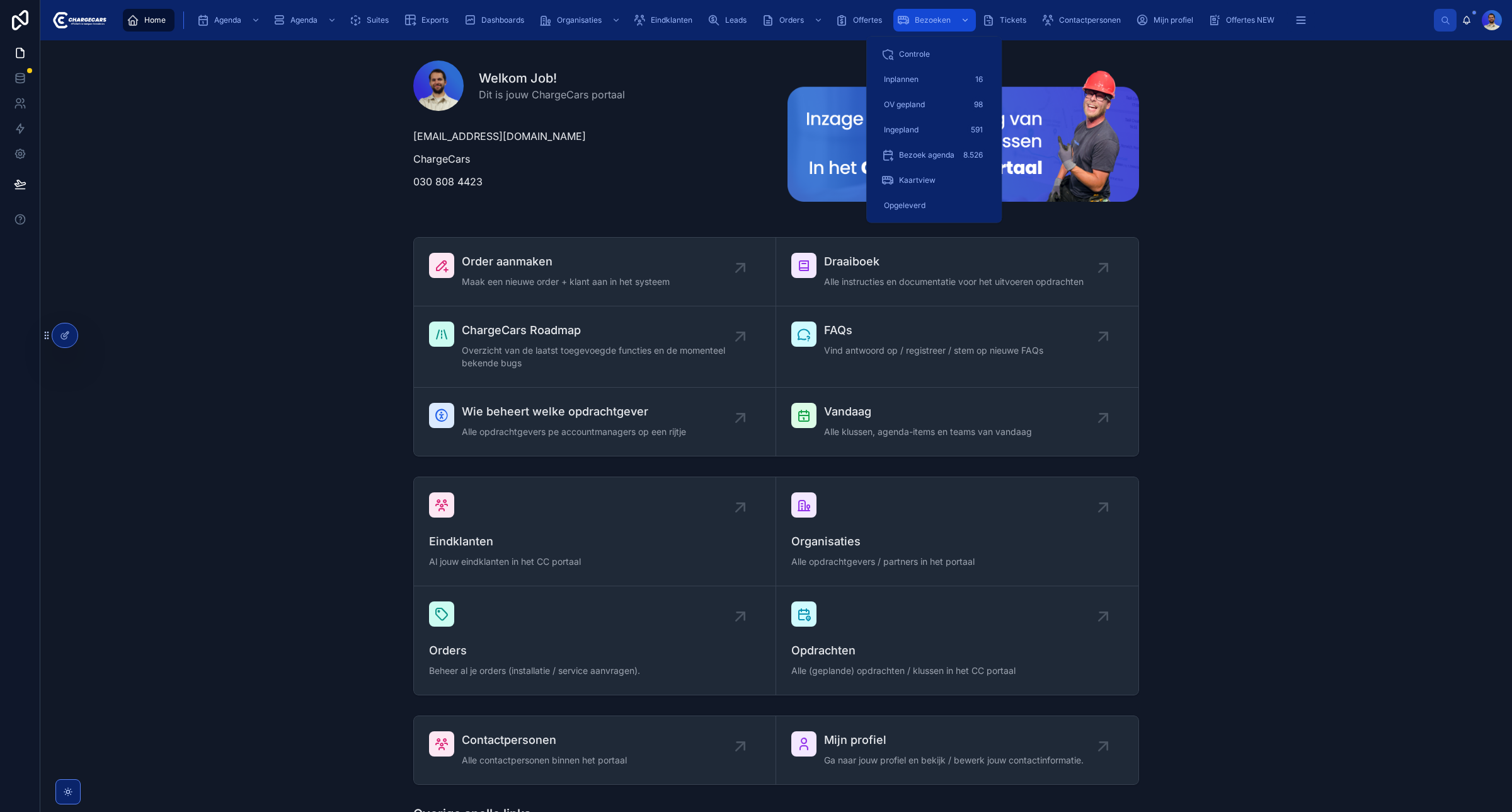
click at [933, 13] on div "Bezoeken" at bounding box center [935, 20] width 75 height 20
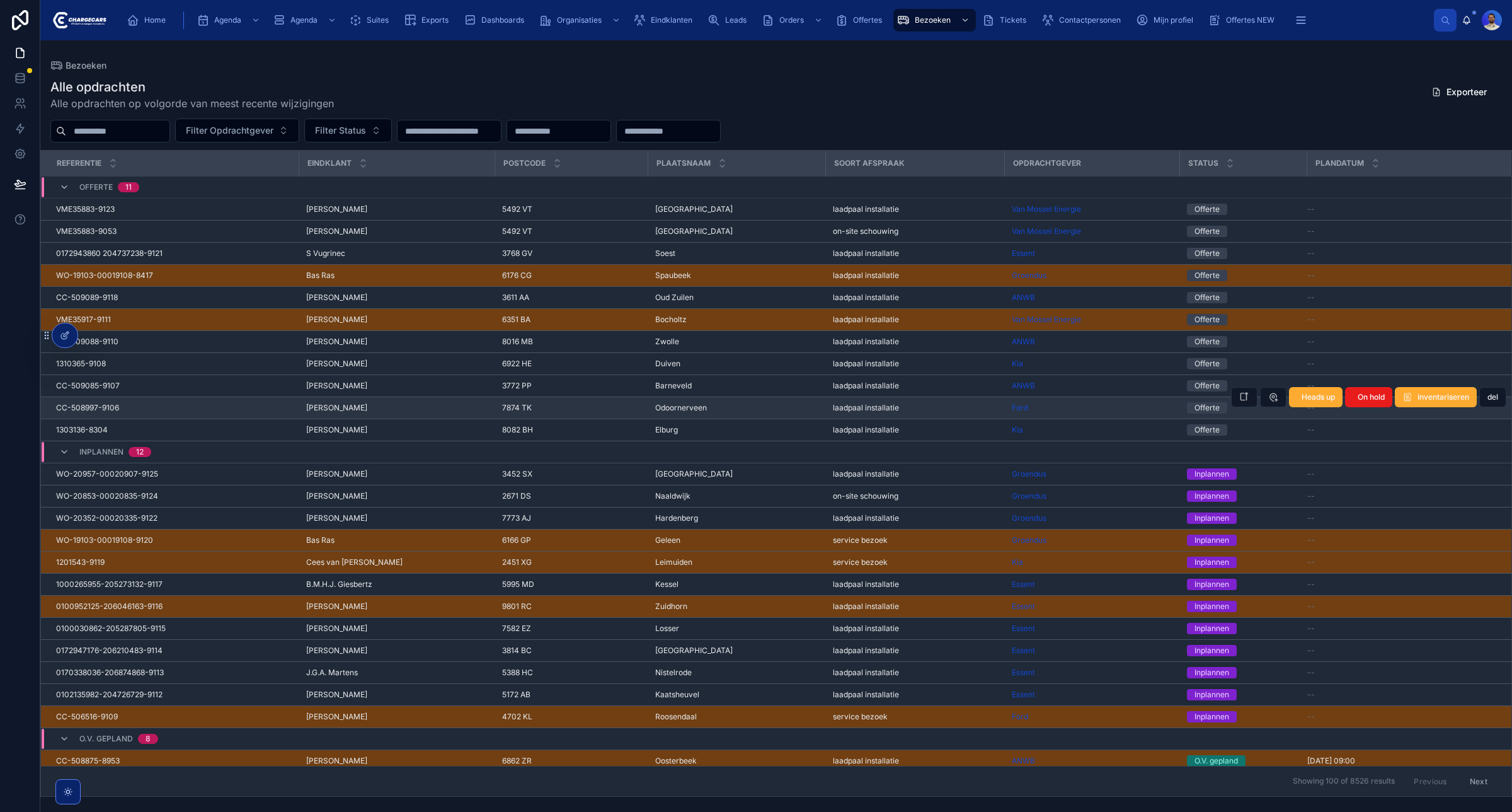
click at [674, 413] on span "Odoornerveen" at bounding box center [681, 408] width 52 height 10
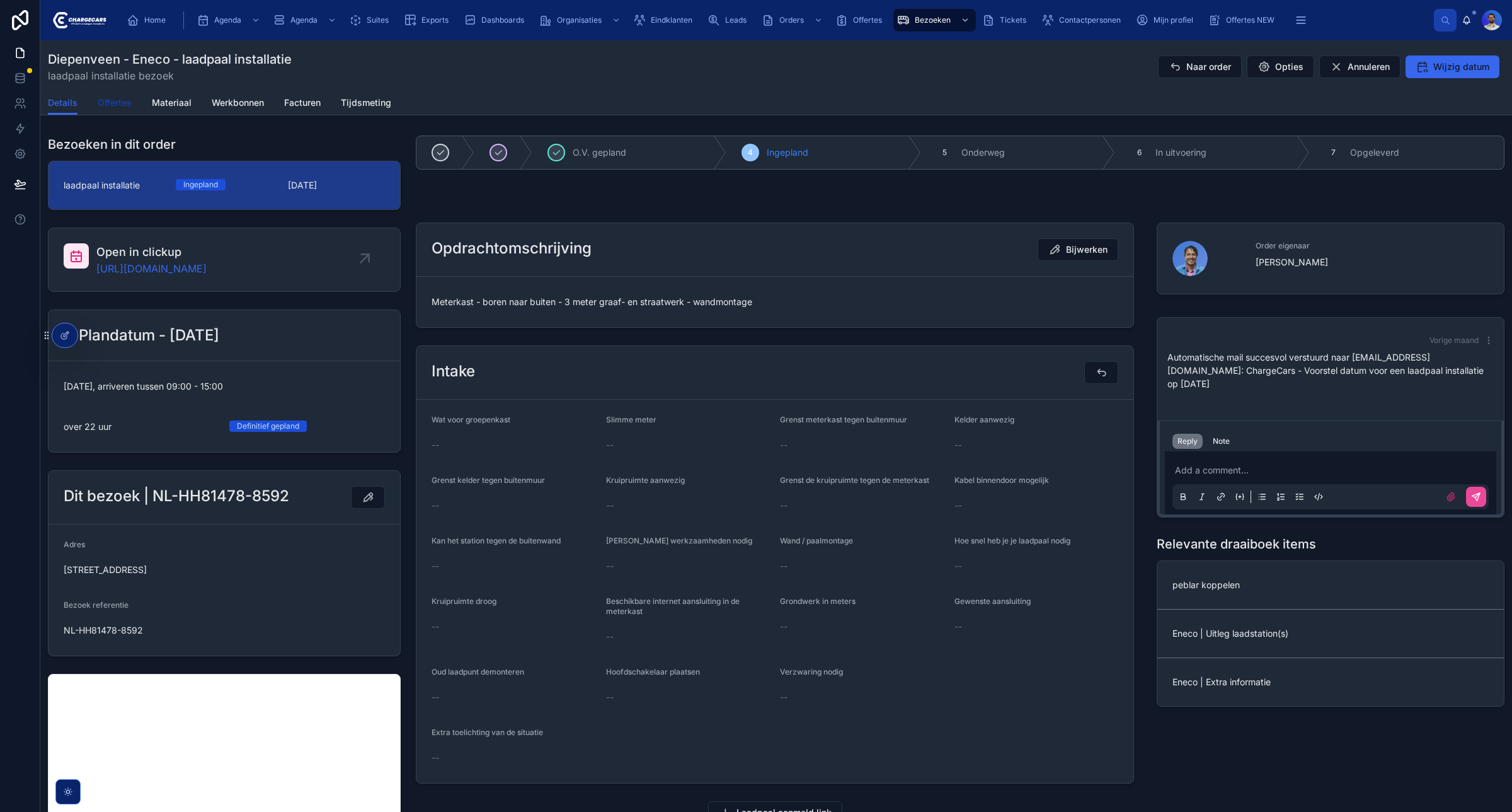
click at [108, 93] on link "Offertes" at bounding box center [114, 103] width 34 height 25
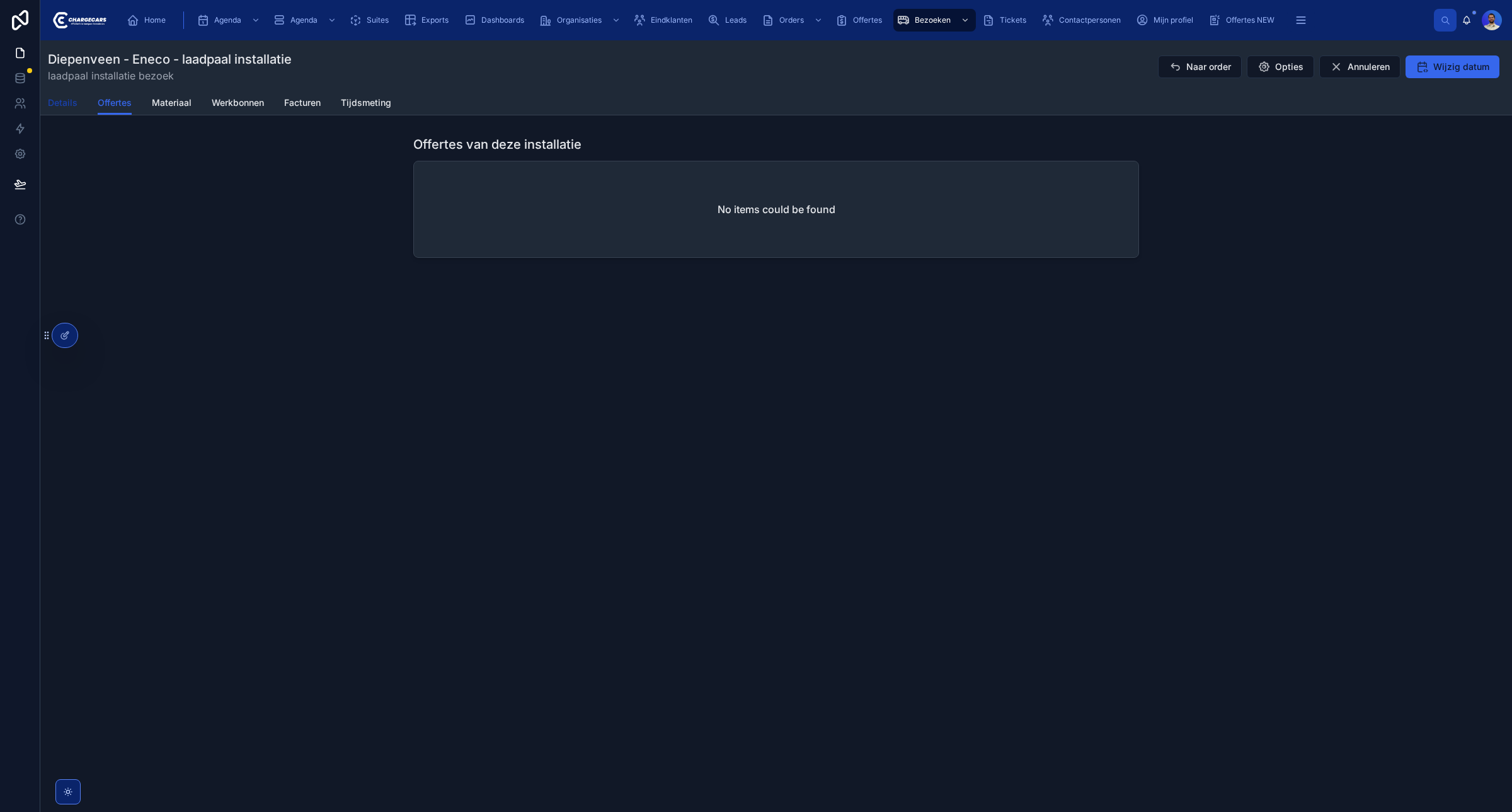
click at [60, 96] on span "Details" at bounding box center [62, 103] width 29 height 13
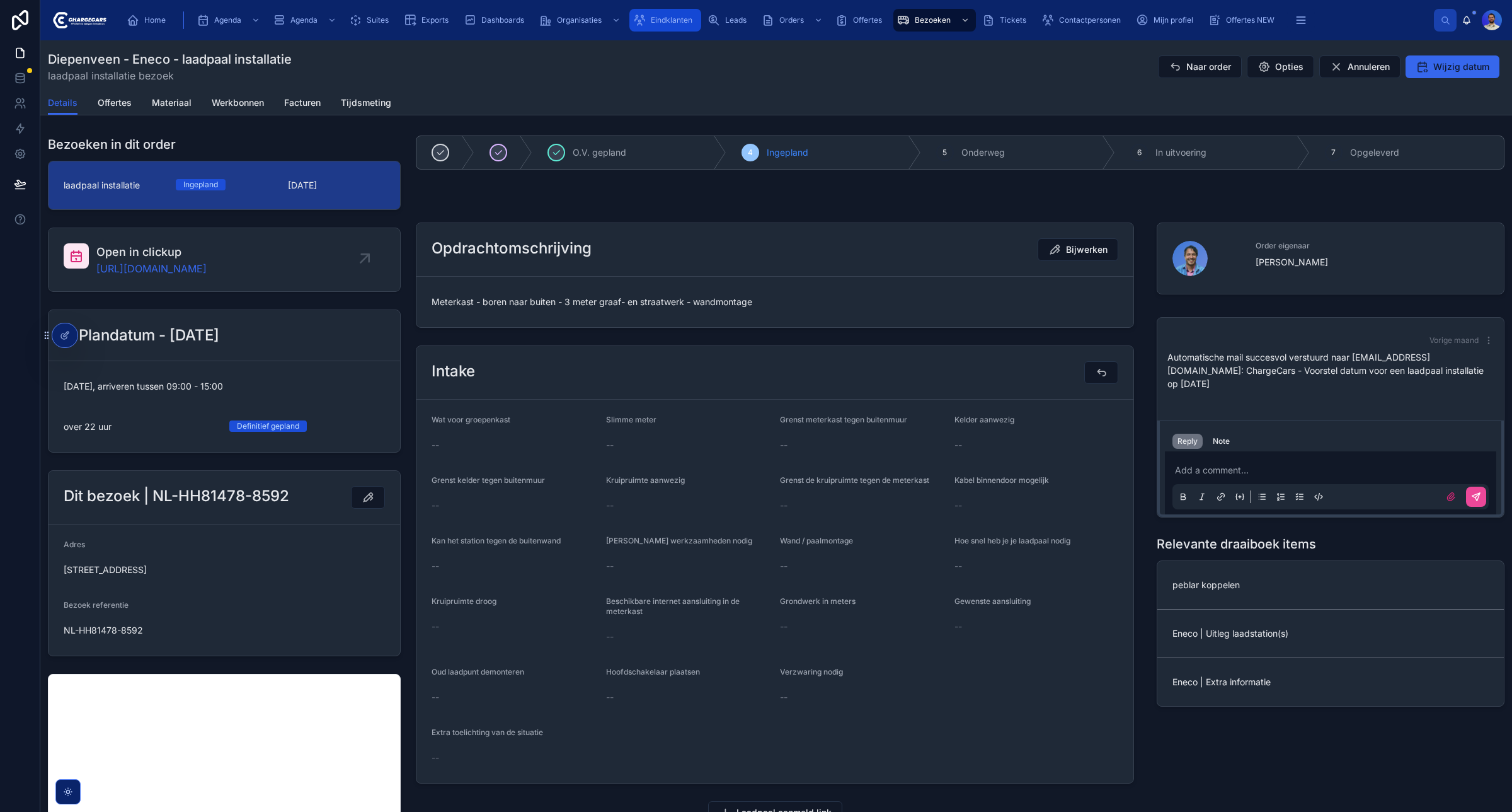
click at [678, 19] on span "Eindklanten" at bounding box center [672, 20] width 42 height 10
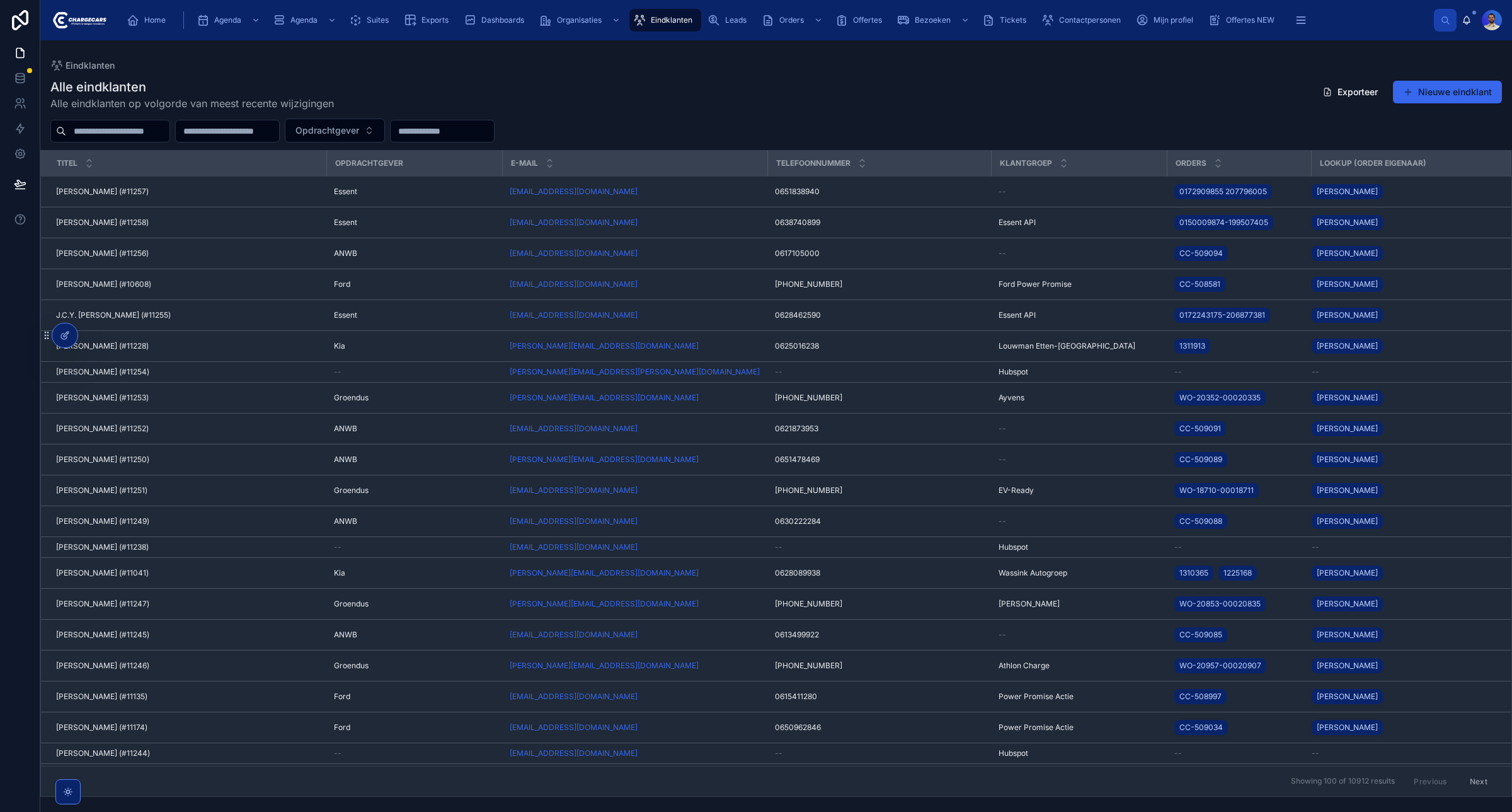
click at [130, 142] on div at bounding box center [110, 131] width 120 height 23
click at [124, 136] on input "text" at bounding box center [118, 131] width 103 height 18
type input "********"
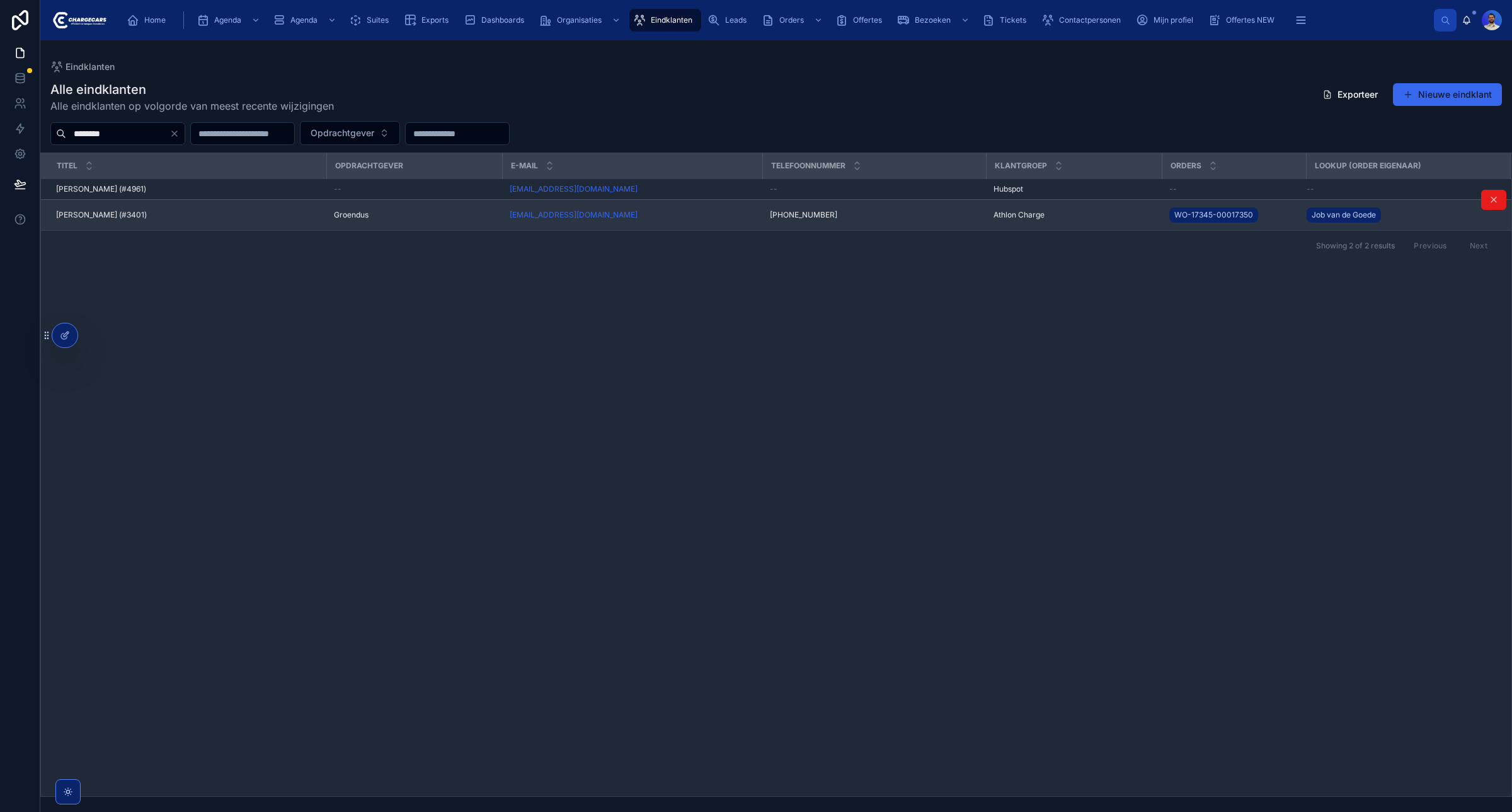
click at [77, 214] on span "[PERSON_NAME] (#3401)" at bounding box center [101, 215] width 91 height 10
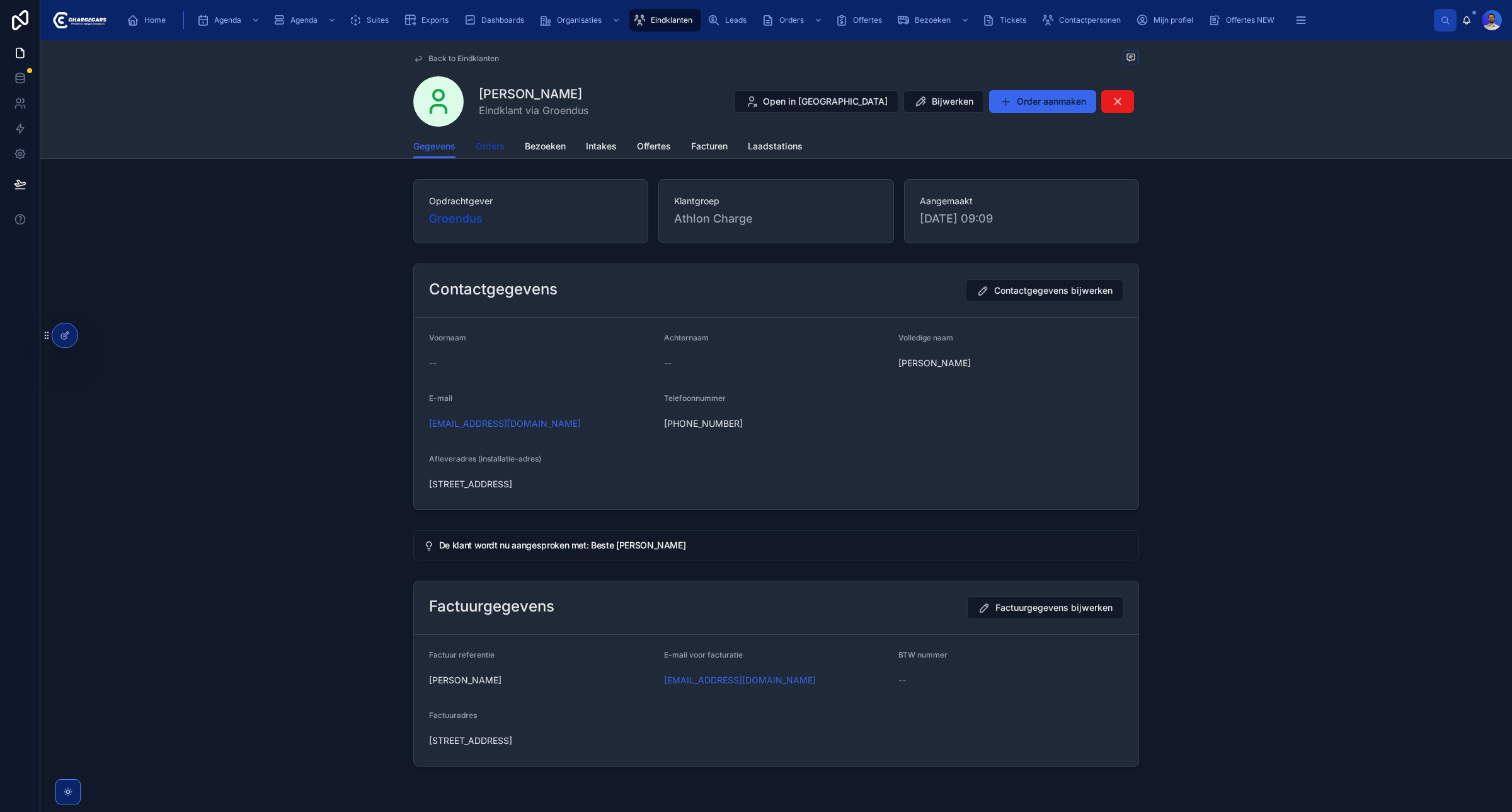
click at [482, 143] on span "Orders" at bounding box center [490, 146] width 29 height 13
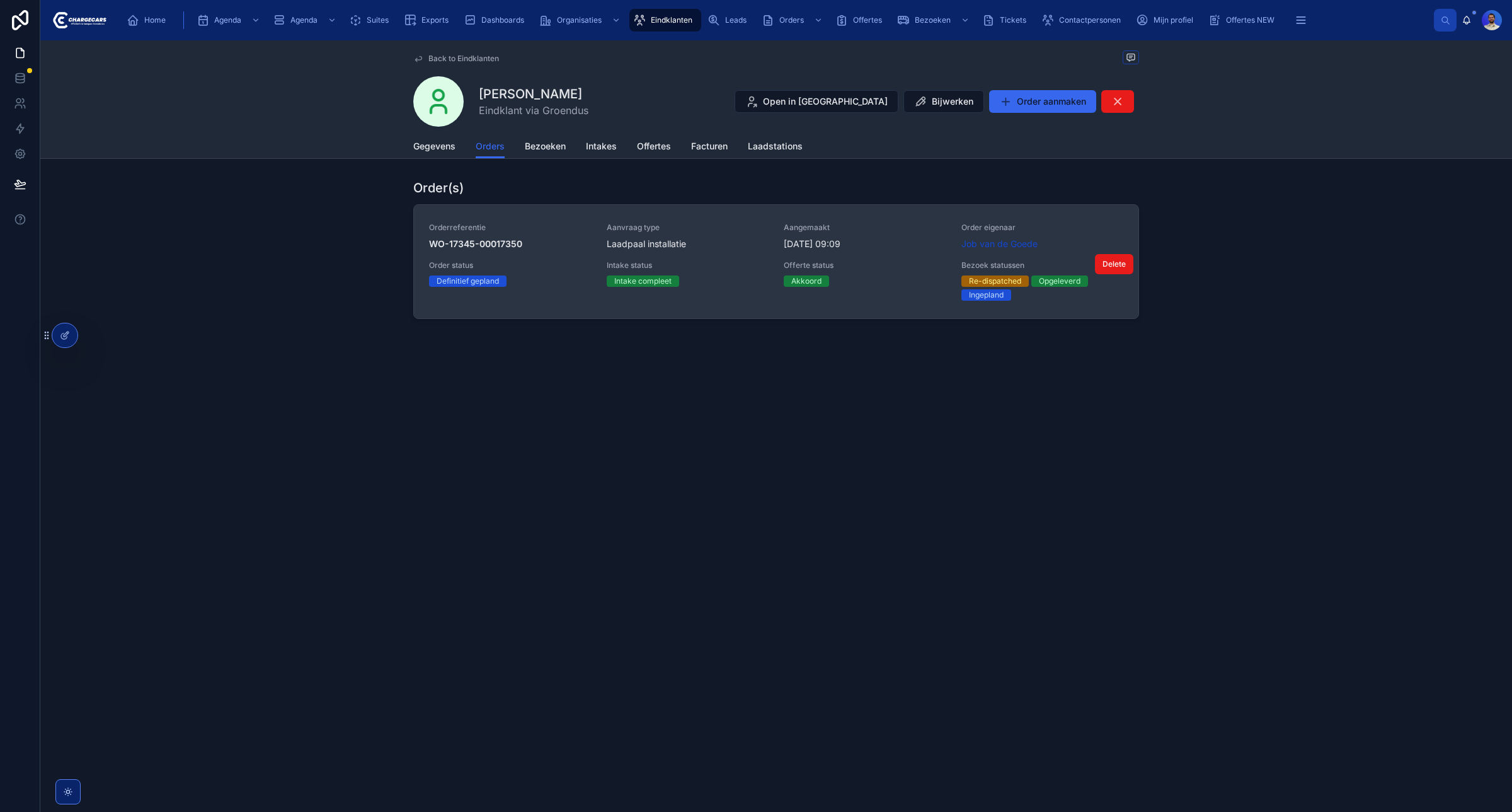
click at [872, 295] on div "Offerte status Akkoord" at bounding box center [865, 280] width 163 height 40
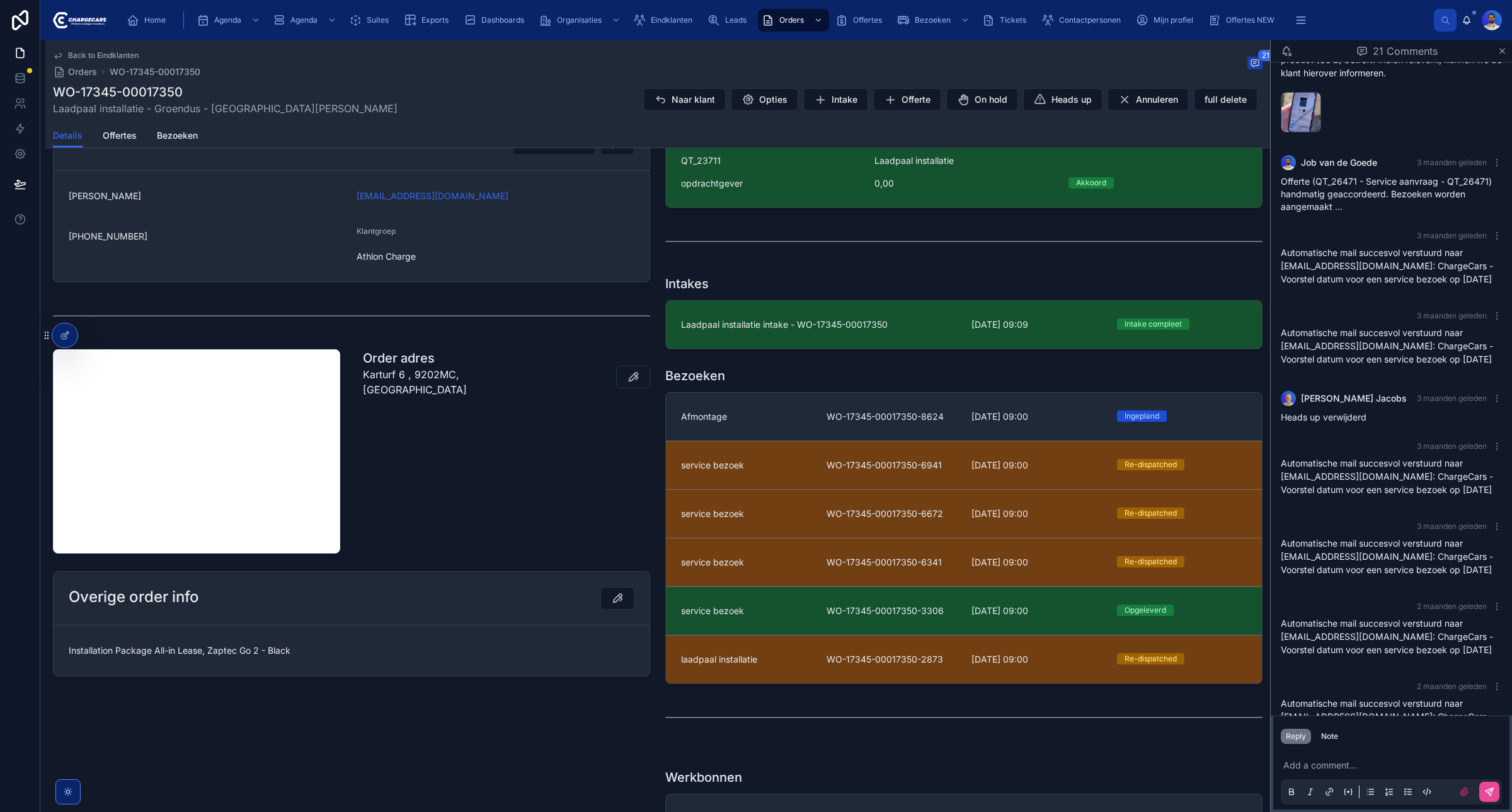
scroll to position [1176, 0]
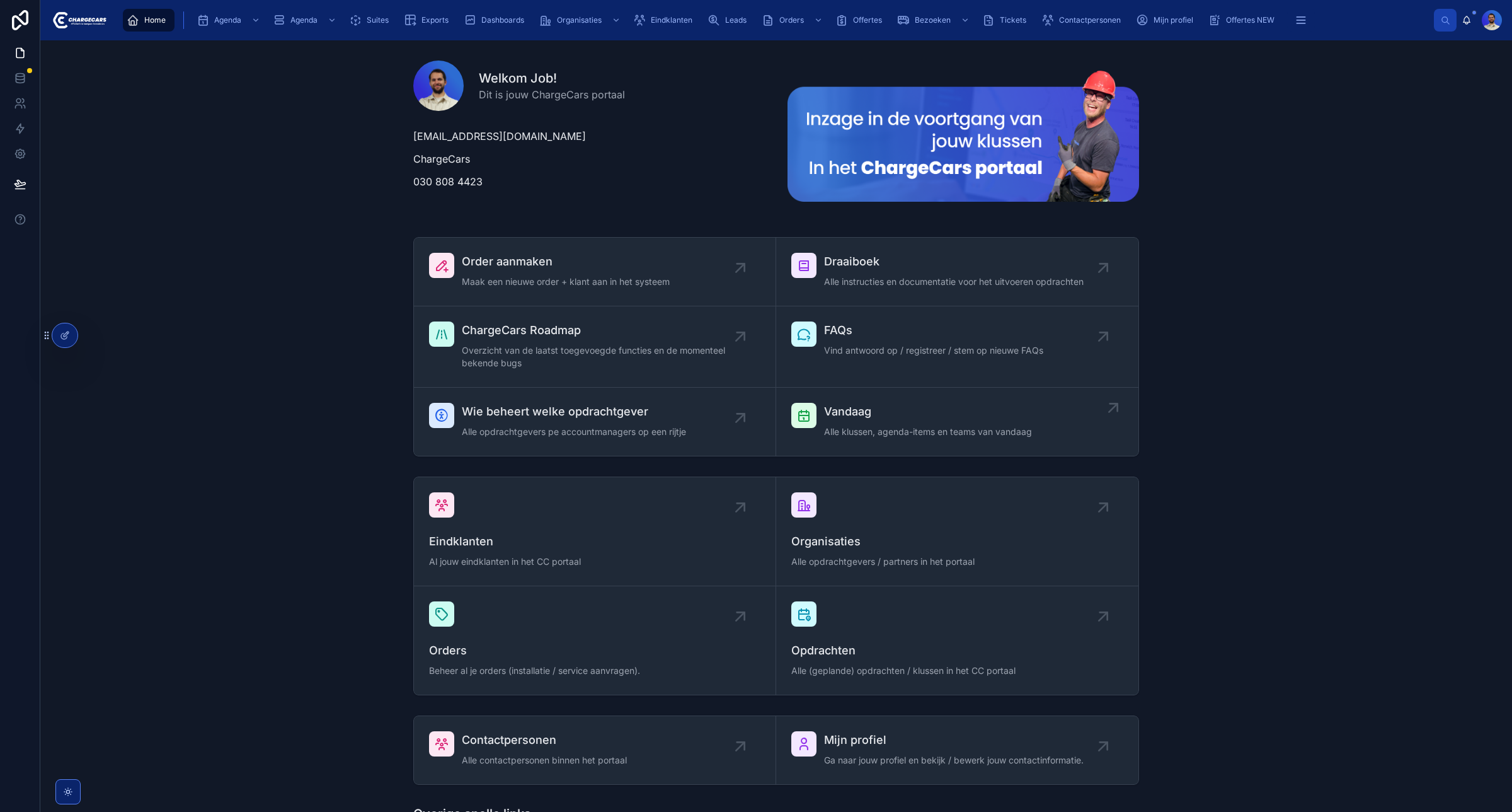
click at [838, 410] on span "Vandaag" at bounding box center [928, 412] width 208 height 18
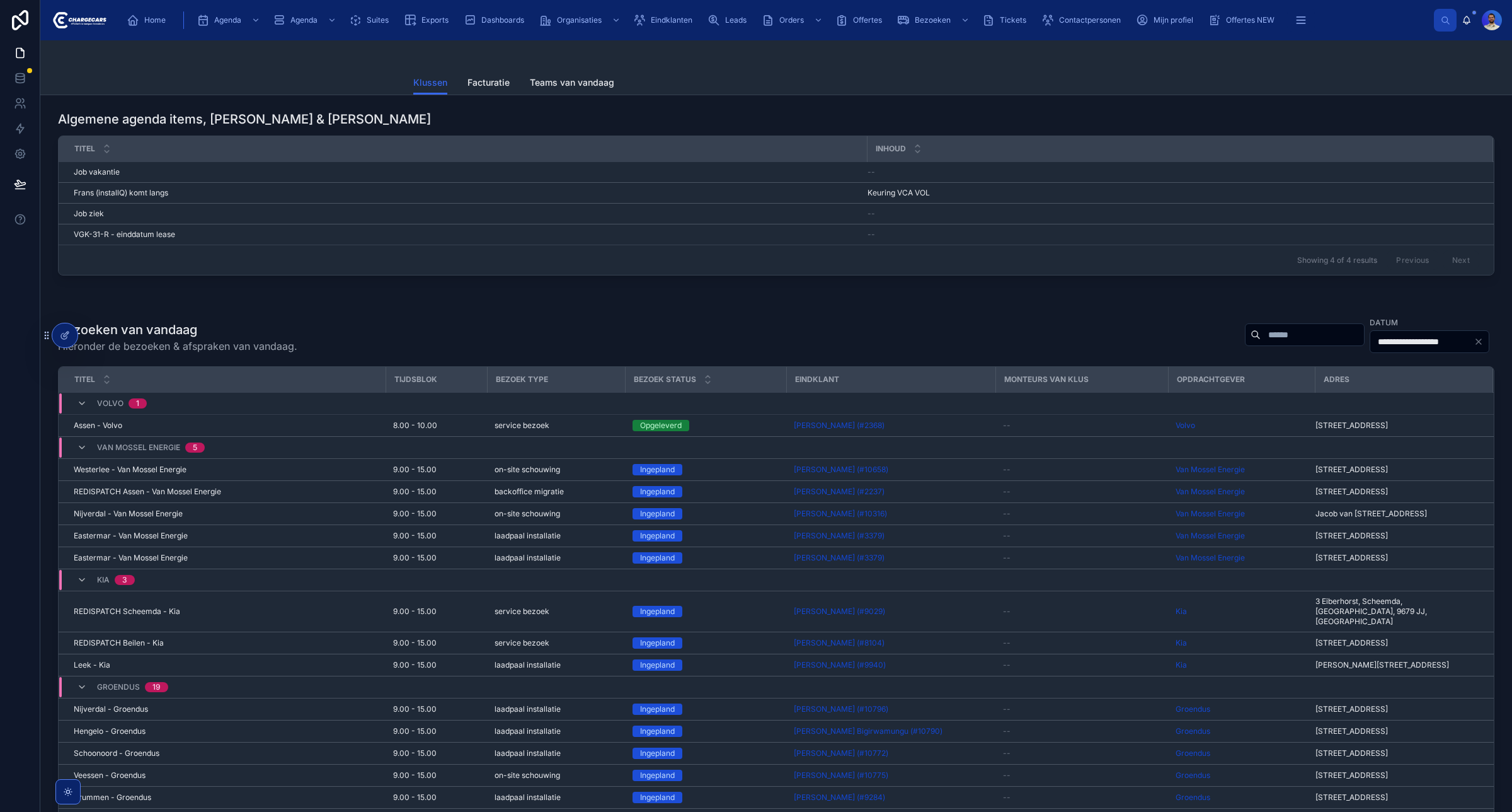
click at [1261, 329] on input "text" at bounding box center [1313, 334] width 103 height 18
type input "*****"
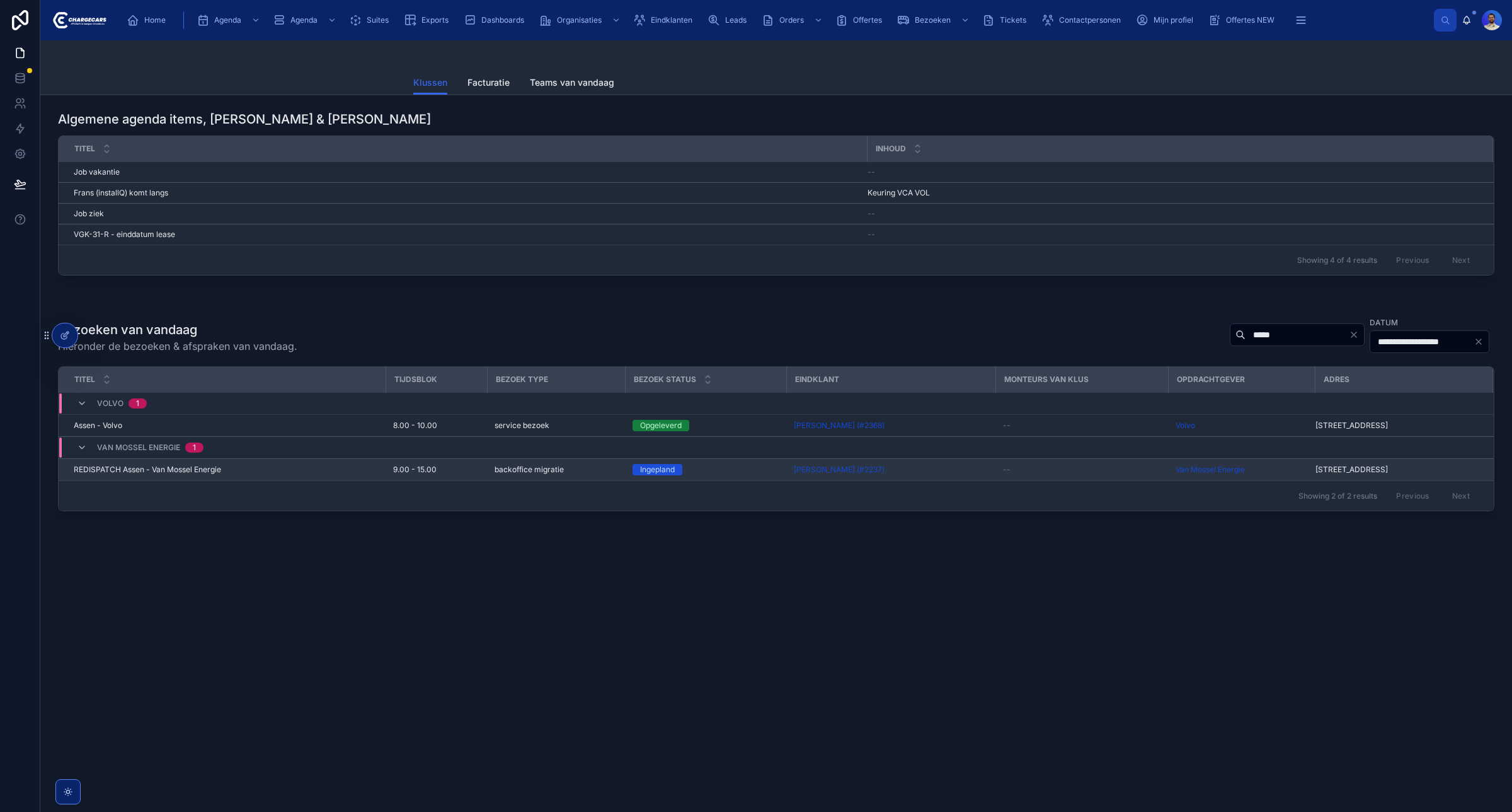
click at [716, 473] on div "Ingepland" at bounding box center [705, 470] width 146 height 11
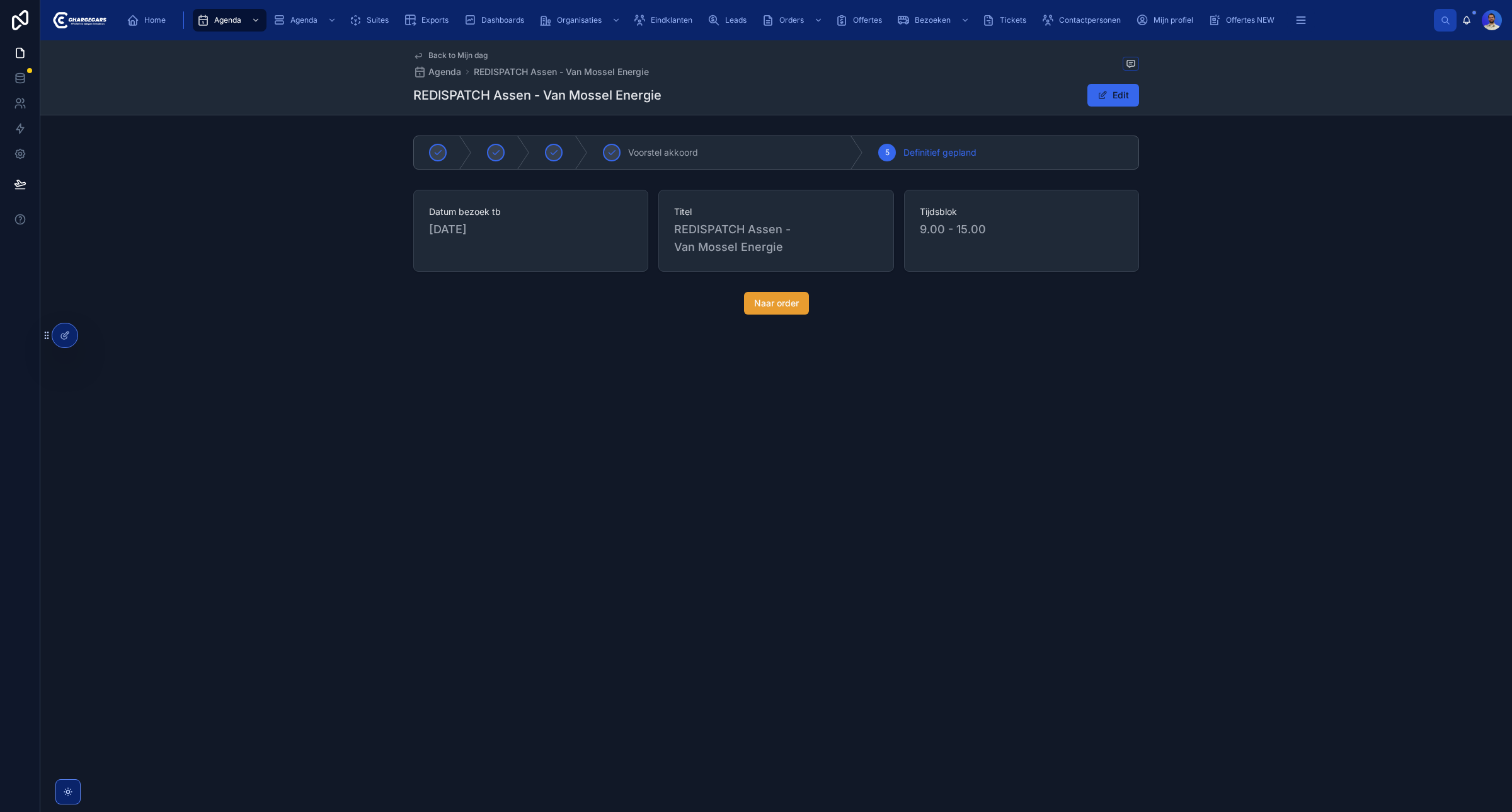
click at [785, 301] on span "Naar order" at bounding box center [776, 303] width 44 height 13
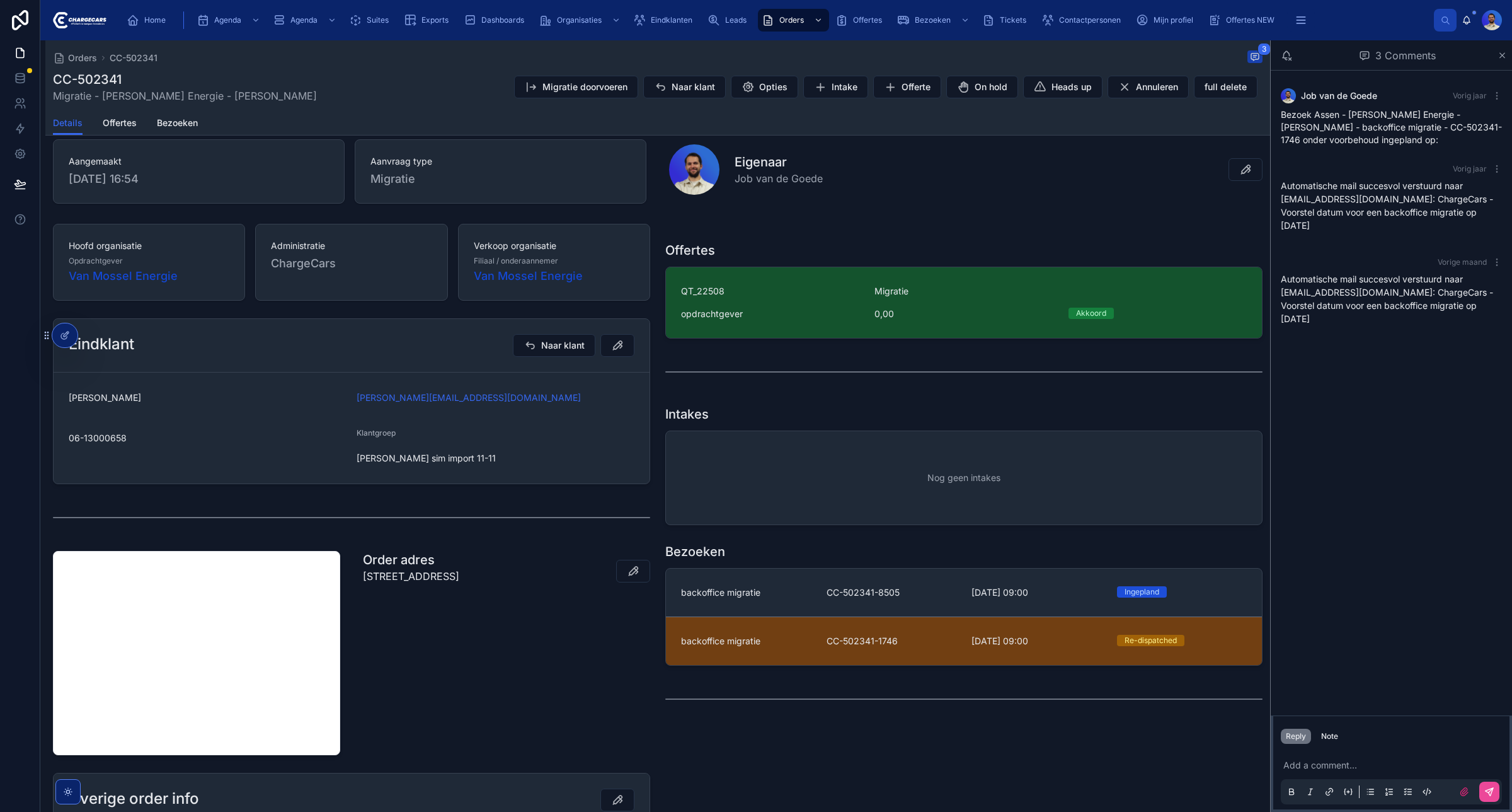
scroll to position [133, 0]
click at [811, 591] on div "backoffice migratie CC-502341-8505 [DATE] 09:00 [GEOGRAPHIC_DATA]" at bounding box center [964, 593] width 566 height 13
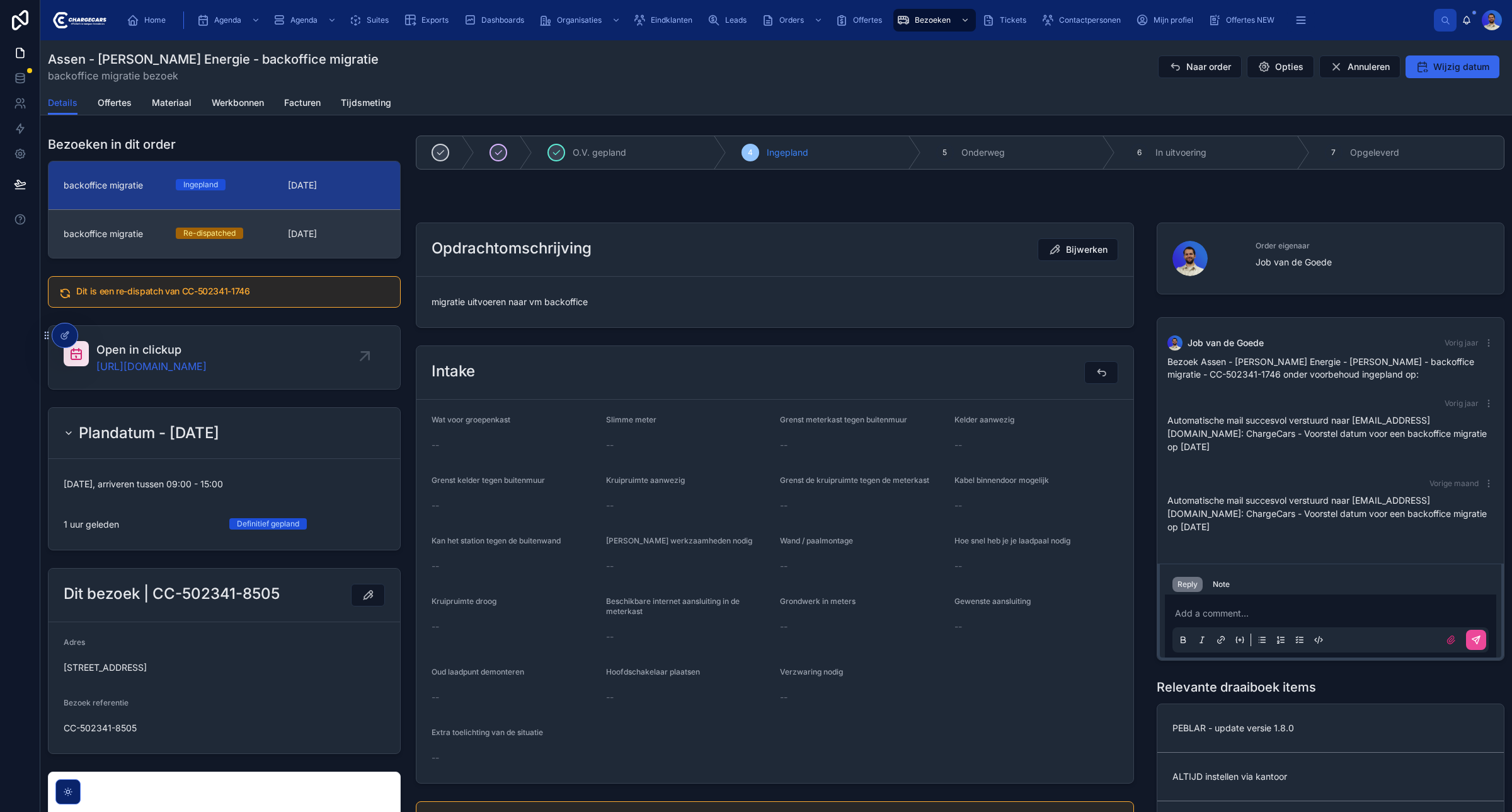
click at [291, 209] on link "backoffice migratie Re-dispatched [DATE]" at bounding box center [224, 234] width 351 height 49
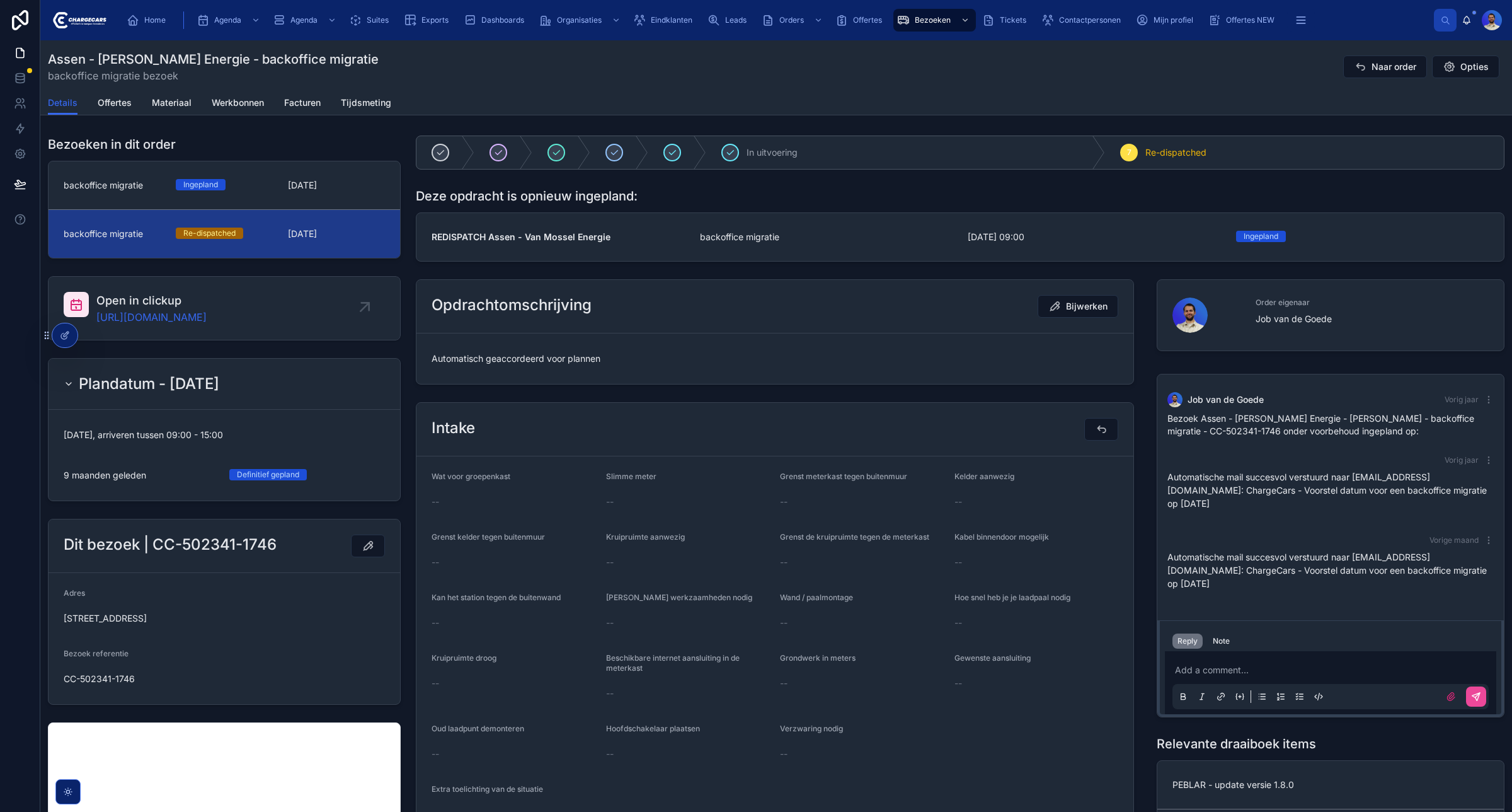
click at [325, 188] on span "[DATE]" at bounding box center [336, 186] width 97 height 13
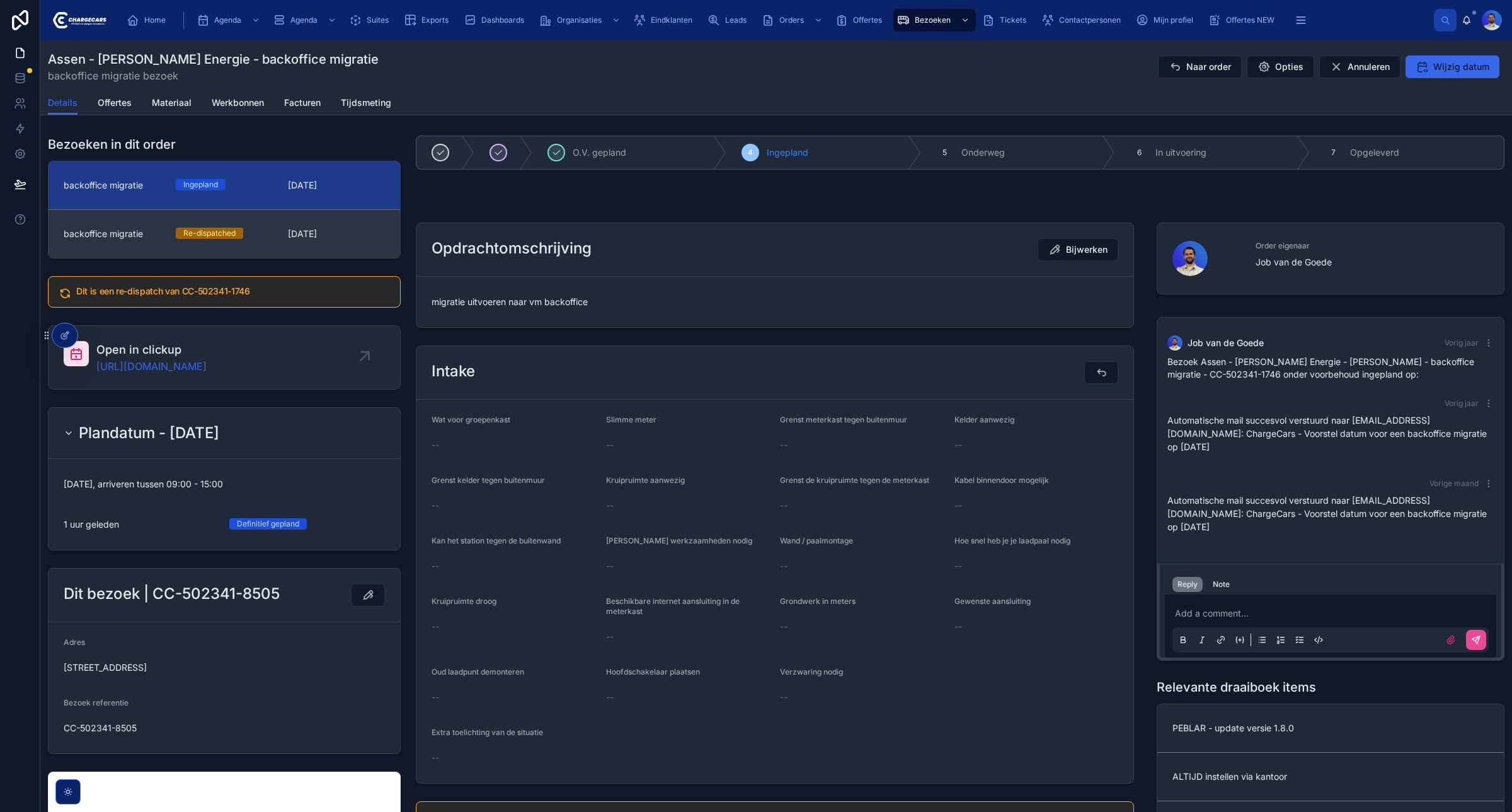
click at [297, 227] on link "backoffice migratie Re-dispatched 21-11-2024" at bounding box center [224, 234] width 351 height 49
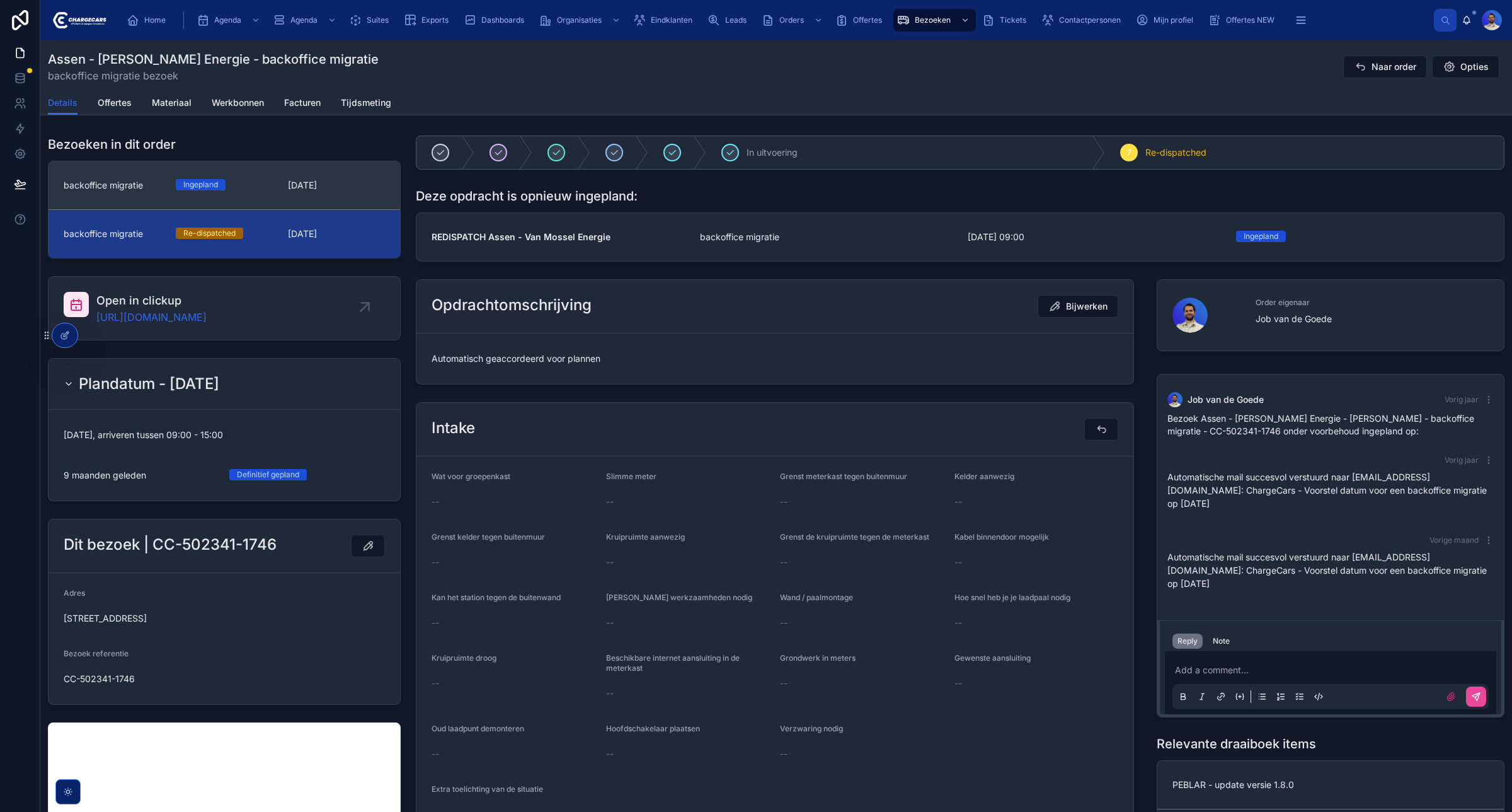
click at [337, 190] on span "[DATE]" at bounding box center [336, 186] width 97 height 13
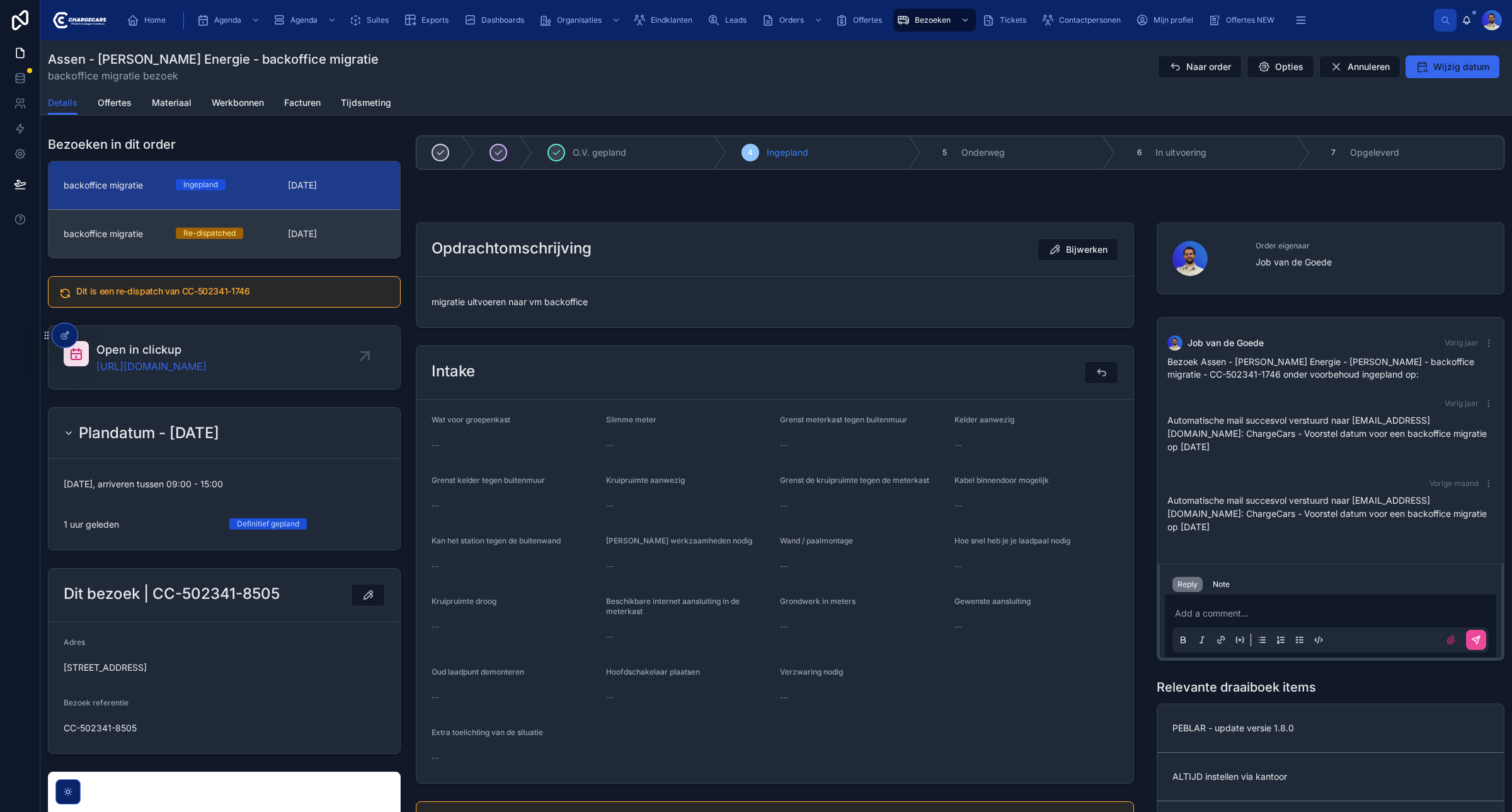
click at [317, 237] on span "[DATE]" at bounding box center [336, 234] width 97 height 13
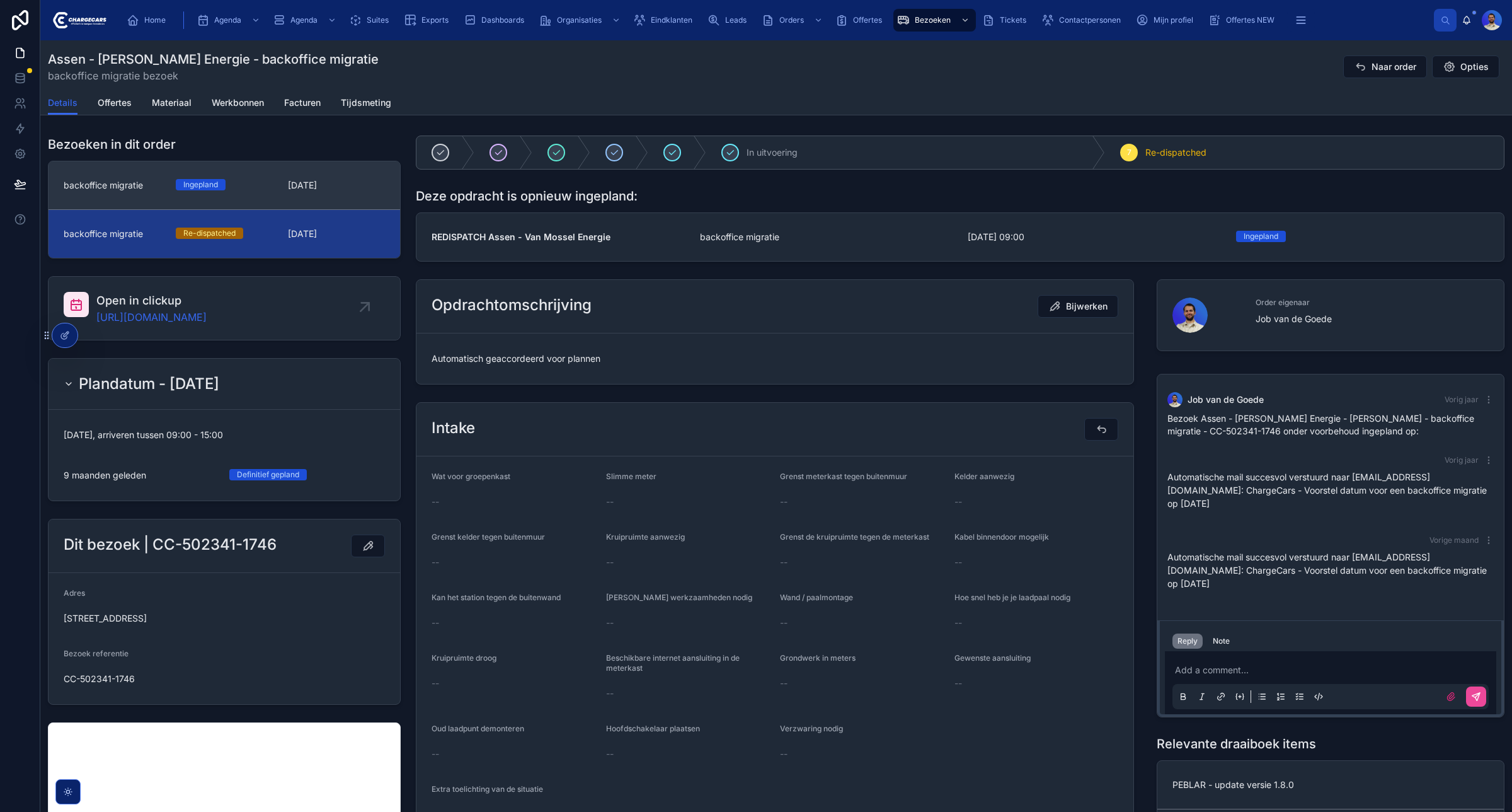
click at [345, 202] on link "backoffice migratie Ingepland 4-9-2025" at bounding box center [224, 185] width 351 height 48
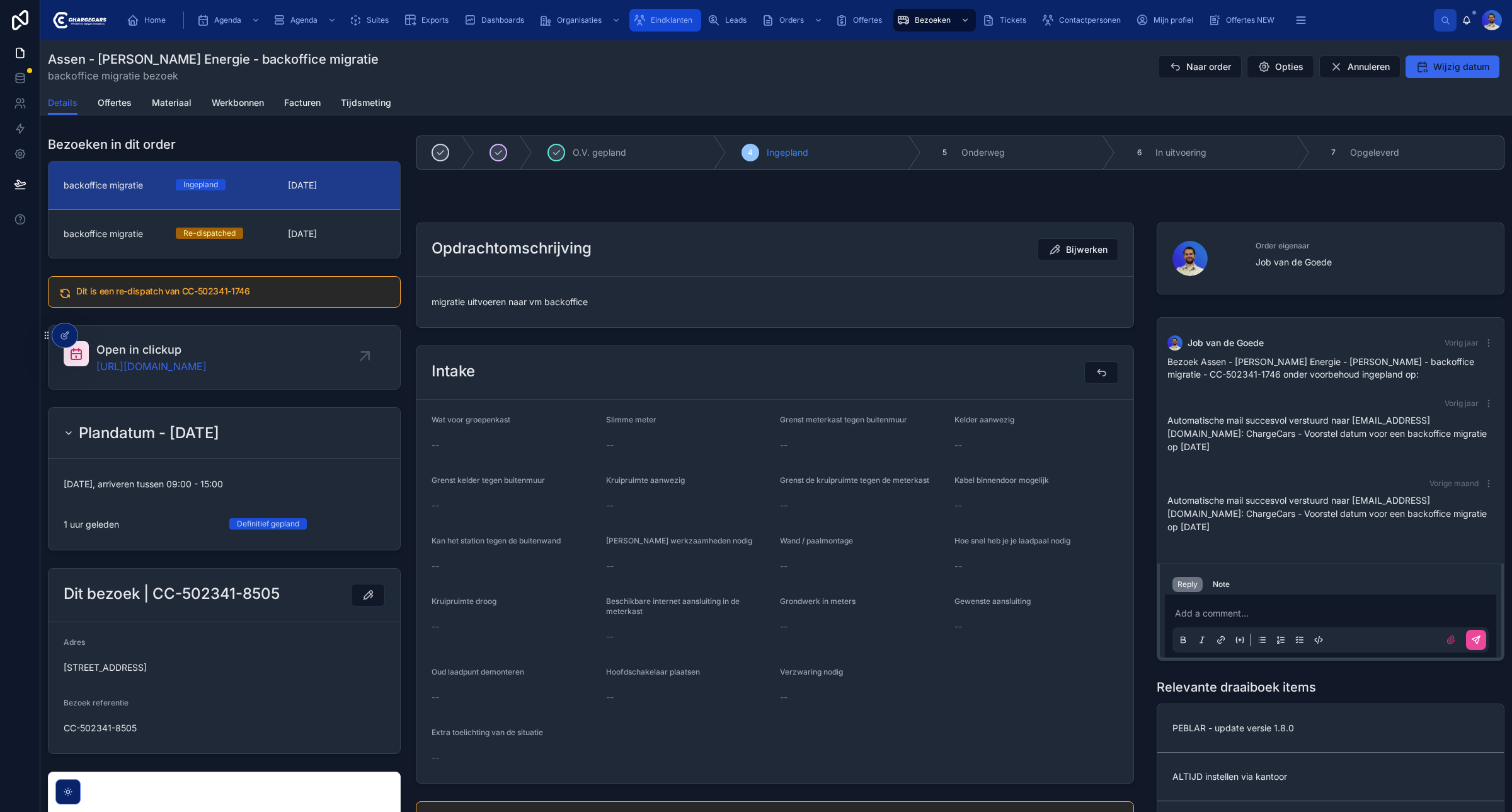
click at [655, 24] on span "Eindklanten" at bounding box center [672, 20] width 42 height 10
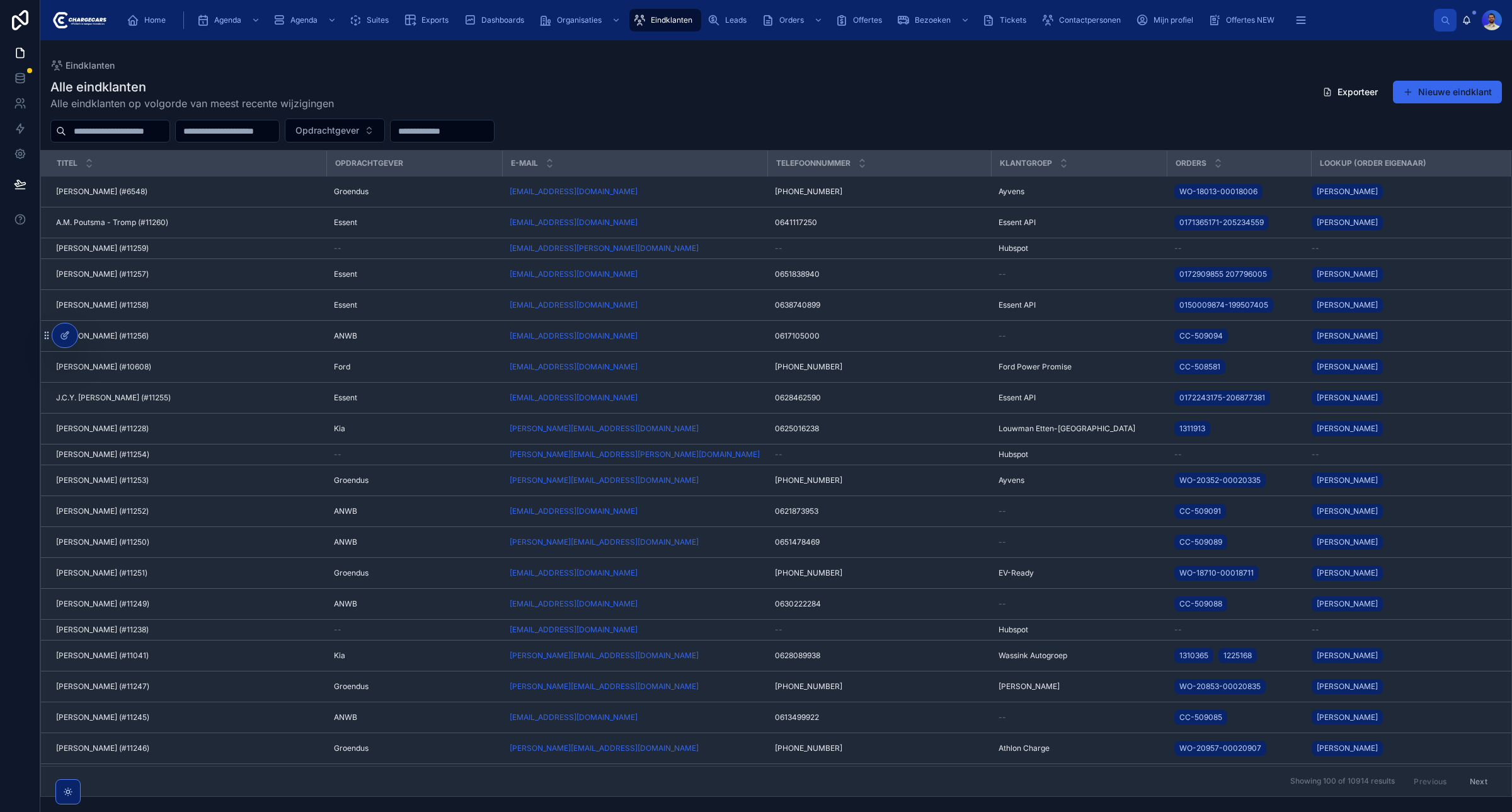
click at [114, 138] on input "text" at bounding box center [118, 131] width 103 height 18
type input "***"
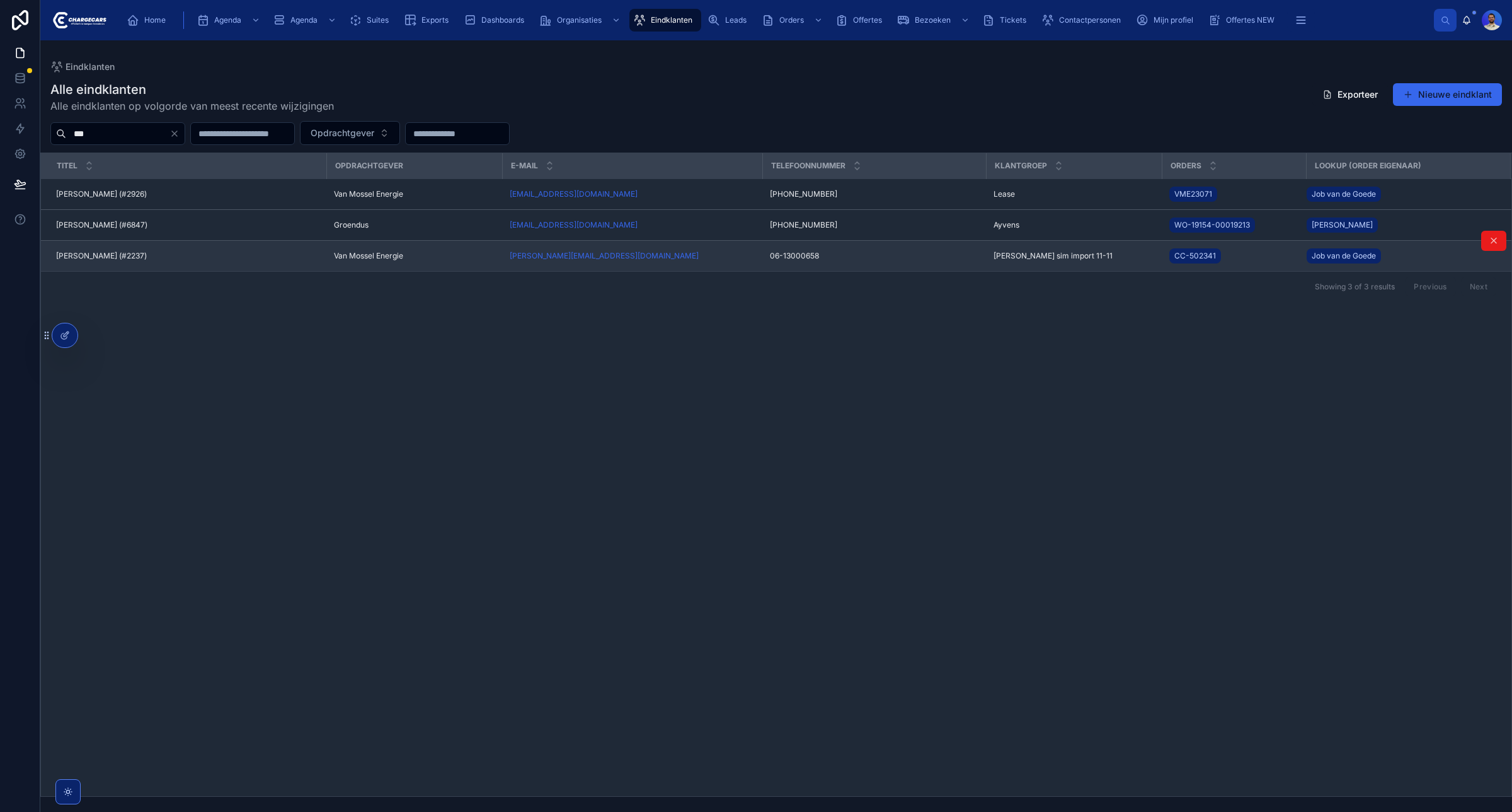
click at [101, 255] on span "Ron Suk (#2237)" at bounding box center [101, 256] width 91 height 10
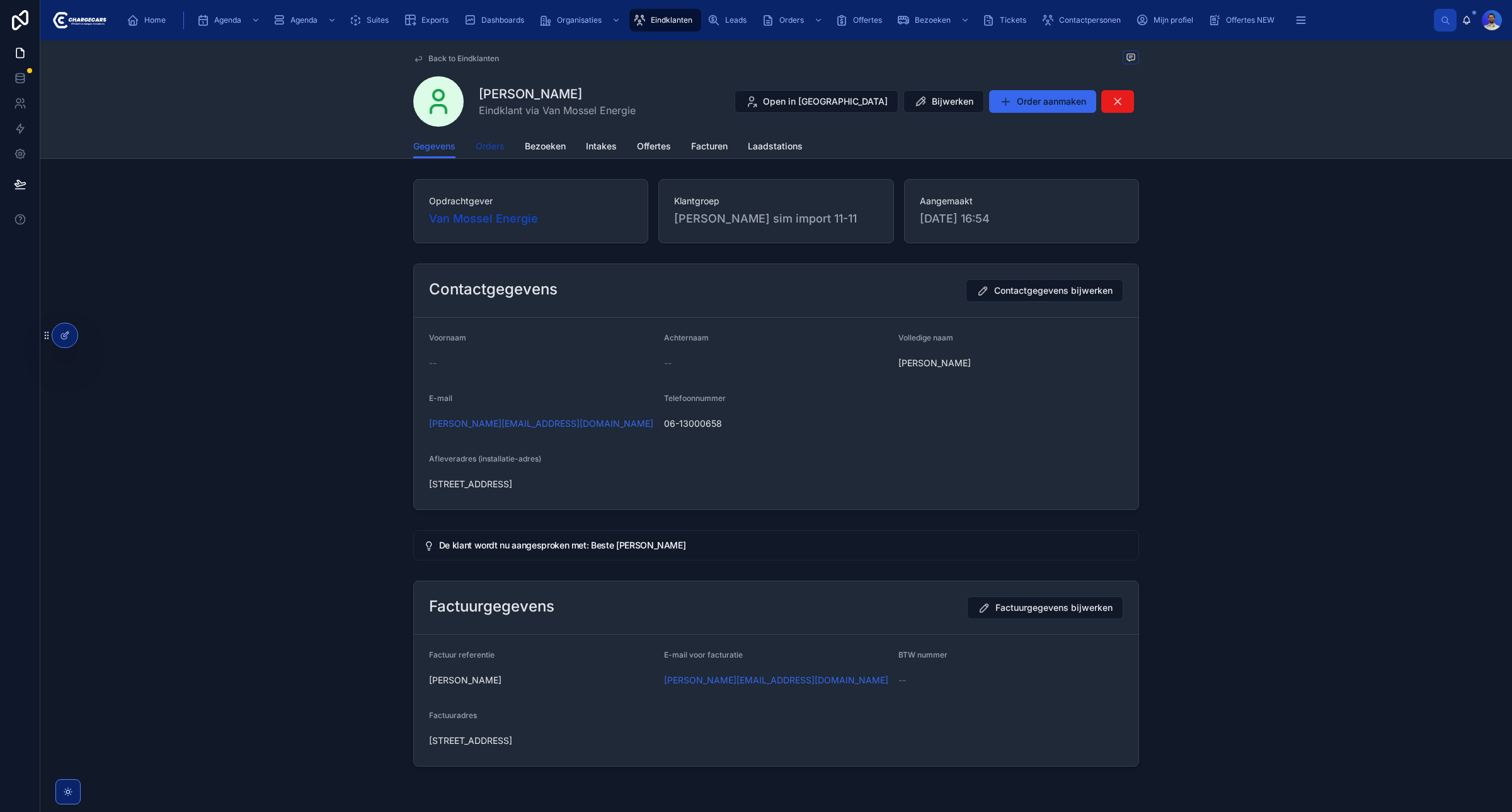
click at [480, 159] on link "Orders" at bounding box center [490, 147] width 29 height 25
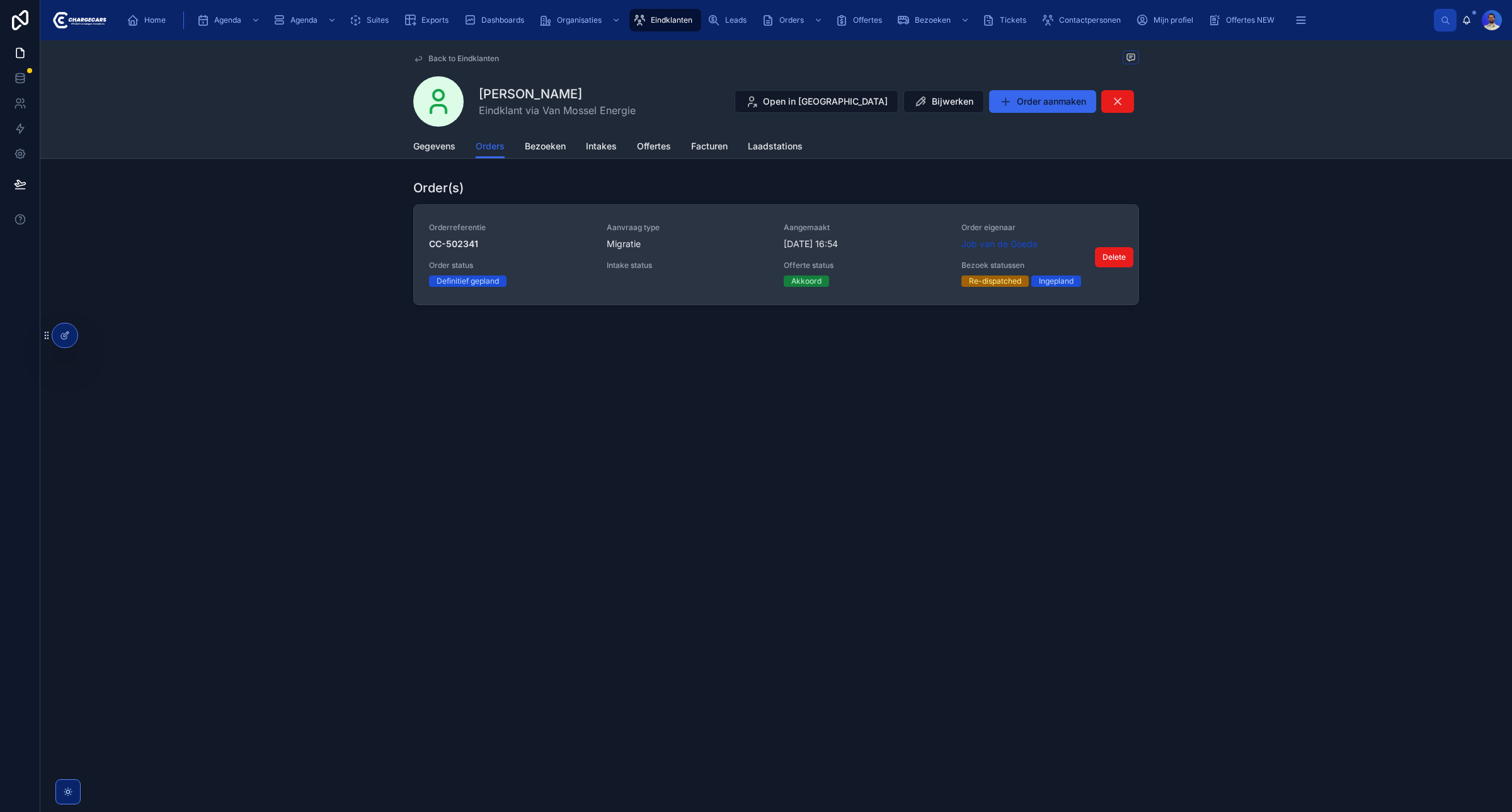
click at [692, 271] on div "Intake status" at bounding box center [688, 268] width 163 height 15
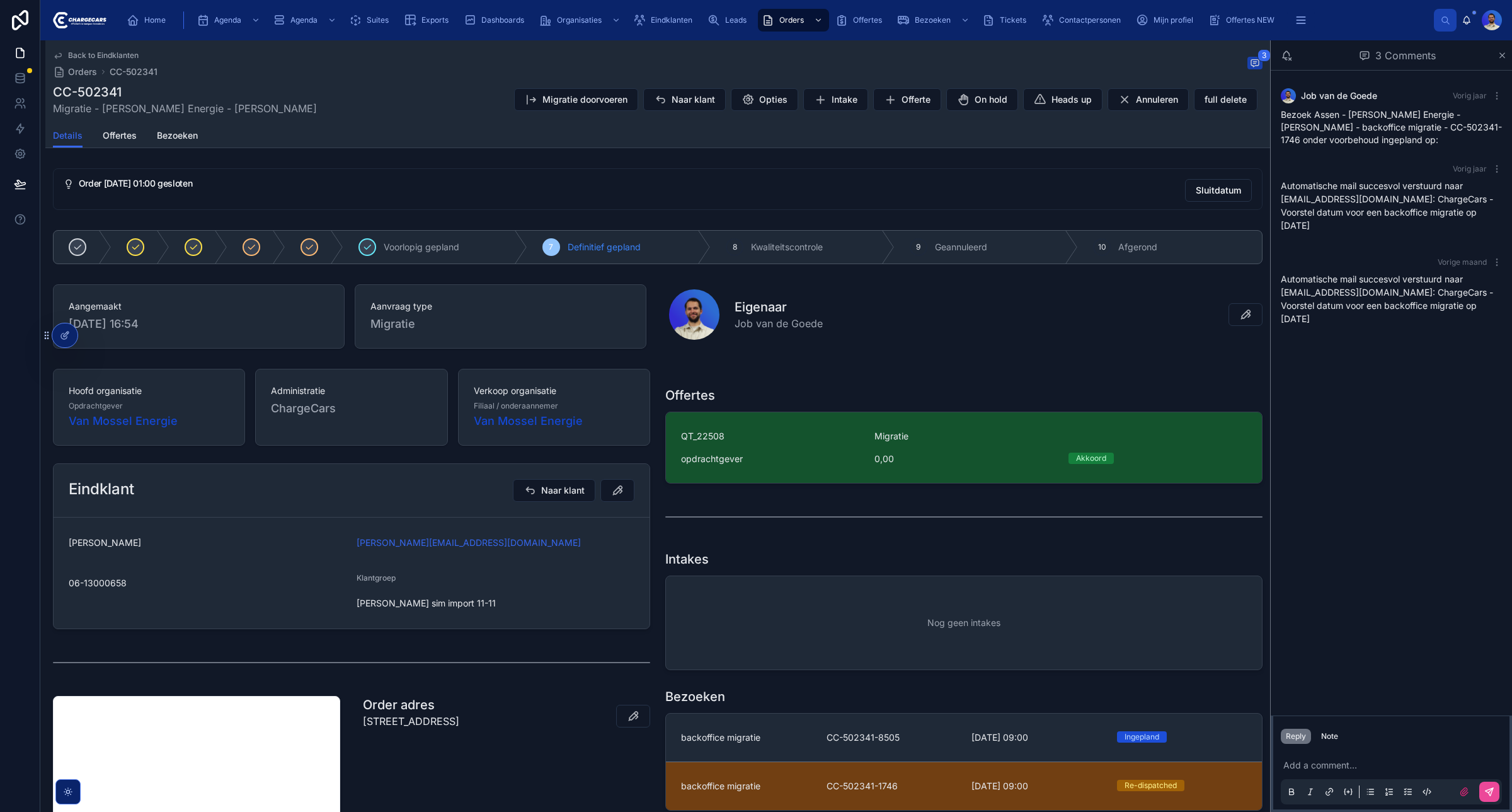
click at [692, 271] on div "Order 21-11-2024 01:00 gesloten Sluitdatum Voorlopig gepland 7 Definitief gepla…" at bounding box center [657, 640] width 1225 height 953
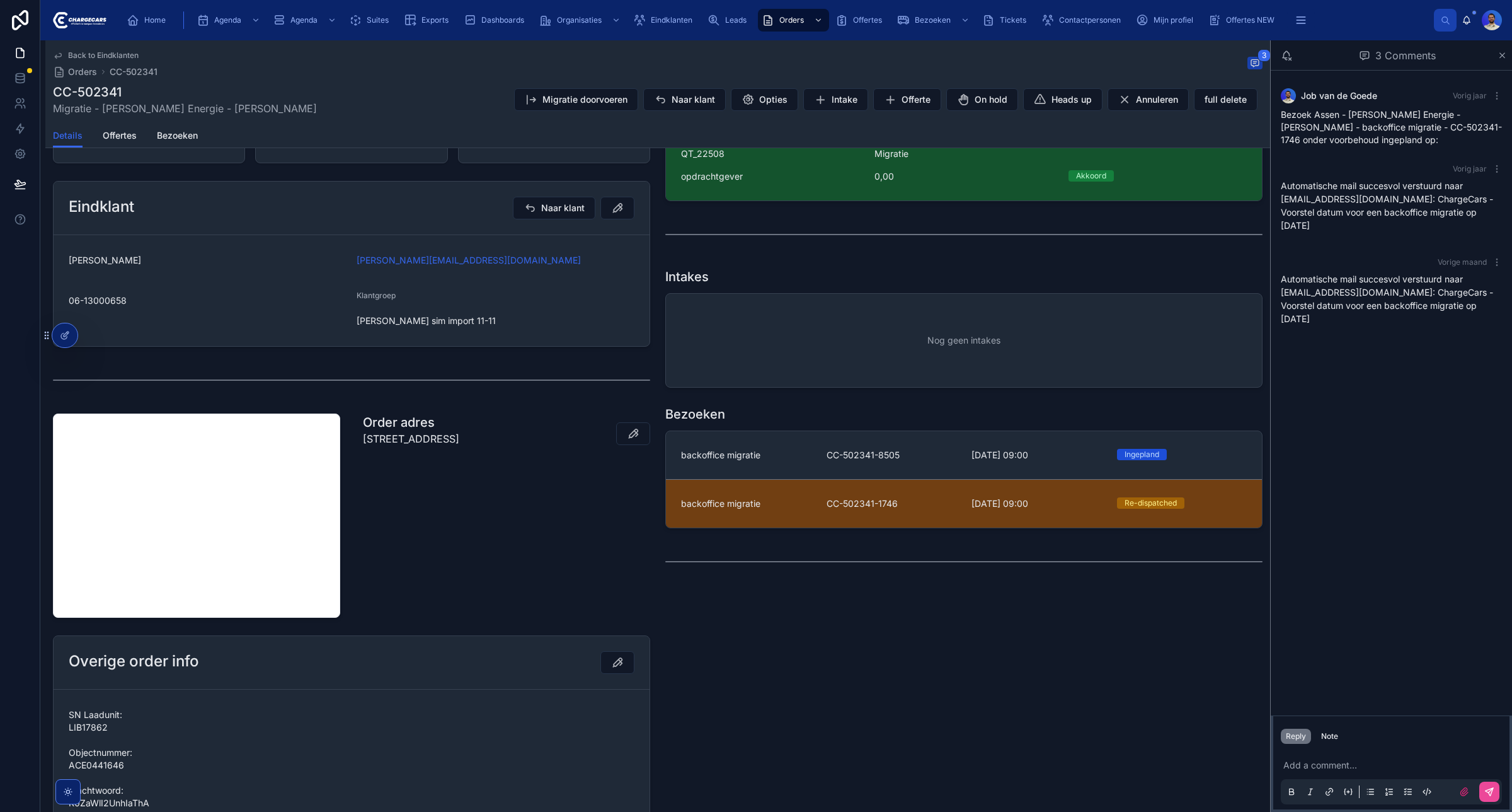
scroll to position [284, 0]
click at [460, 439] on p "Bosrank 44 , 9408 LJ, ASSEN" at bounding box center [411, 437] width 96 height 15
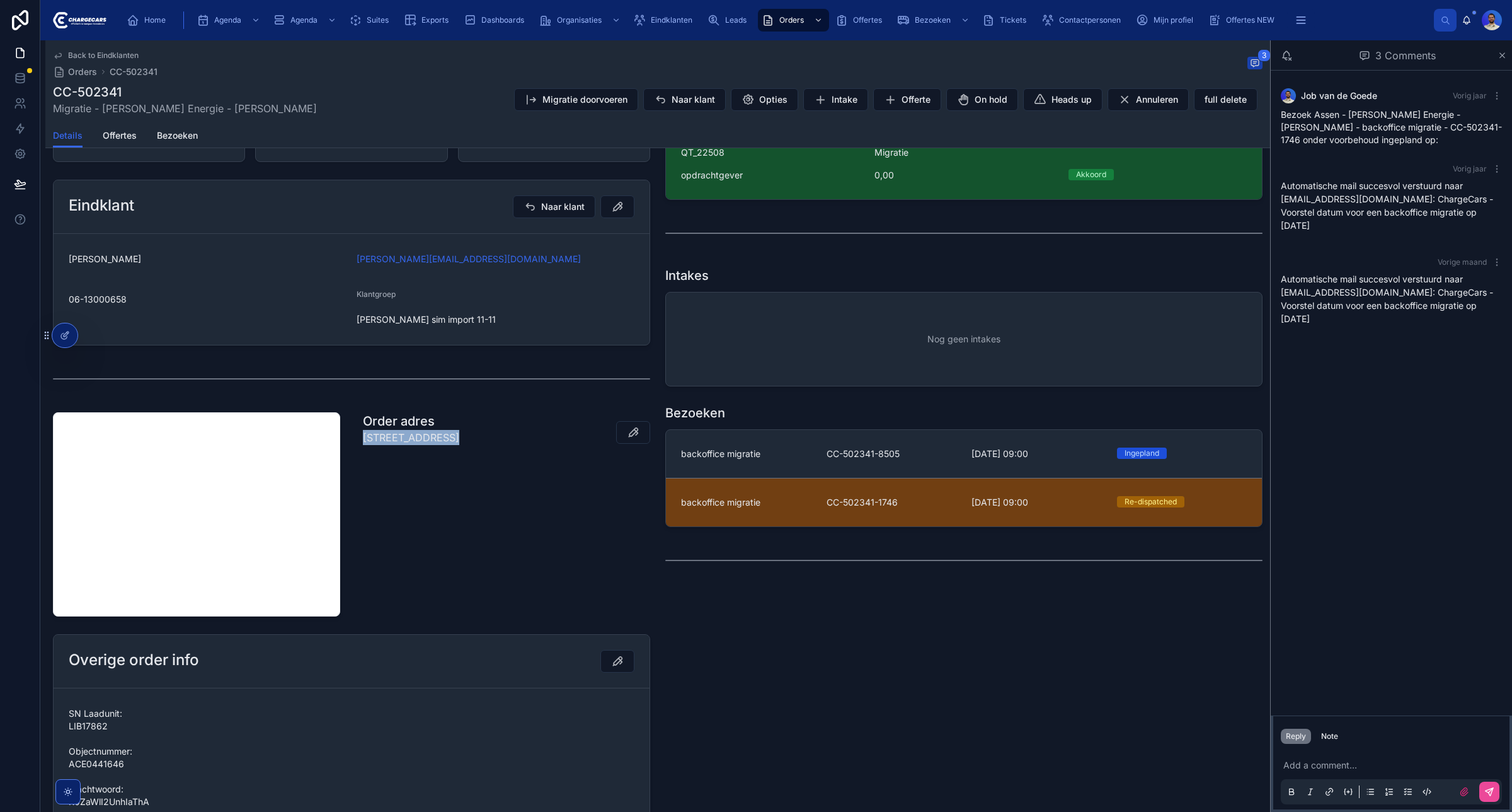
click at [460, 439] on p "Bosrank 44 , 9408 LJ, ASSEN" at bounding box center [411, 437] width 96 height 15
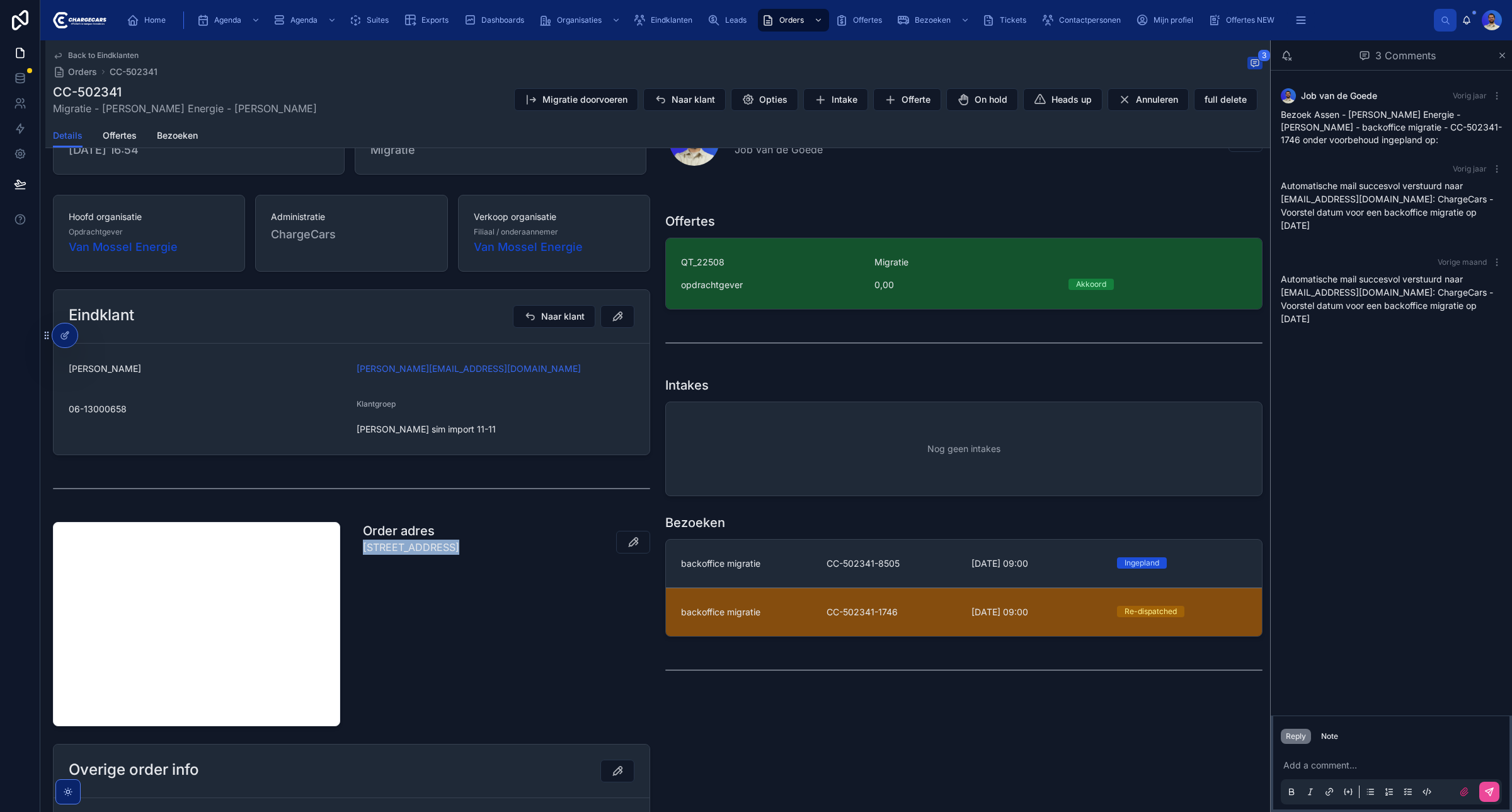
scroll to position [174, 0]
click at [949, 619] on span "CC-502341-1746" at bounding box center [892, 613] width 130 height 13
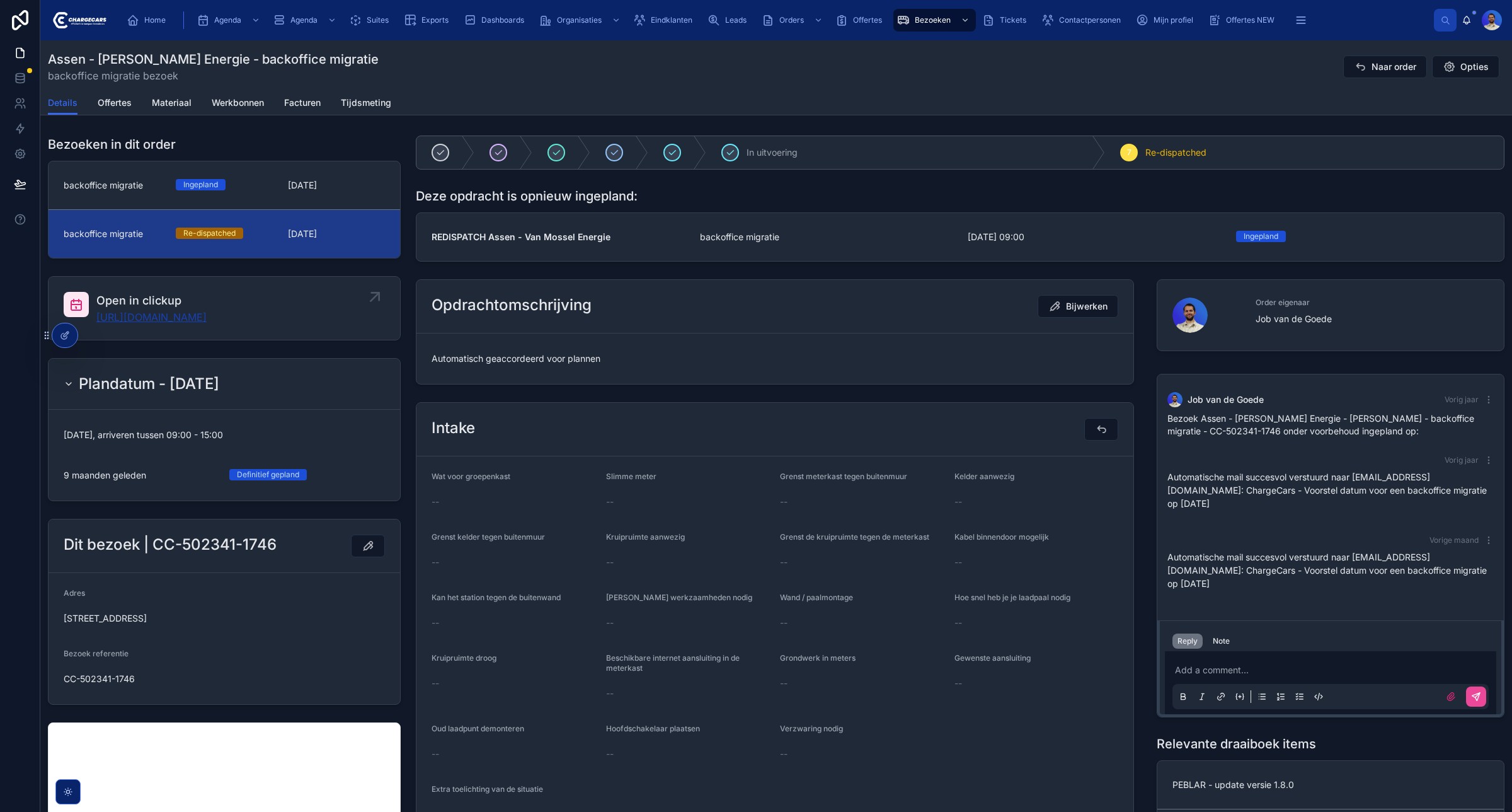
click at [176, 317] on link "[URL][DOMAIN_NAME]" at bounding box center [151, 317] width 110 height 15
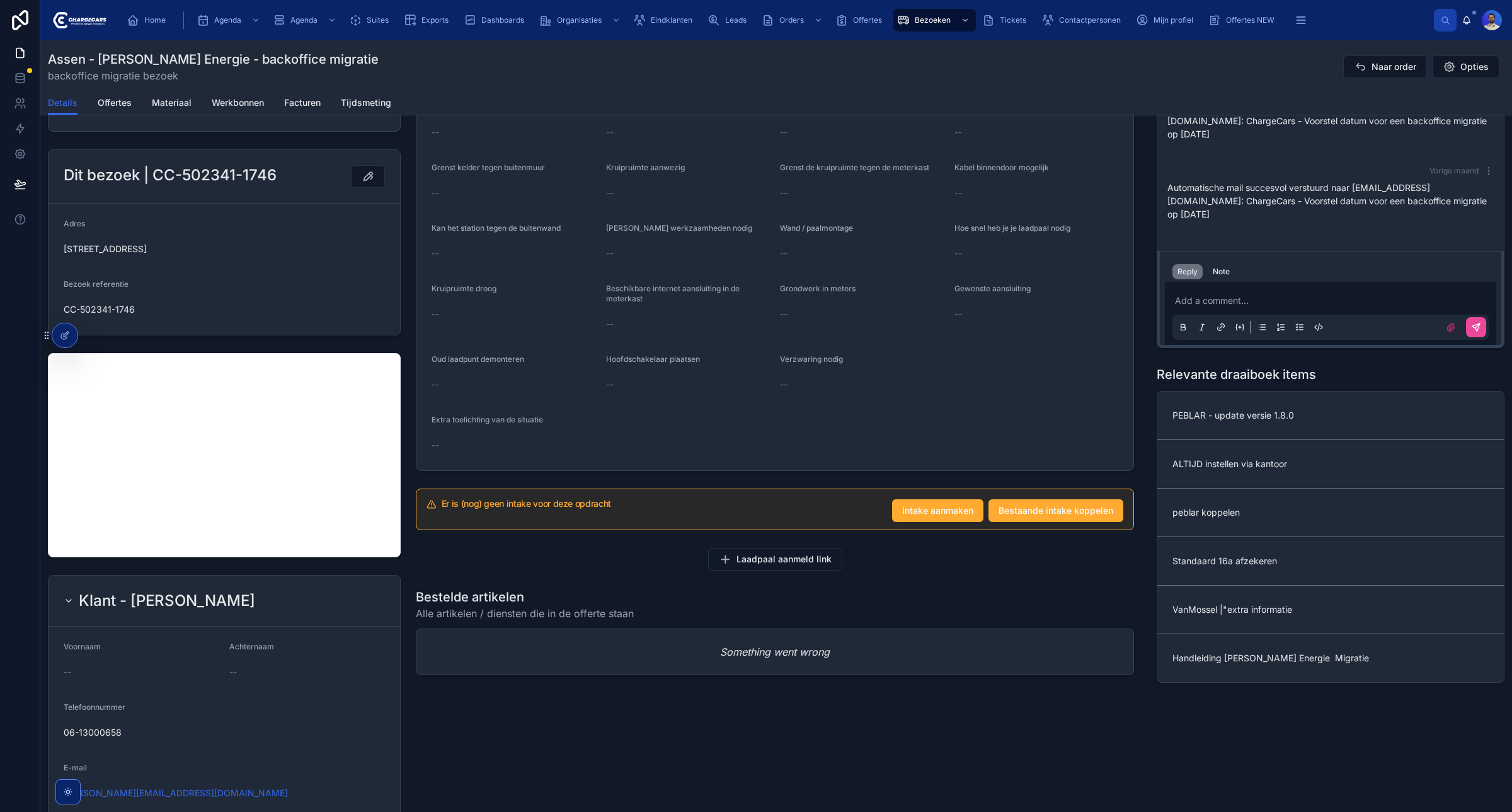
scroll to position [590, 0]
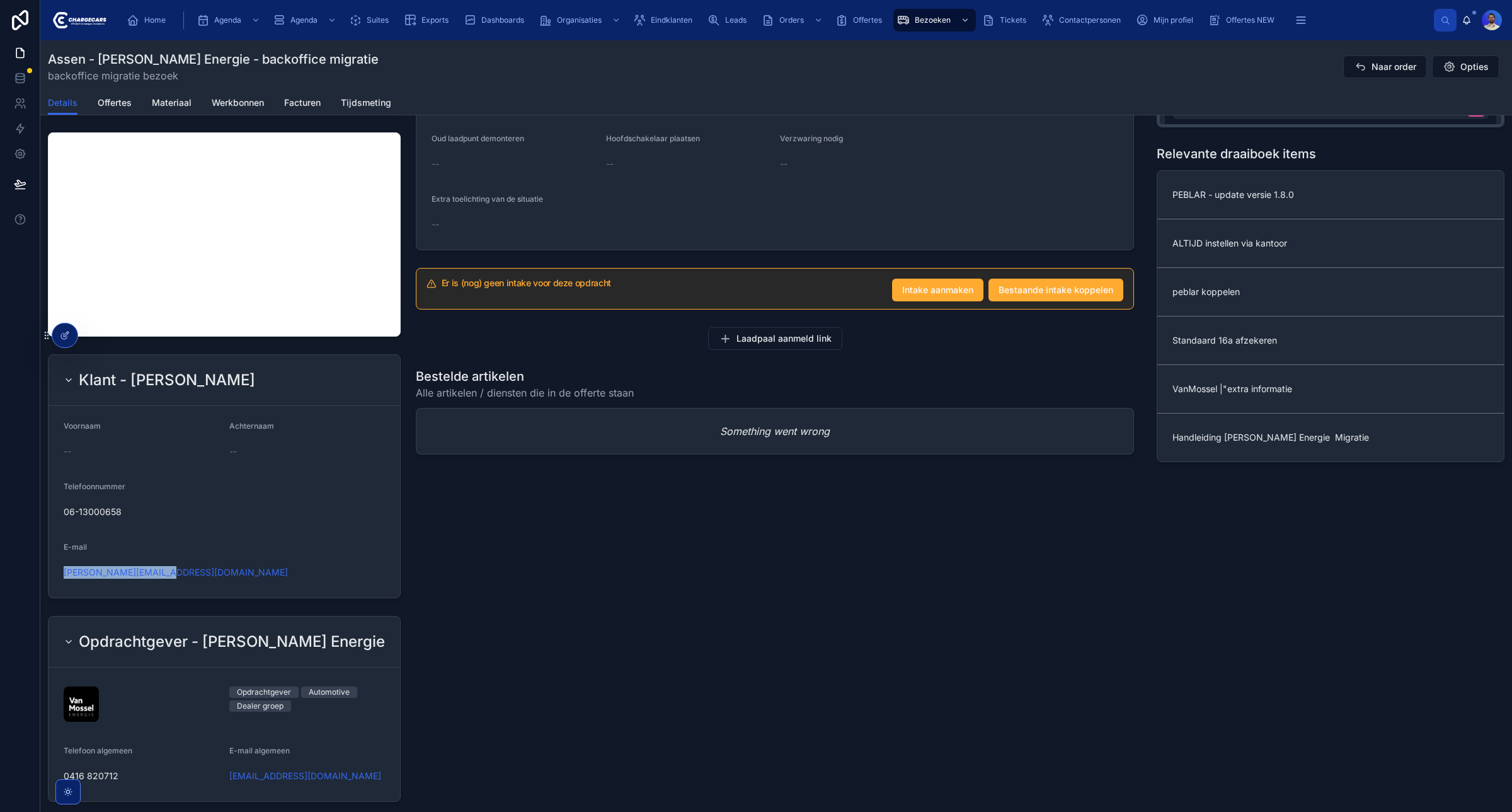
drag, startPoint x: 176, startPoint y: 572, endPoint x: 54, endPoint y: 575, distance: 122.0
click at [54, 575] on form "Voornaam -- Achternaam -- Telefoonnummer 06-13000658 E-mail [PERSON_NAME][EMAIL…" at bounding box center [224, 501] width 351 height 192
click at [120, 570] on link "[PERSON_NAME][EMAIL_ADDRESS][DOMAIN_NAME]" at bounding box center [176, 572] width 224 height 13
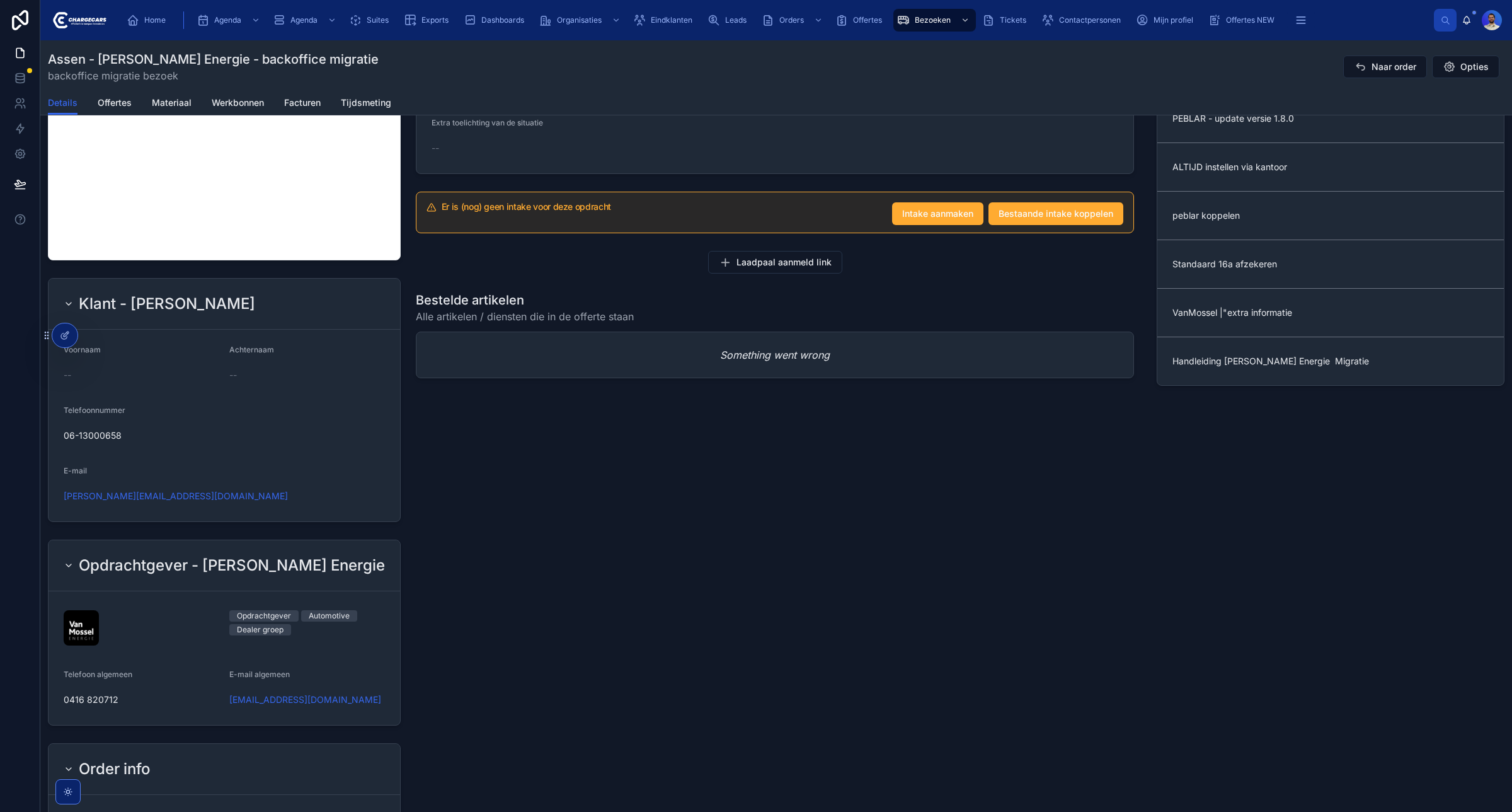
scroll to position [667, 0]
click at [203, 506] on div "[PERSON_NAME][EMAIL_ADDRESS][DOMAIN_NAME]" at bounding box center [224, 496] width 321 height 20
drag, startPoint x: 166, startPoint y: 493, endPoint x: 54, endPoint y: 506, distance: 112.8
click at [54, 506] on form "Voornaam -- Achternaam -- Telefoonnummer 06-13000658 E-mail [PERSON_NAME][EMAIL…" at bounding box center [224, 425] width 351 height 192
copy link "[PERSON_NAME][EMAIL_ADDRESS][DOMAIN_NAME]"
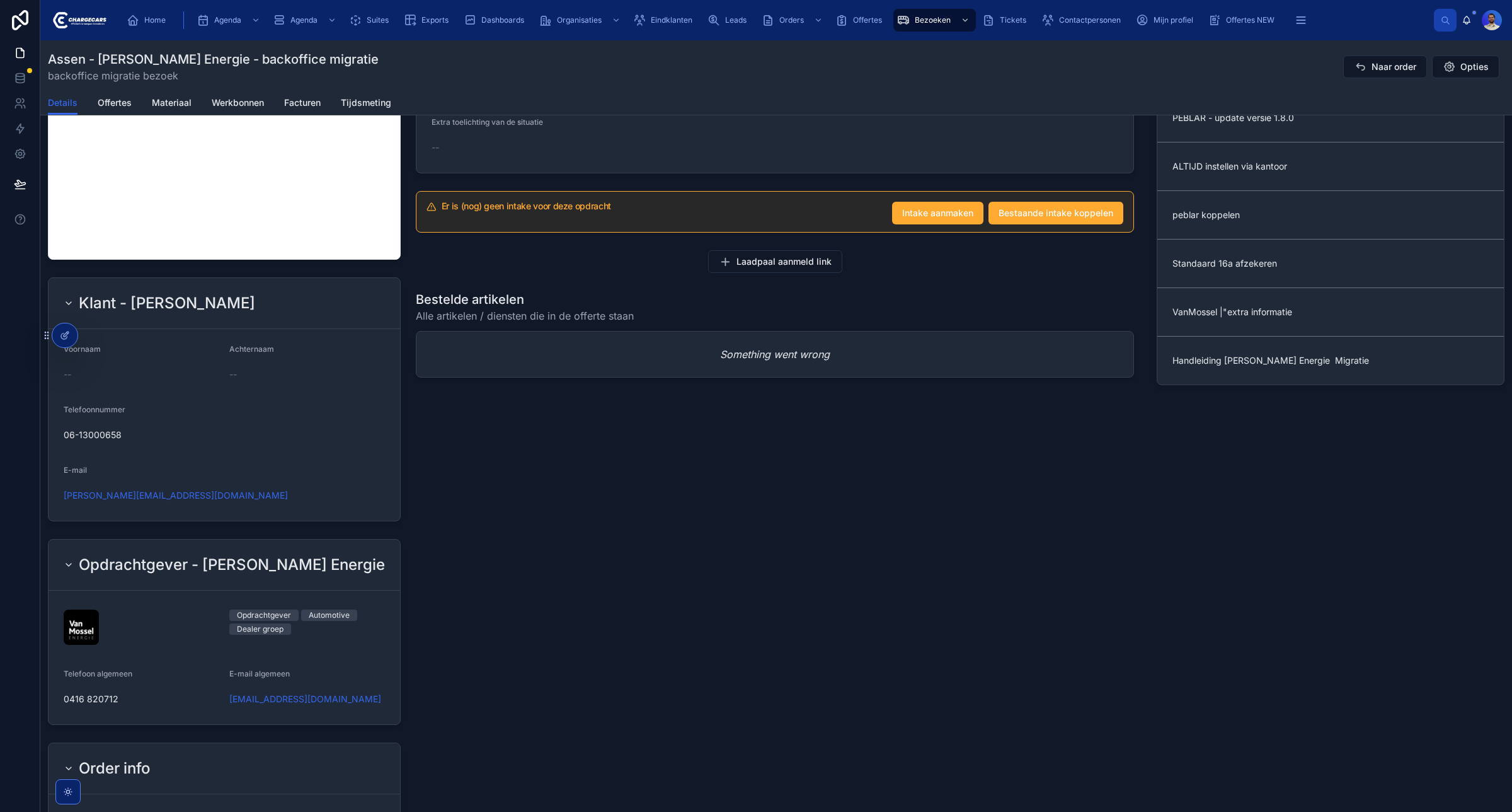
scroll to position [0, 0]
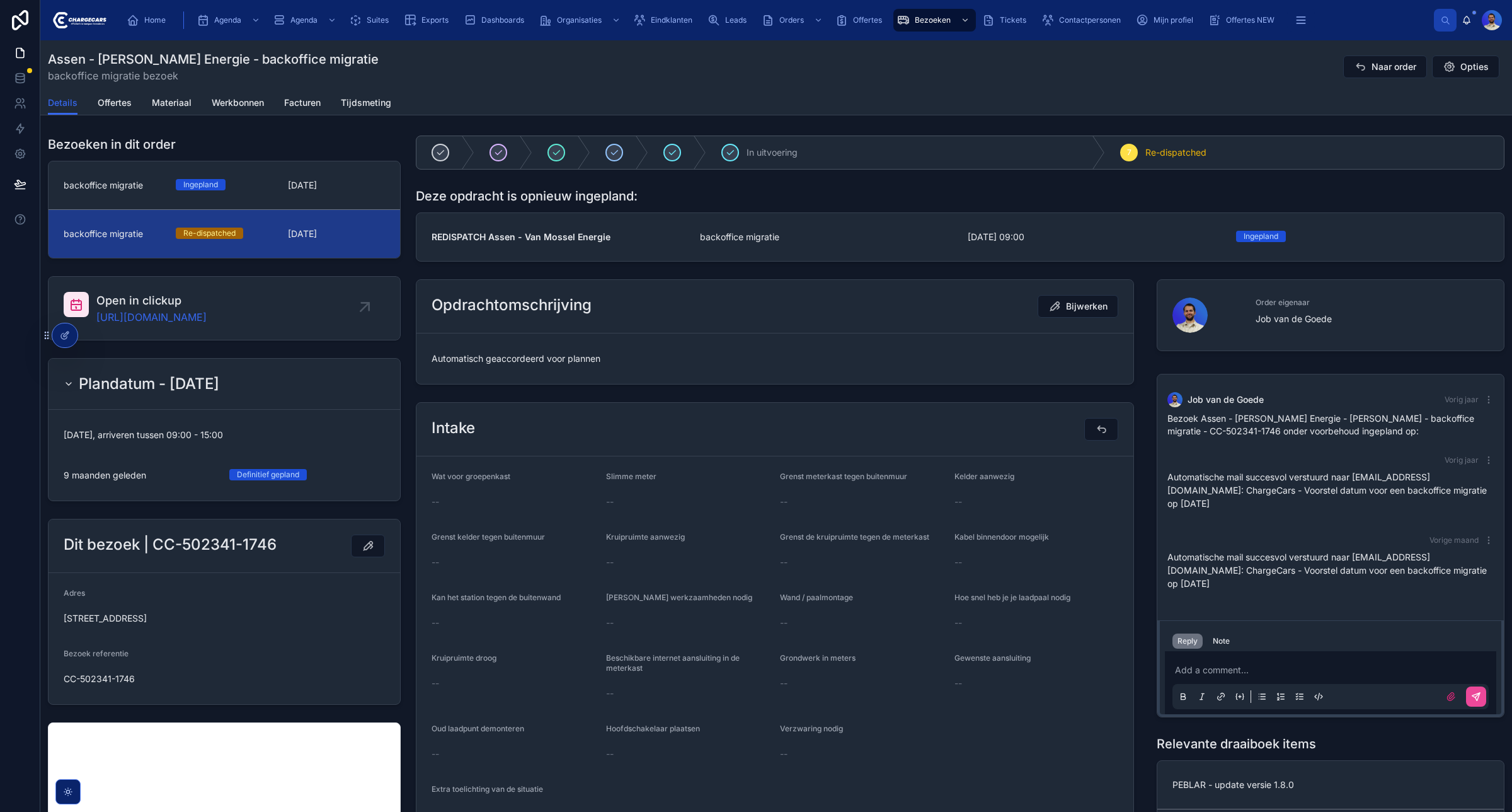
click at [498, 362] on span "Automatisch geaccordeerd voor plannen" at bounding box center [775, 359] width 687 height 13
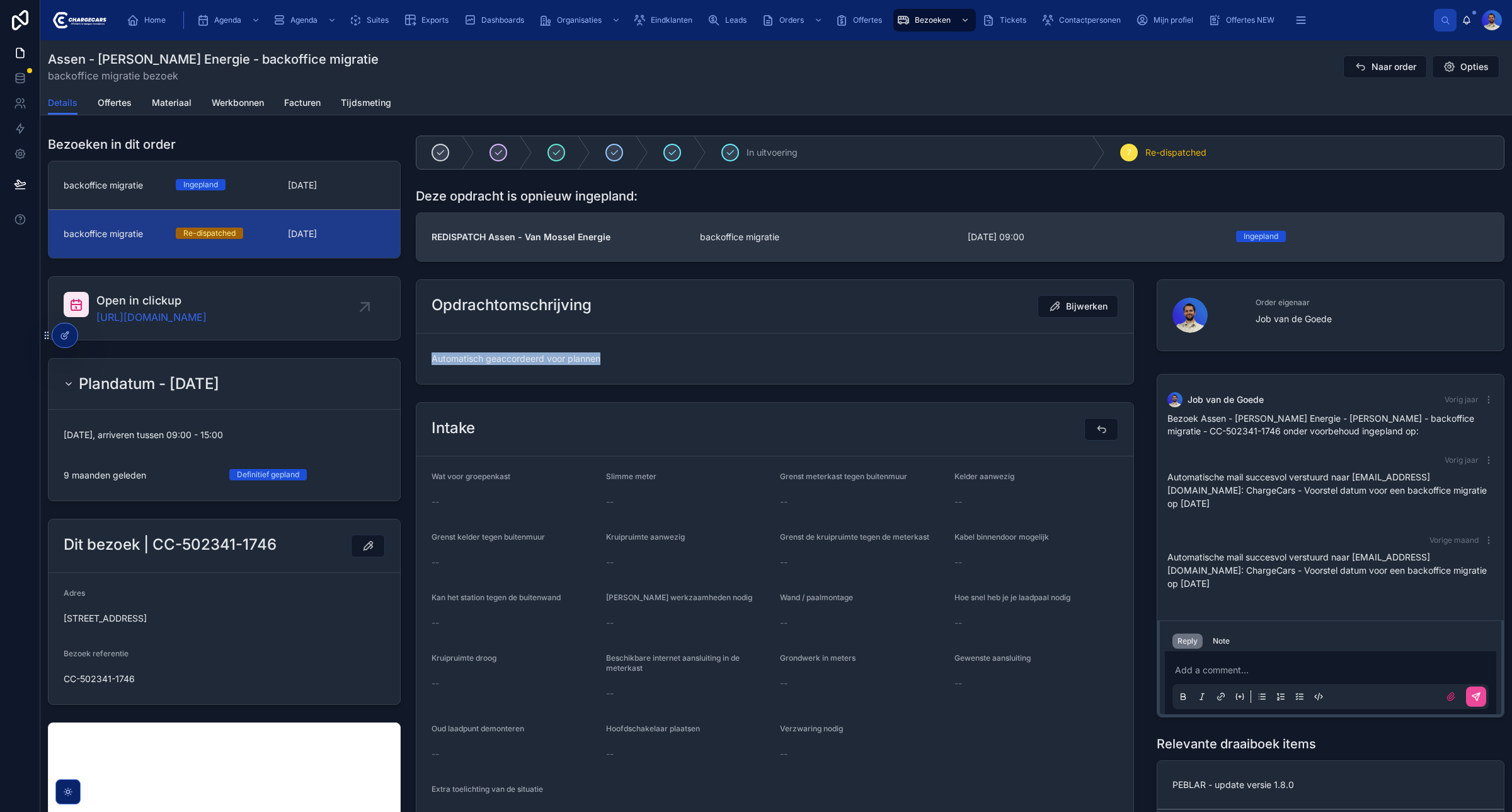
click at [528, 233] on strong "REDISPATCH Assen - Van Mossel Energie" at bounding box center [521, 237] width 179 height 11
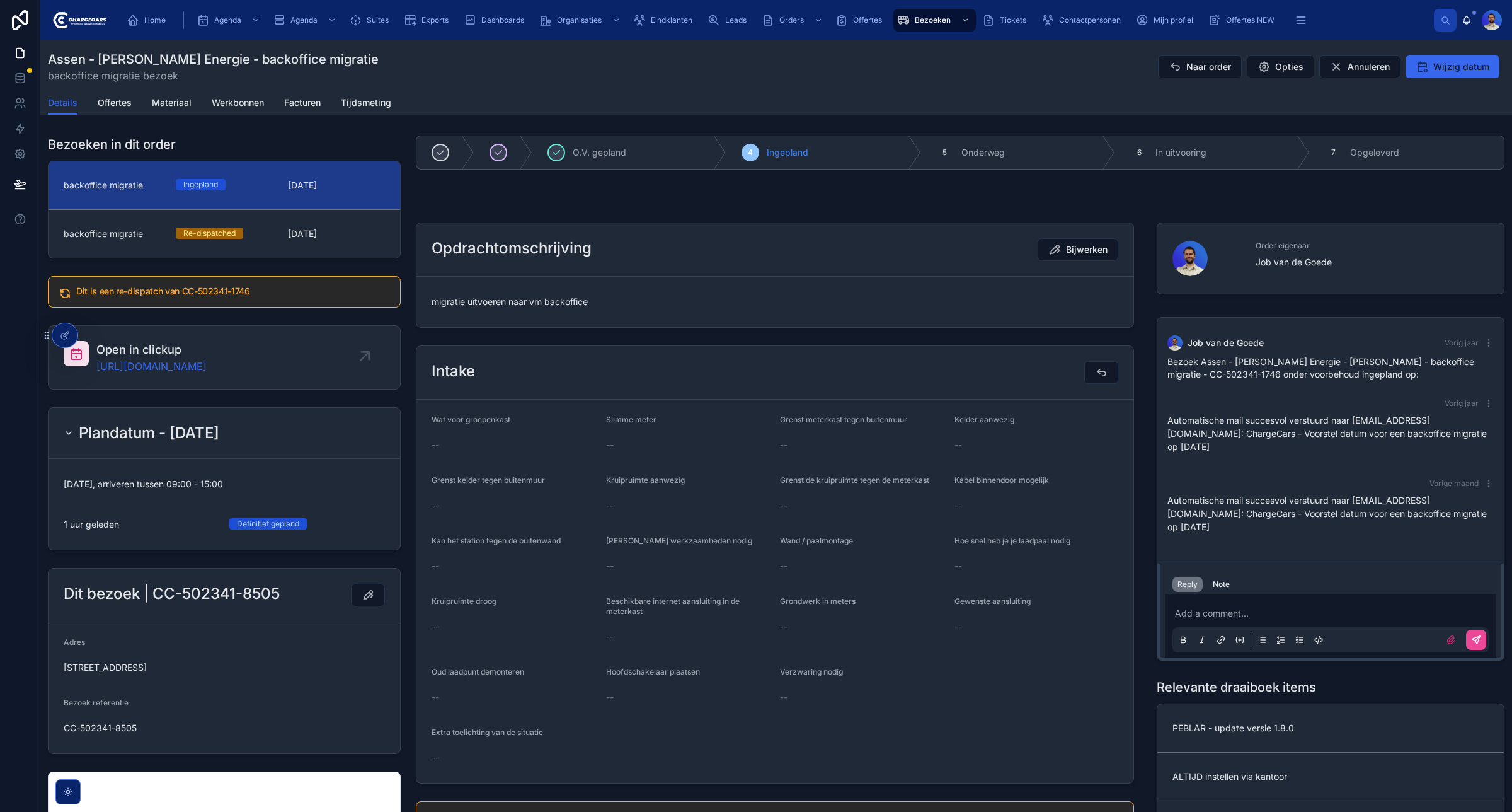
click at [477, 300] on span "migratie uitvoeren naar vm backoffice" at bounding box center [775, 302] width 687 height 13
